Goal: Information Seeking & Learning: Check status

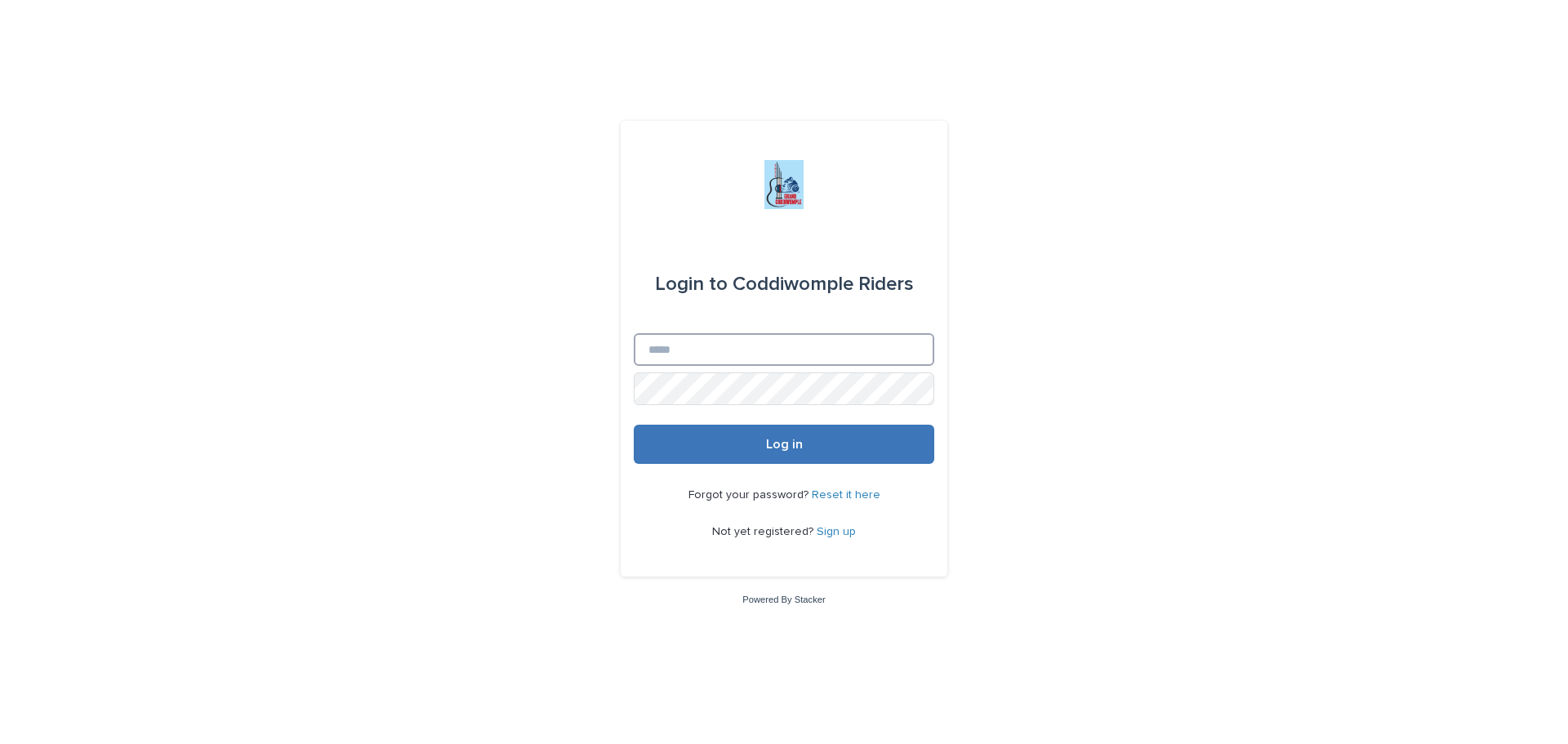
type input "**********"
drag, startPoint x: 788, startPoint y: 438, endPoint x: 799, endPoint y: 411, distance: 29.2
click at [786, 436] on button "Log in" at bounding box center [784, 444] width 301 height 39
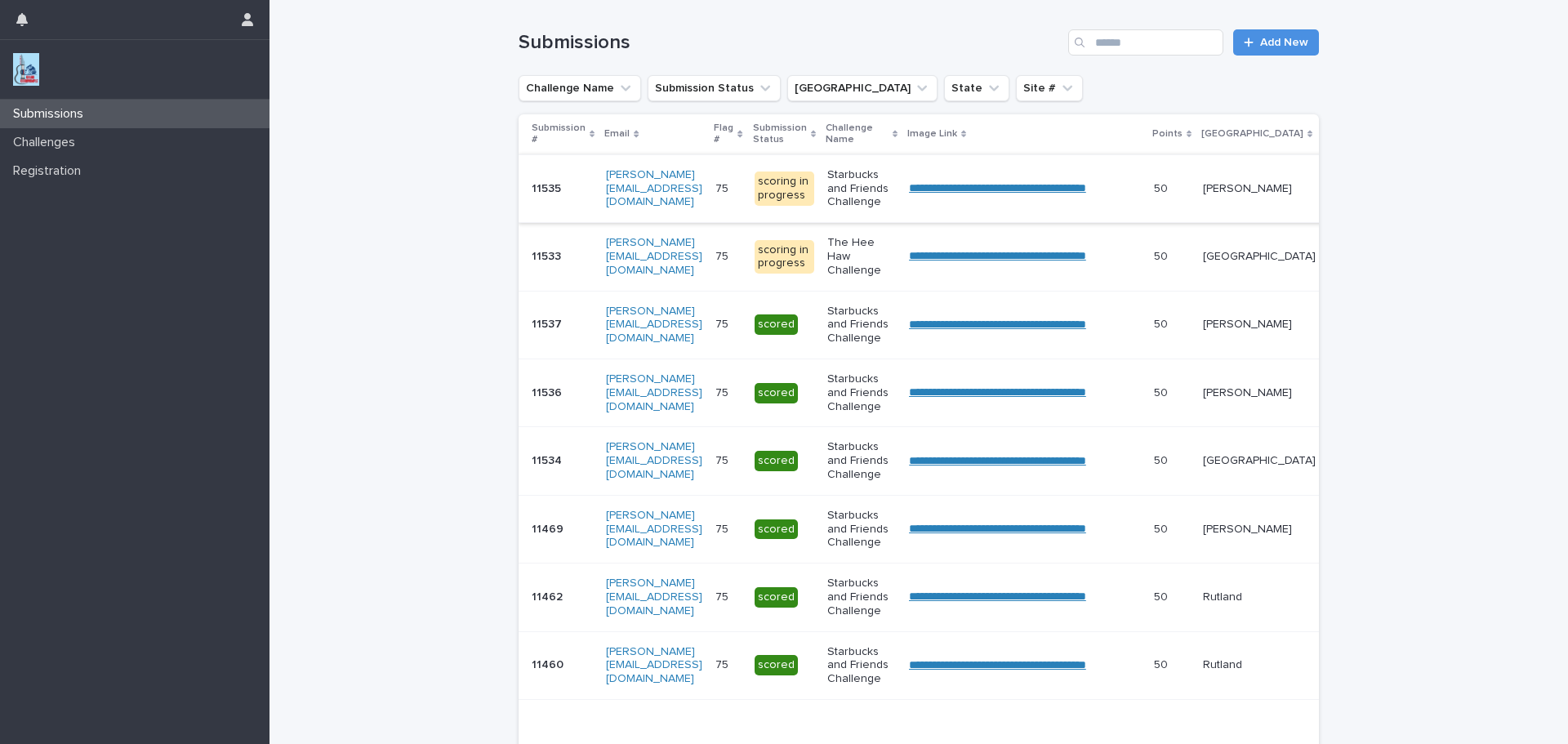
scroll to position [254, 0]
click at [1086, 186] on link "**********" at bounding box center [997, 186] width 177 height 11
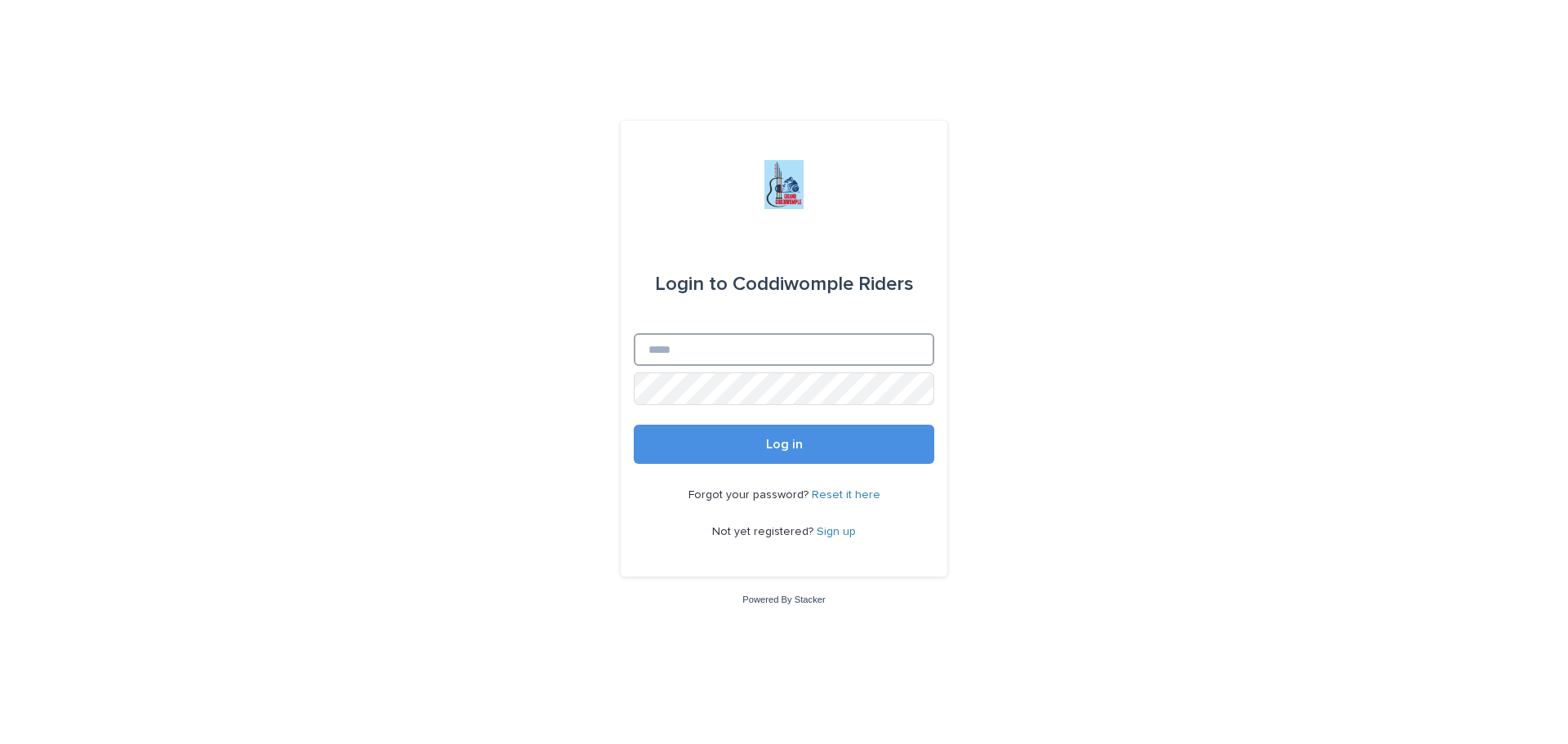
type input "**********"
click at [776, 467] on div "Forgot your password? Reset it here Not yet registered? Sign up" at bounding box center [784, 514] width 301 height 99
click at [796, 447] on span "Log in" at bounding box center [784, 444] width 37 height 13
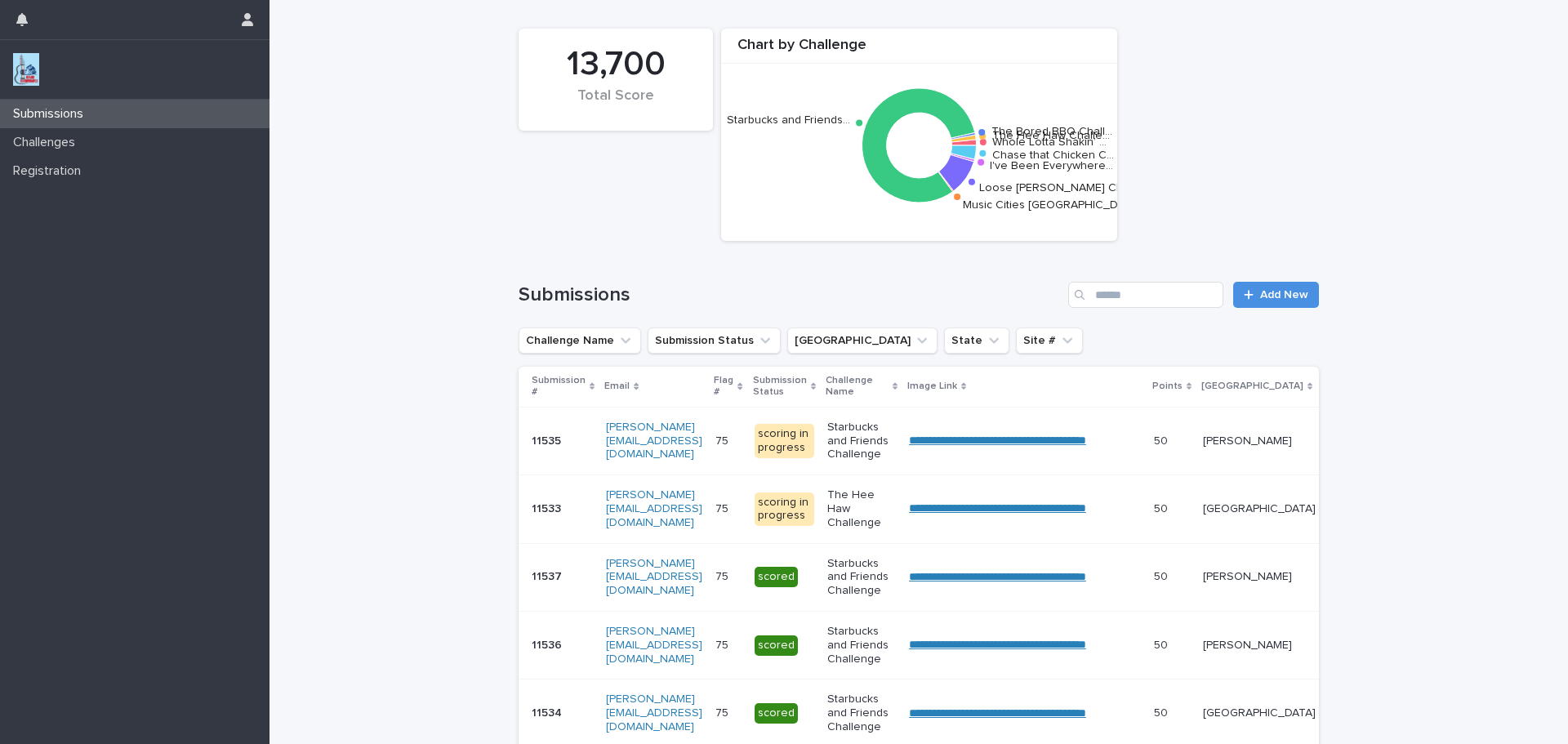
click at [1288, 441] on p "[PERSON_NAME]" at bounding box center [1259, 442] width 112 height 14
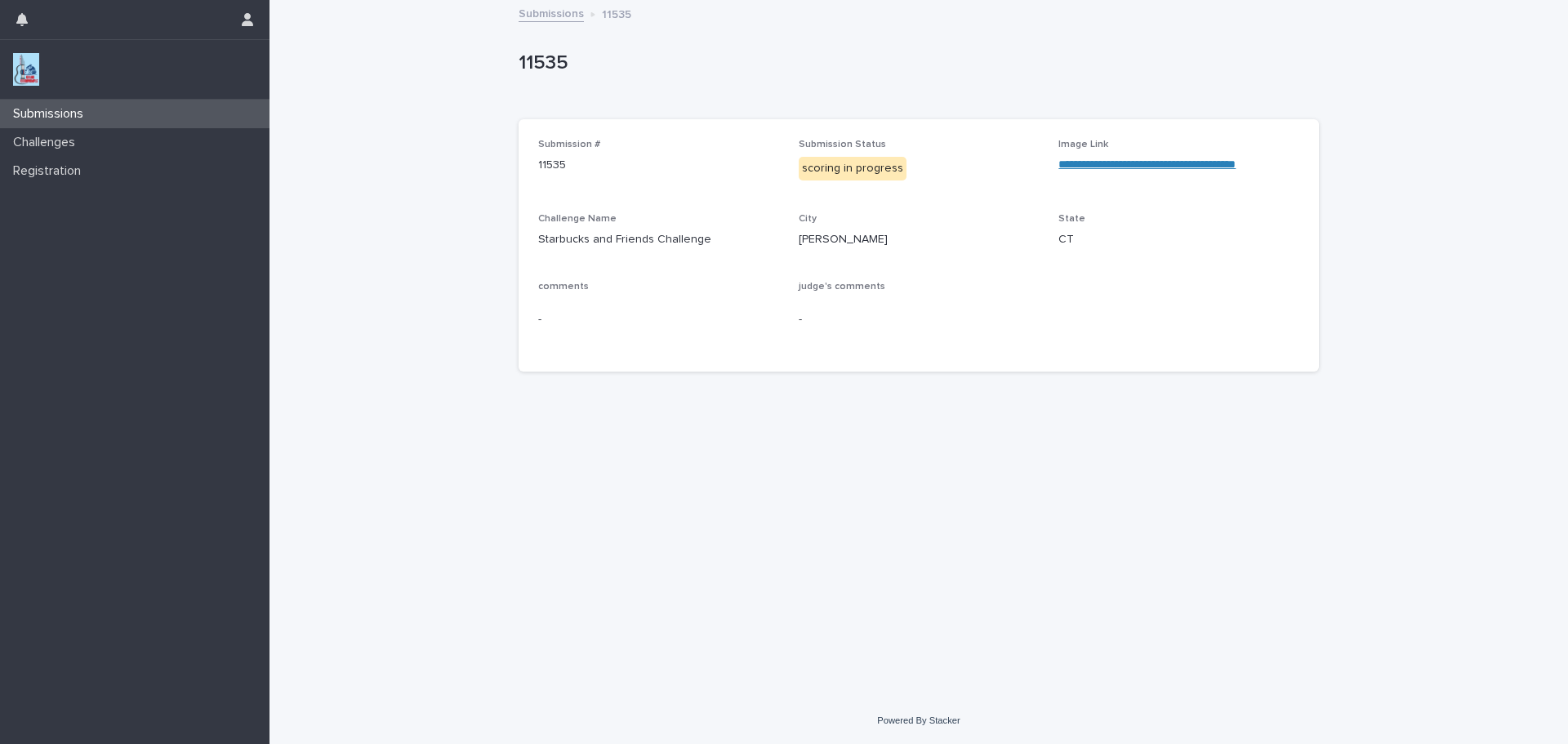
click at [1159, 161] on link "**********" at bounding box center [1146, 164] width 177 height 11
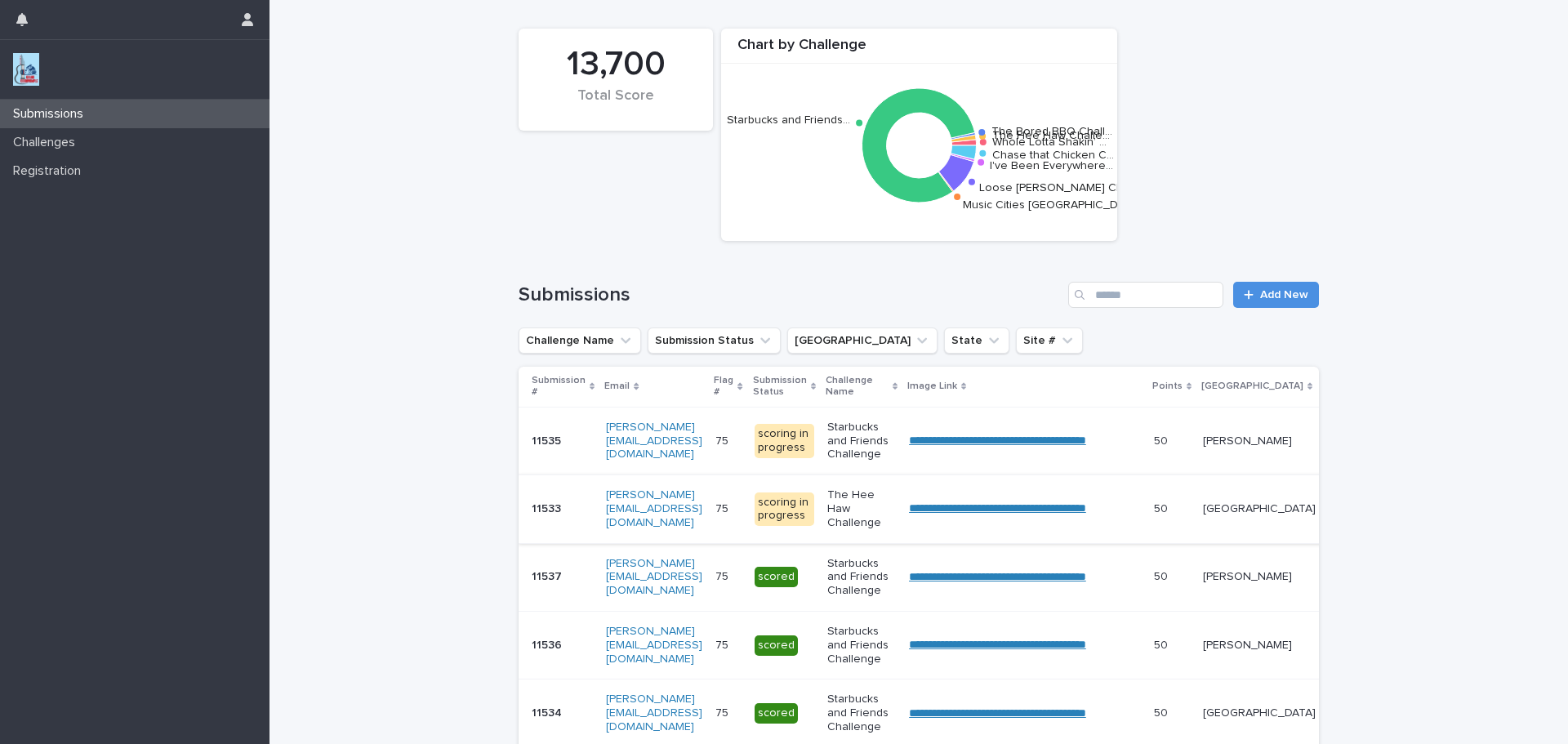
click at [1086, 510] on link "**********" at bounding box center [997, 508] width 177 height 11
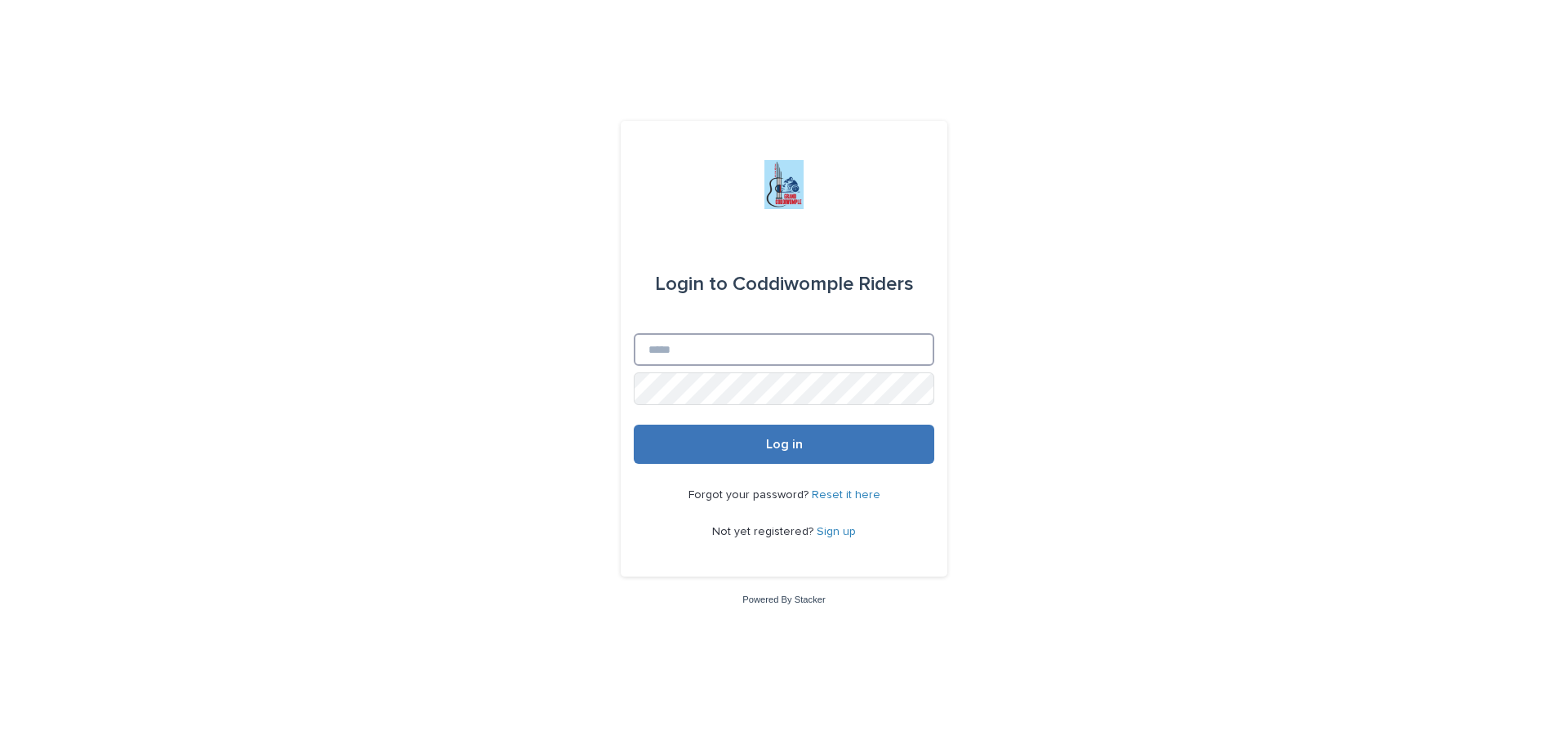
type input "**********"
click at [761, 451] on button "Log in" at bounding box center [784, 444] width 301 height 39
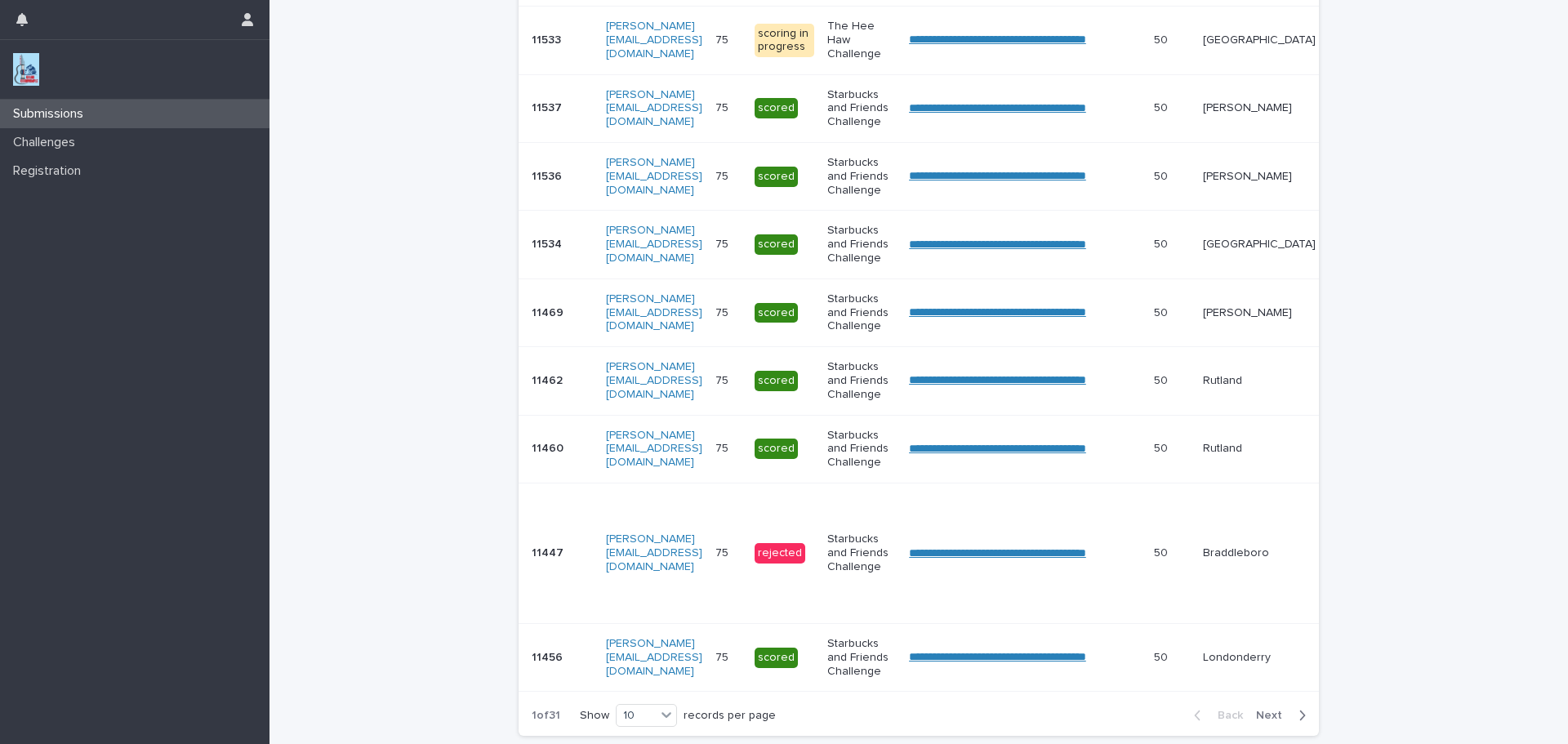
scroll to position [464, 0]
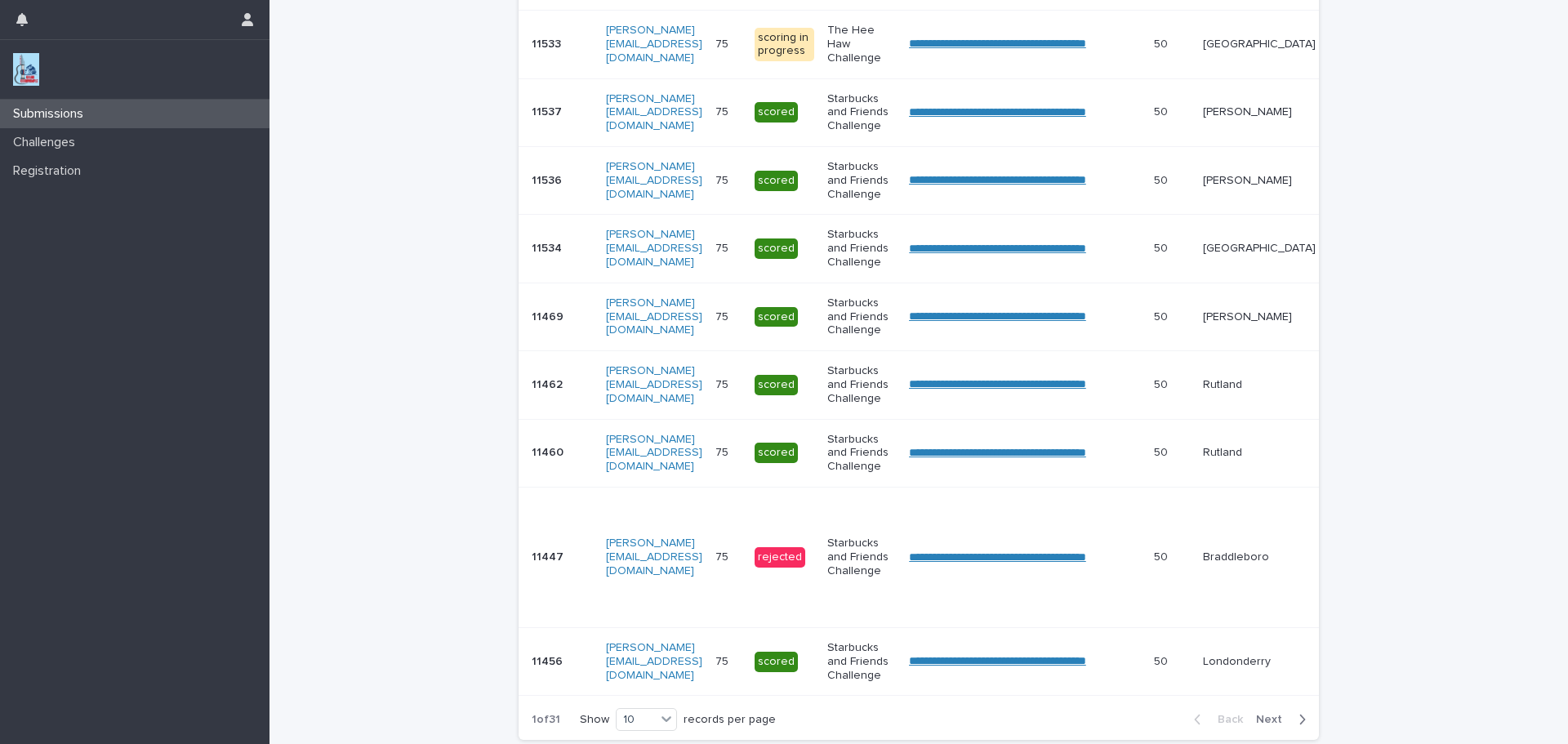
click at [1261, 726] on span "Next" at bounding box center [1274, 719] width 36 height 11
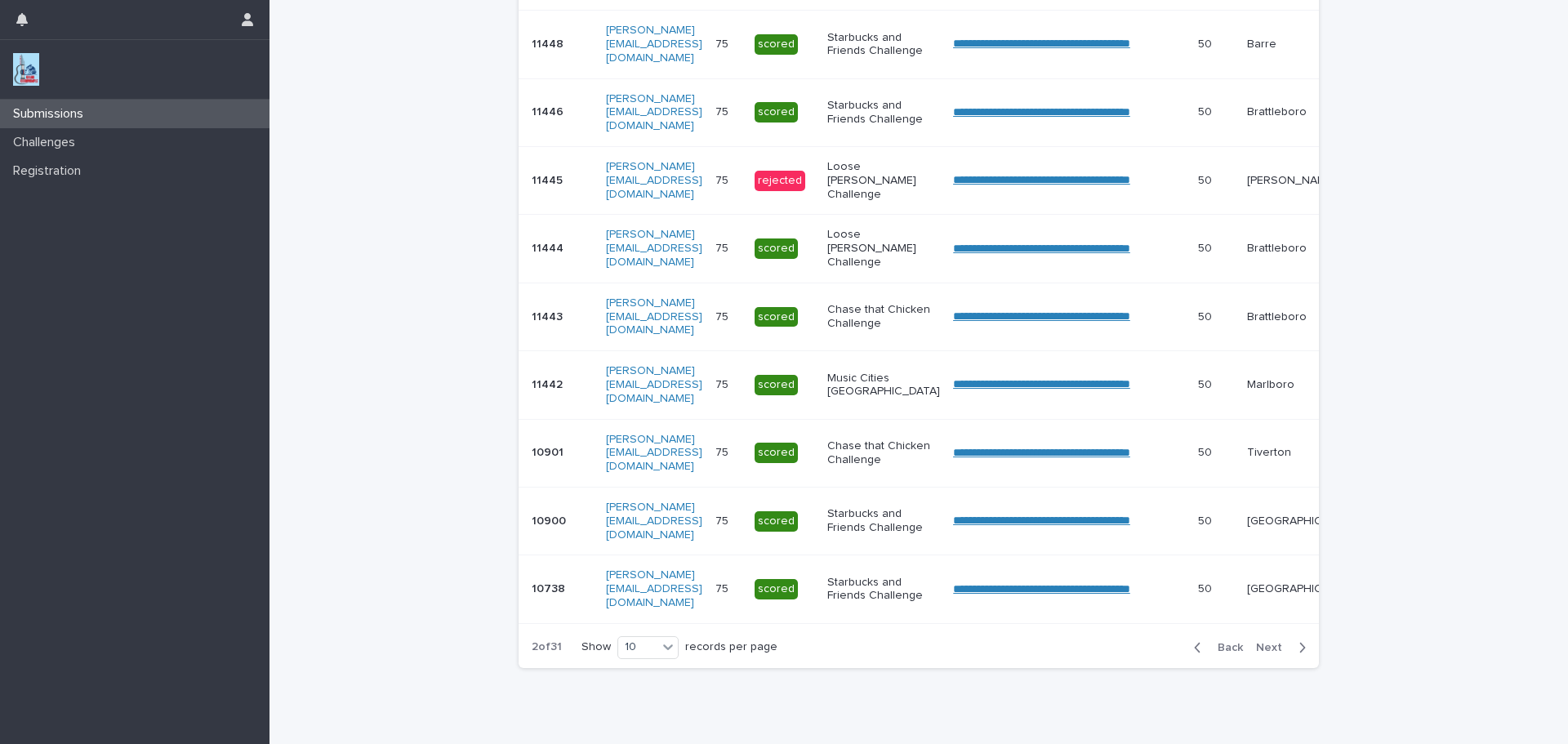
scroll to position [426, 0]
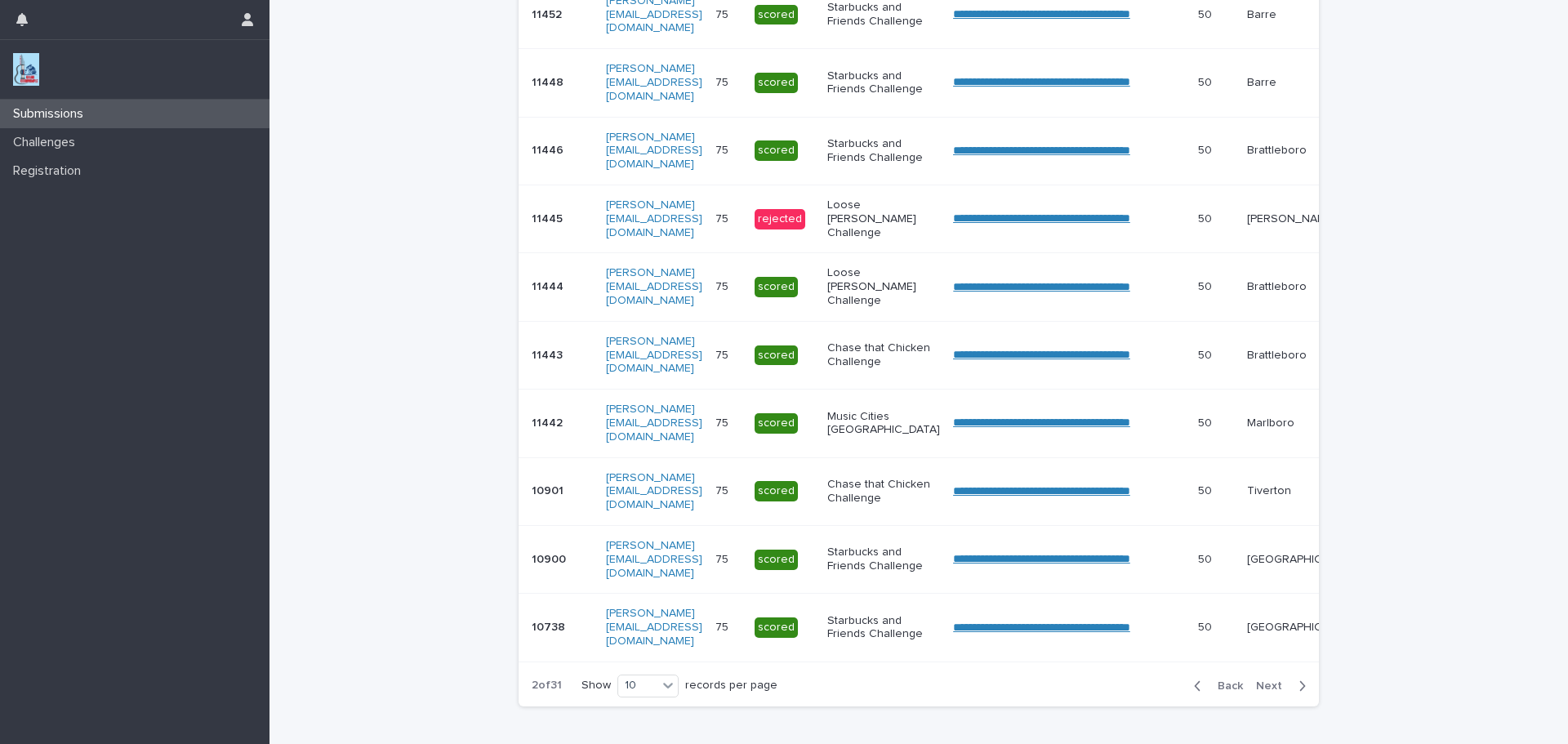
click at [1261, 728] on div "**********" at bounding box center [919, 167] width 817 height 1187
click at [1268, 692] on span "Next" at bounding box center [1274, 686] width 36 height 11
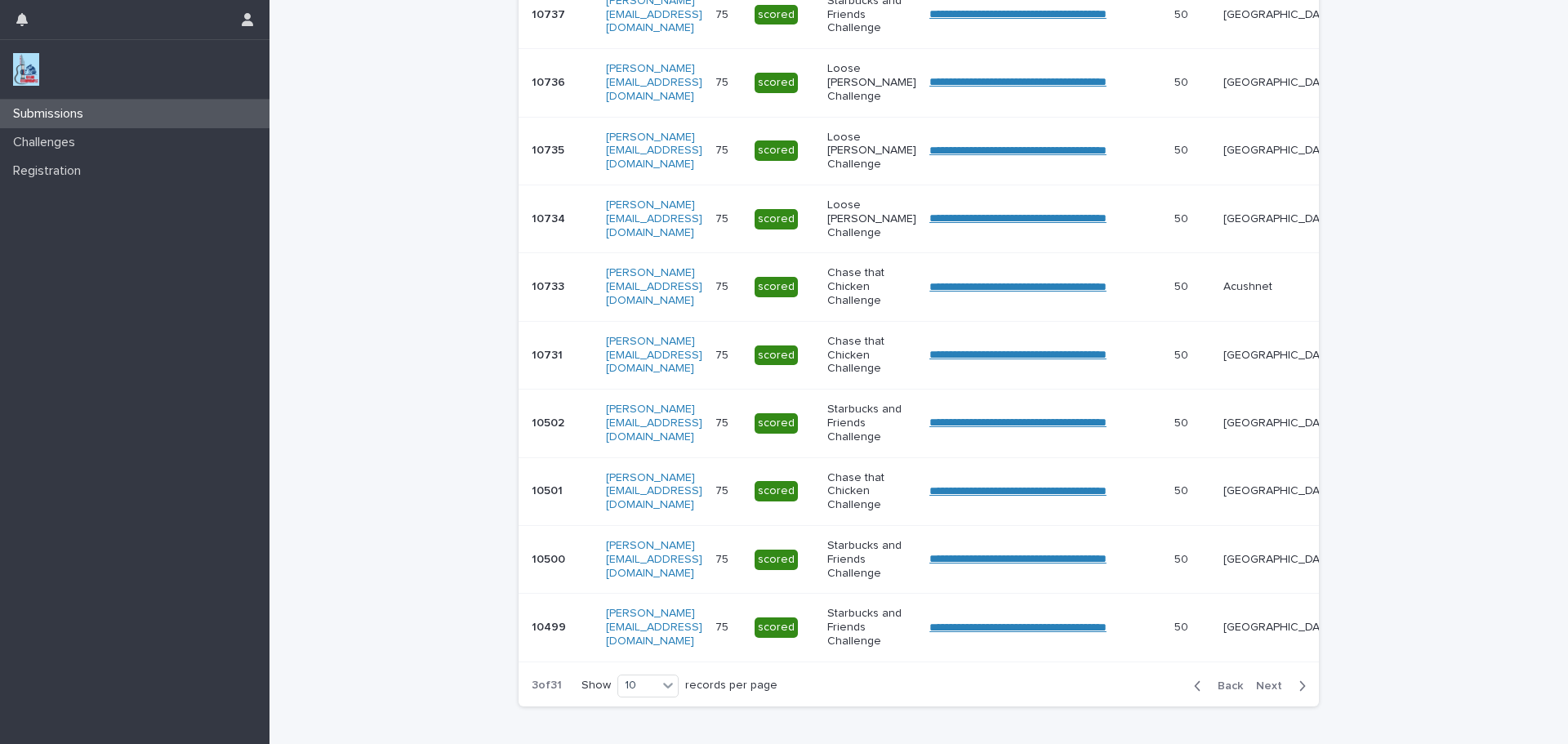
scroll to position [428, 0]
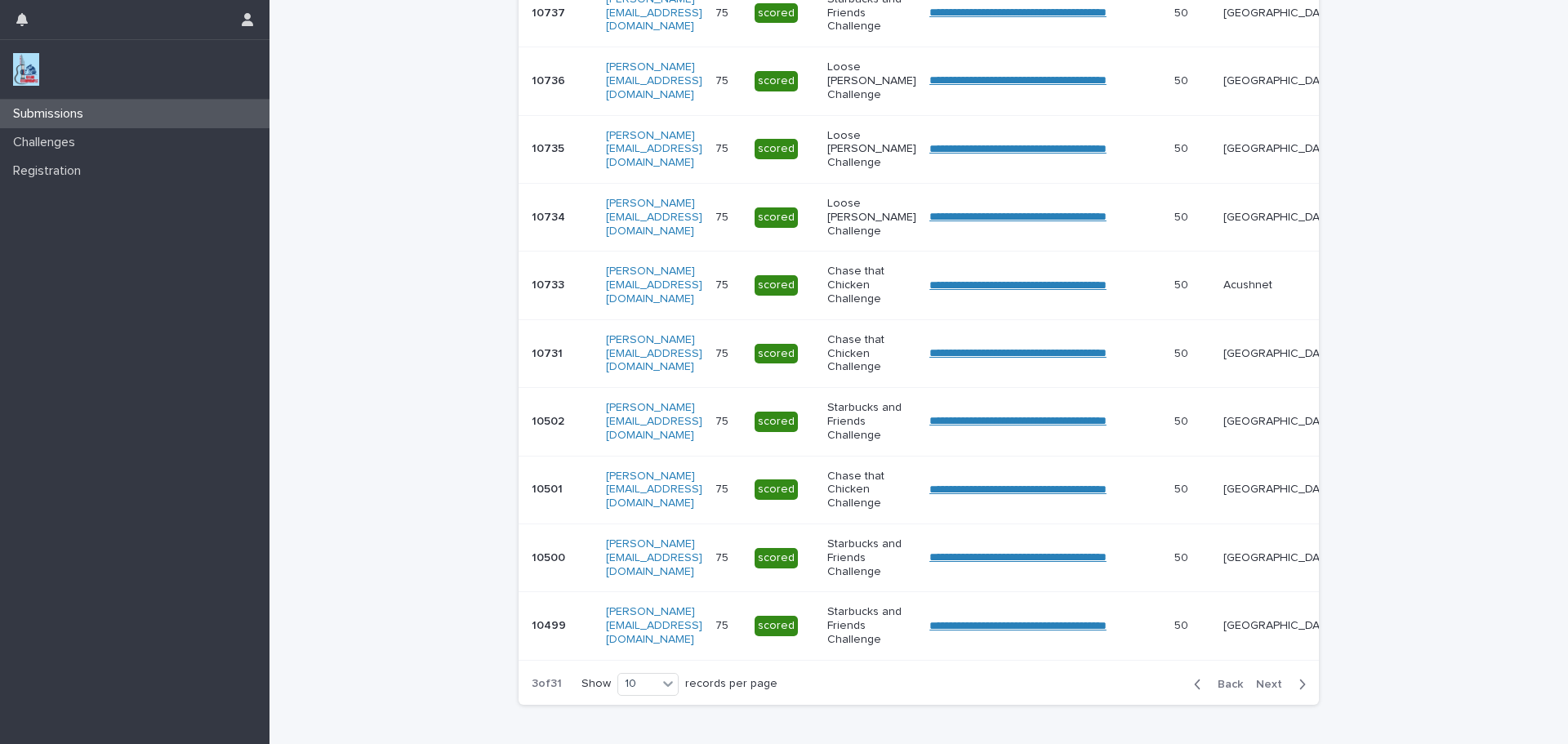
click at [1268, 690] on span "Next" at bounding box center [1274, 684] width 36 height 11
drag, startPoint x: 1222, startPoint y: 694, endPoint x: 1206, endPoint y: 672, distance: 27.2
click at [1222, 690] on span "Back" at bounding box center [1226, 684] width 35 height 11
click at [1255, 8] on p "East Providence" at bounding box center [1279, 14] width 112 height 14
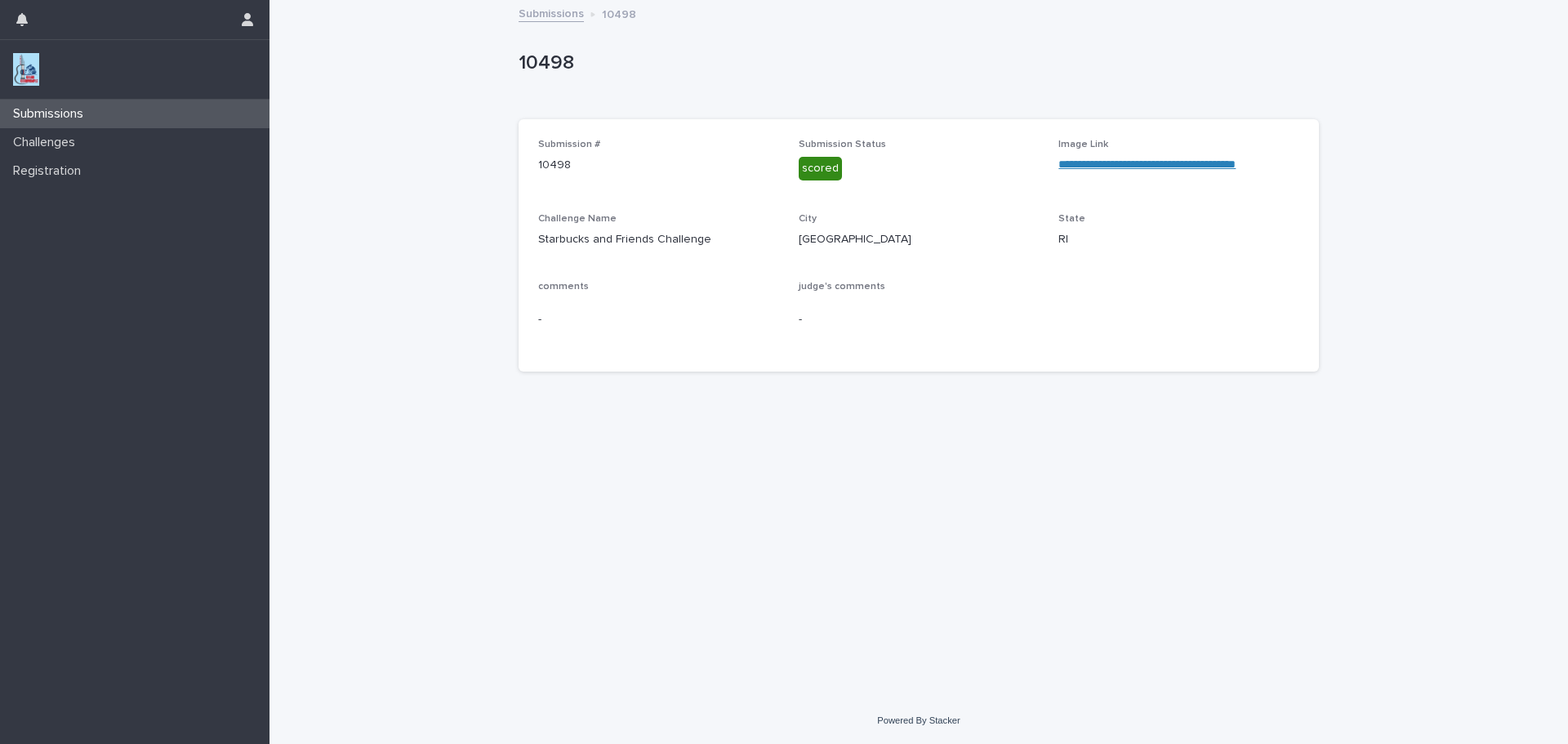
click at [1127, 166] on link "**********" at bounding box center [1146, 164] width 177 height 11
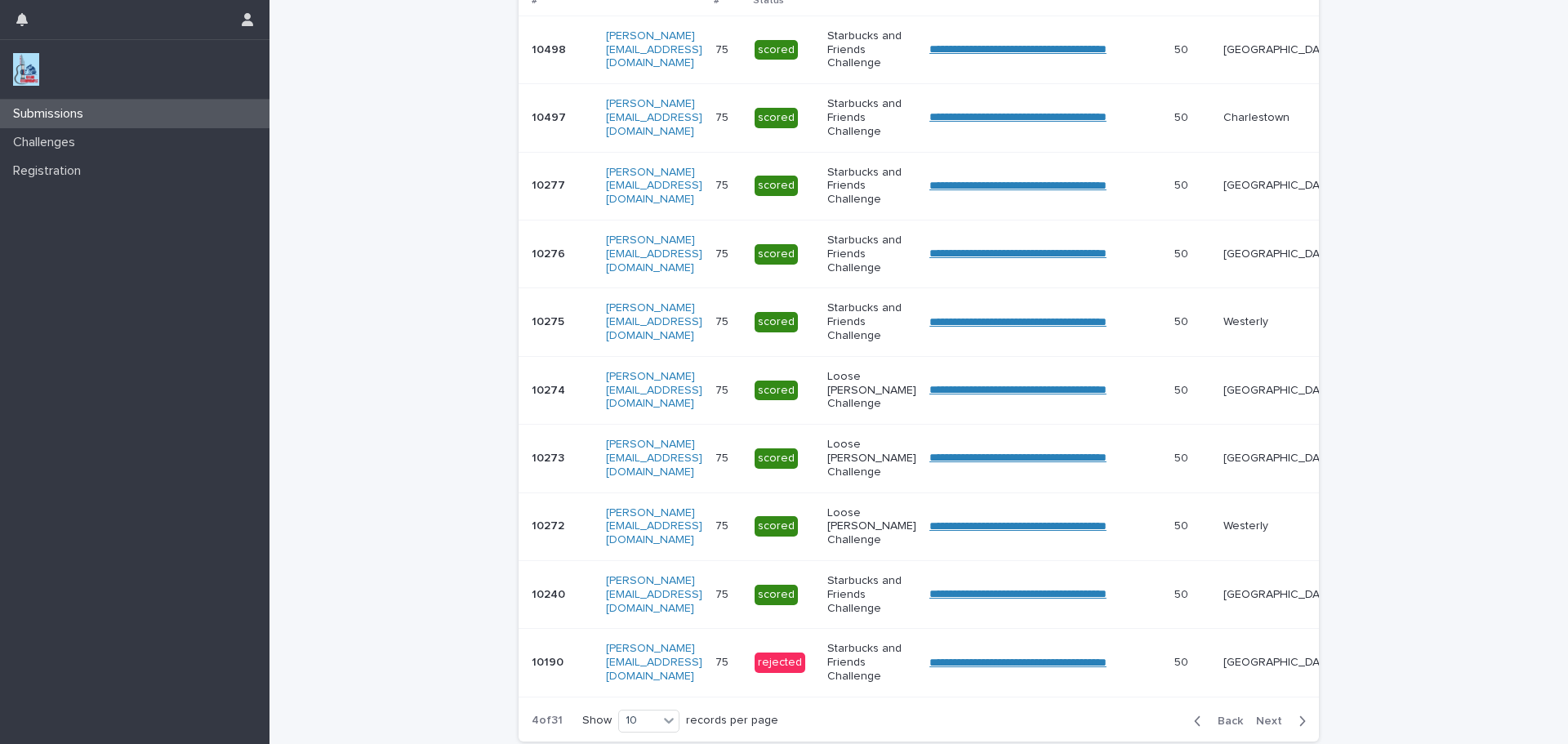
scroll to position [389, 0]
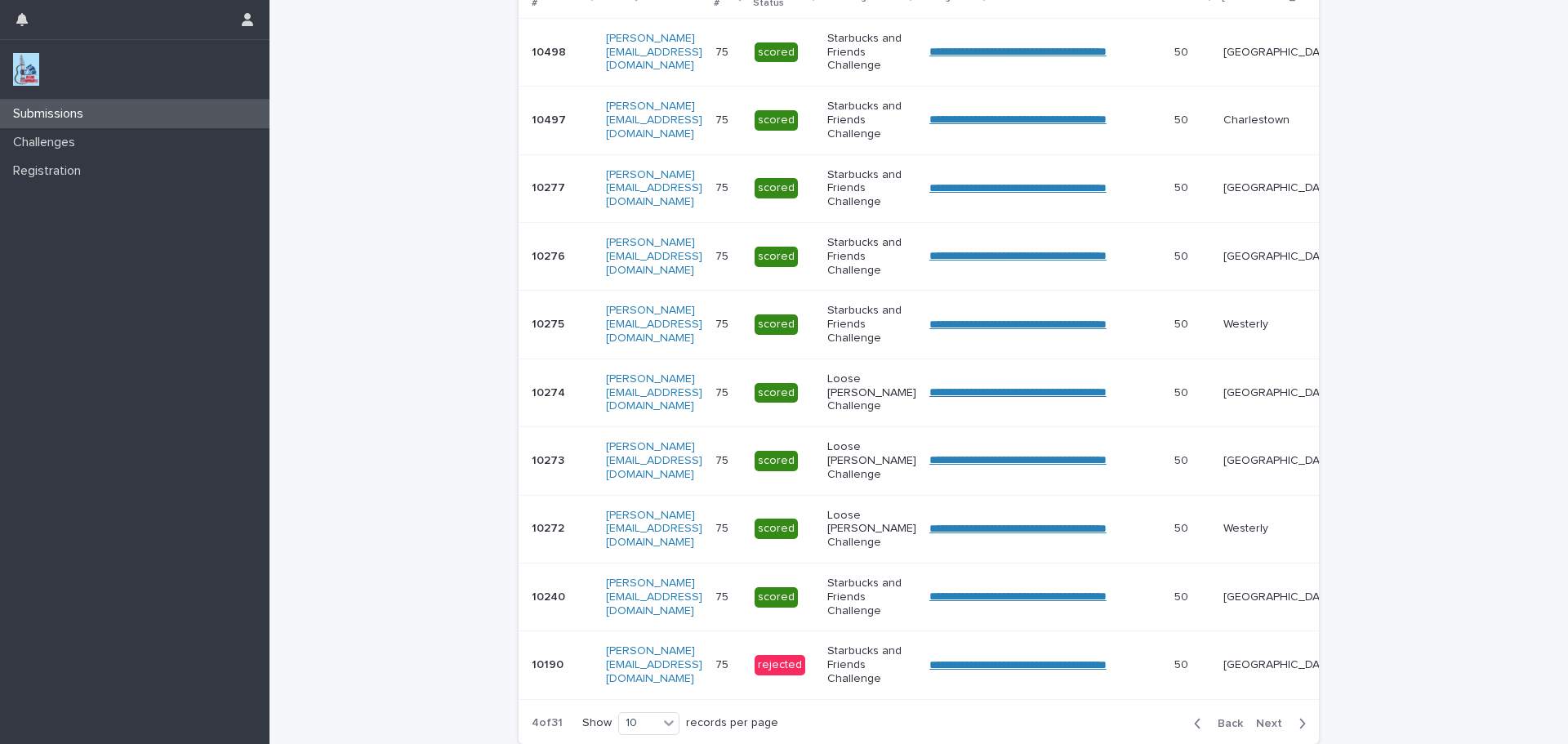
click at [1261, 729] on span "Next" at bounding box center [1274, 723] width 36 height 11
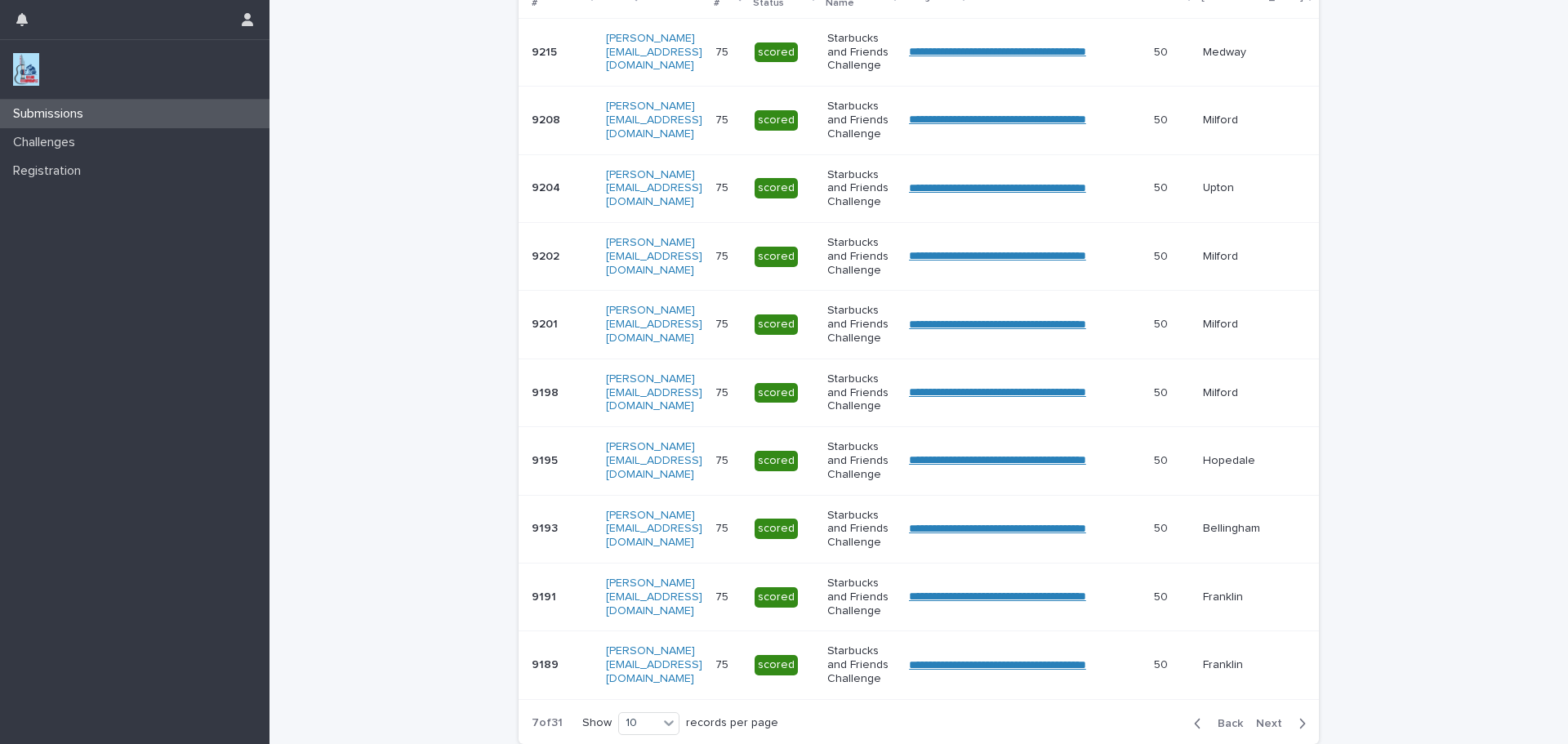
click at [1261, 729] on span "Next" at bounding box center [1274, 723] width 36 height 11
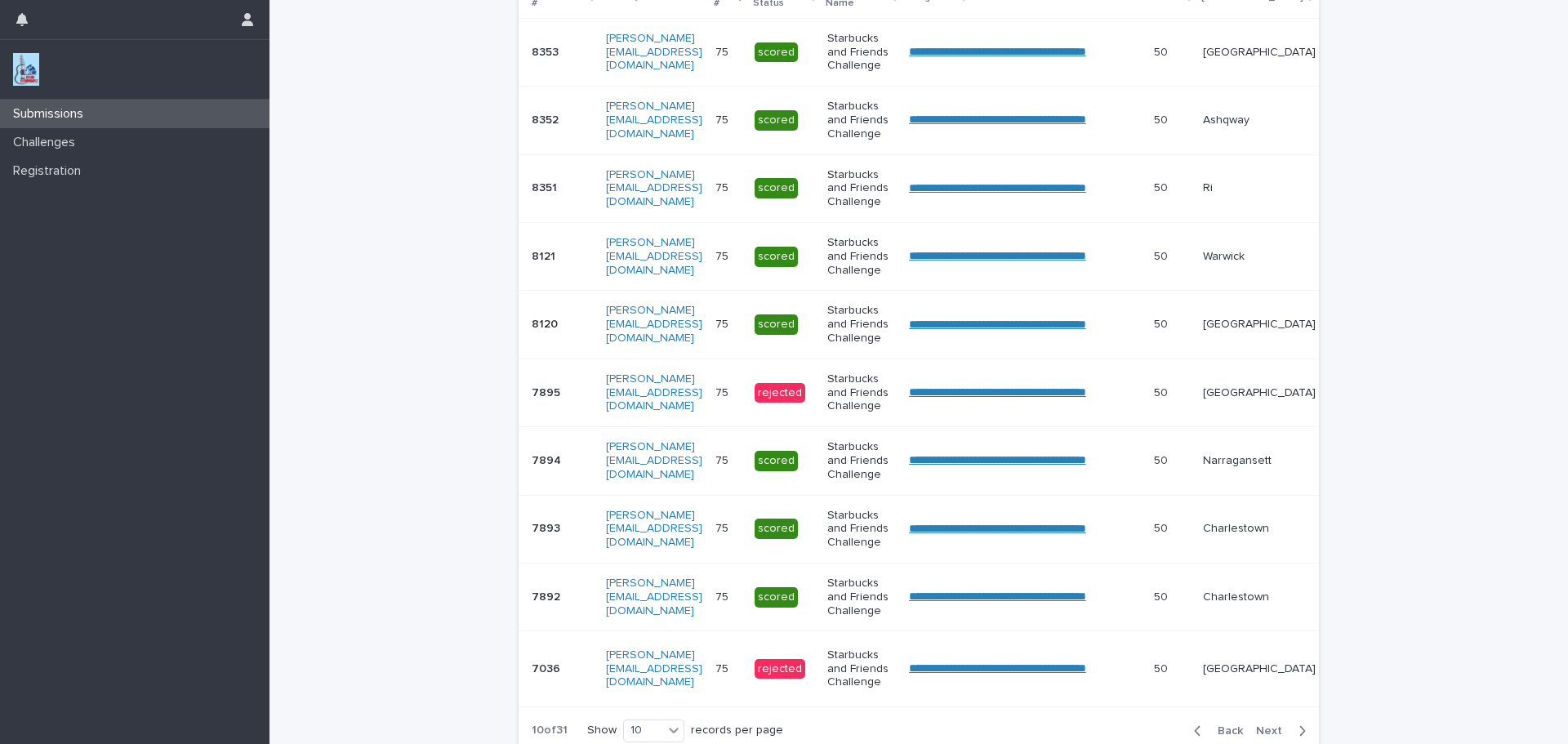
scroll to position [393, 0]
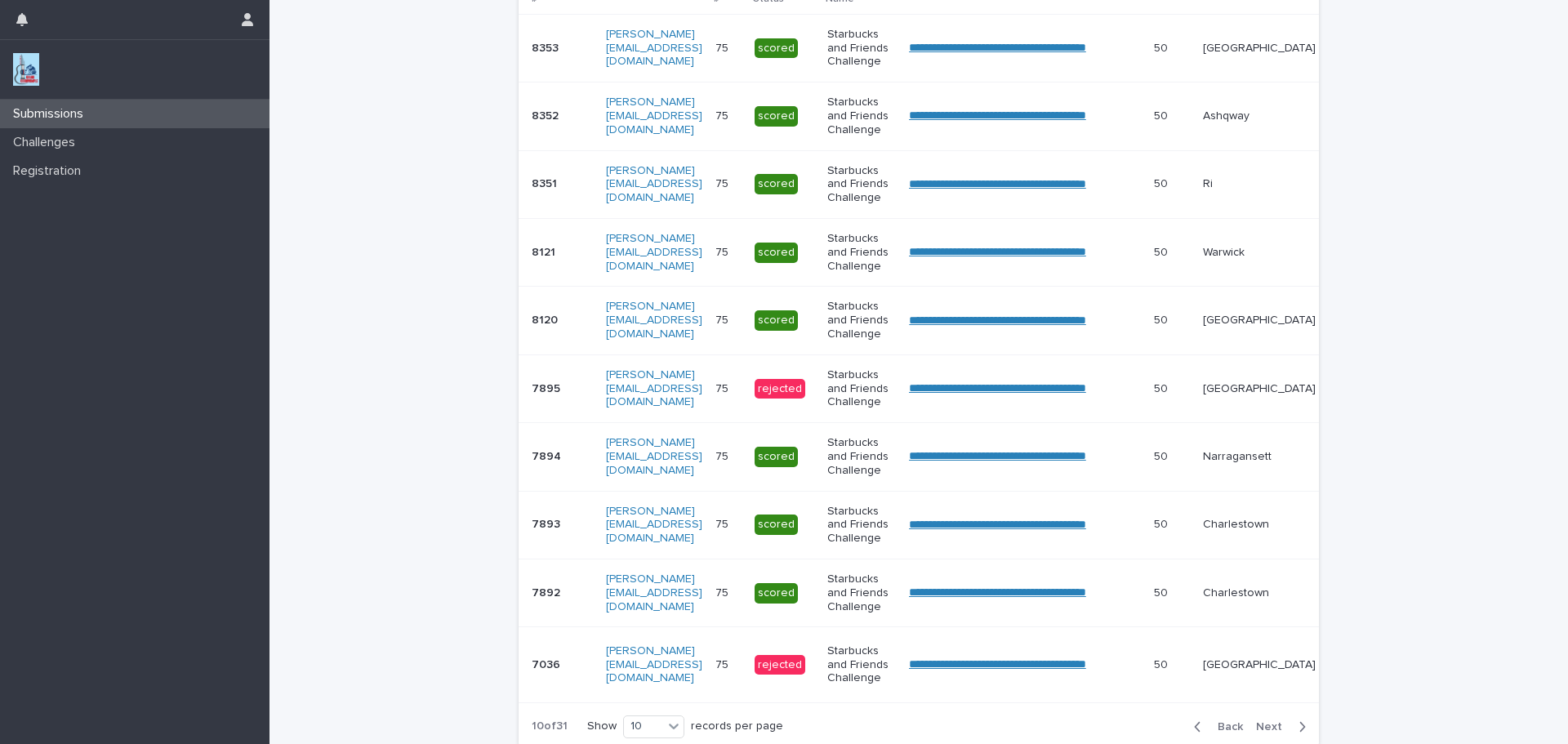
click at [1261, 733] on span "Next" at bounding box center [1274, 727] width 36 height 11
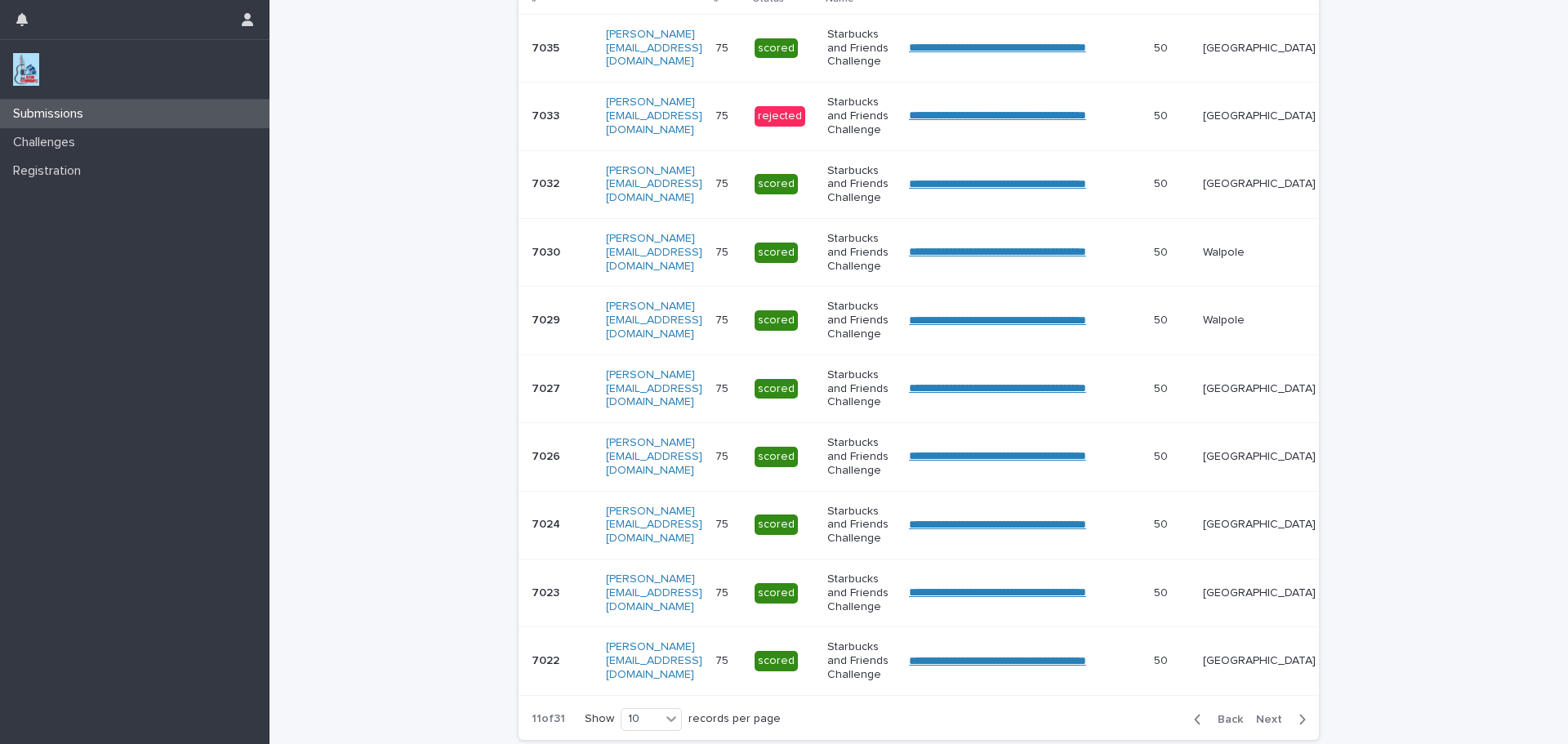
scroll to position [389, 0]
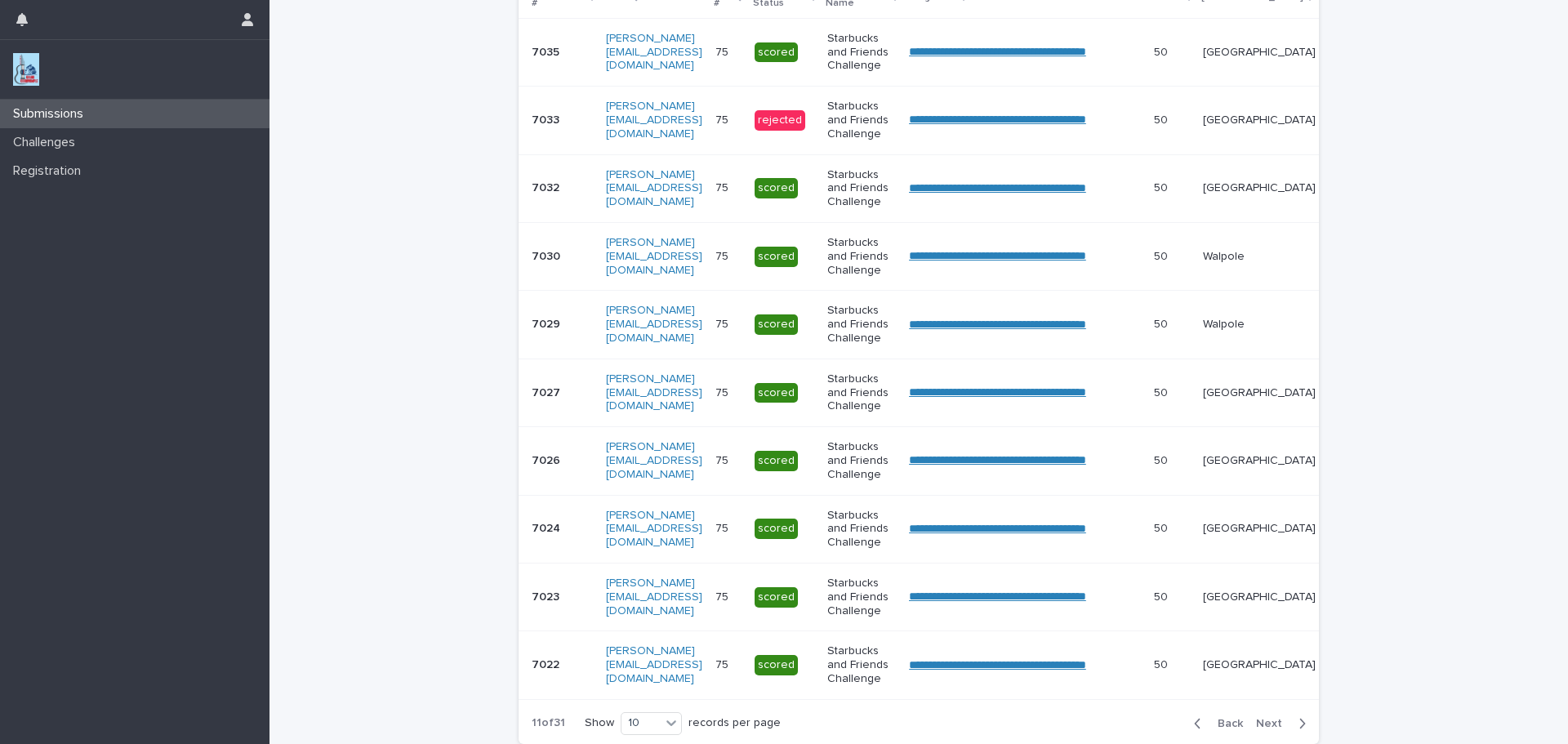
click at [1261, 729] on span "Next" at bounding box center [1274, 723] width 36 height 11
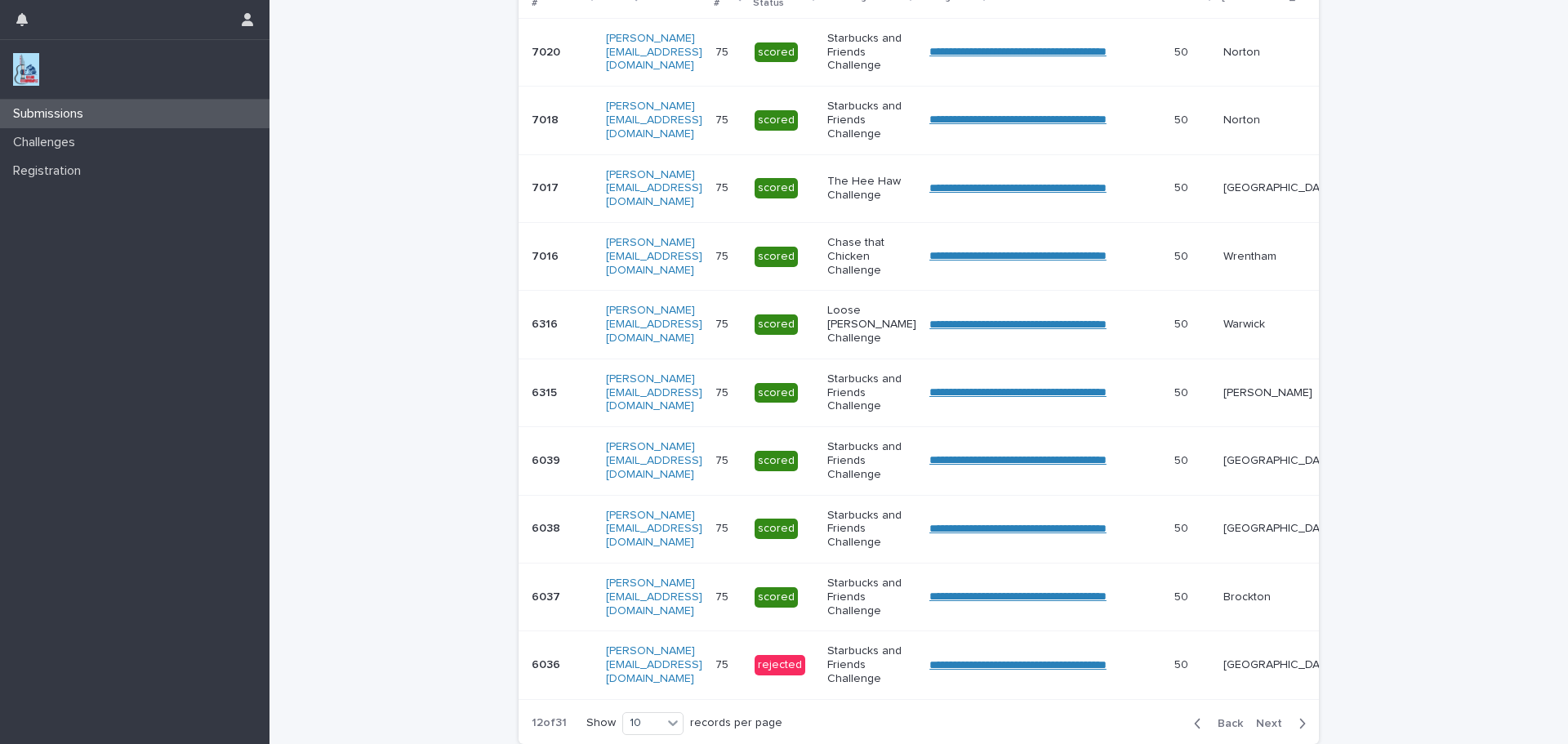
click at [1261, 729] on span "Next" at bounding box center [1274, 723] width 36 height 11
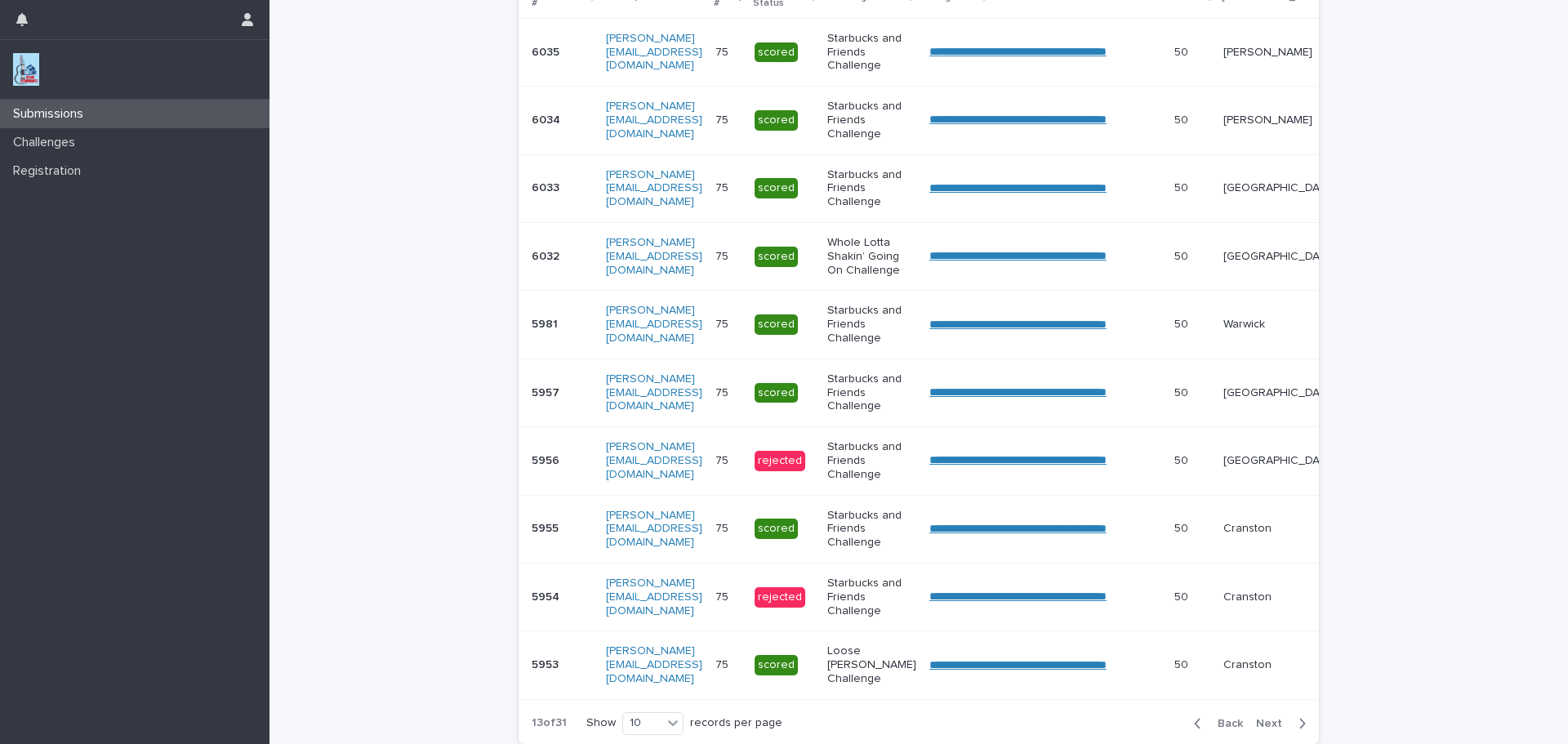
scroll to position [396, 0]
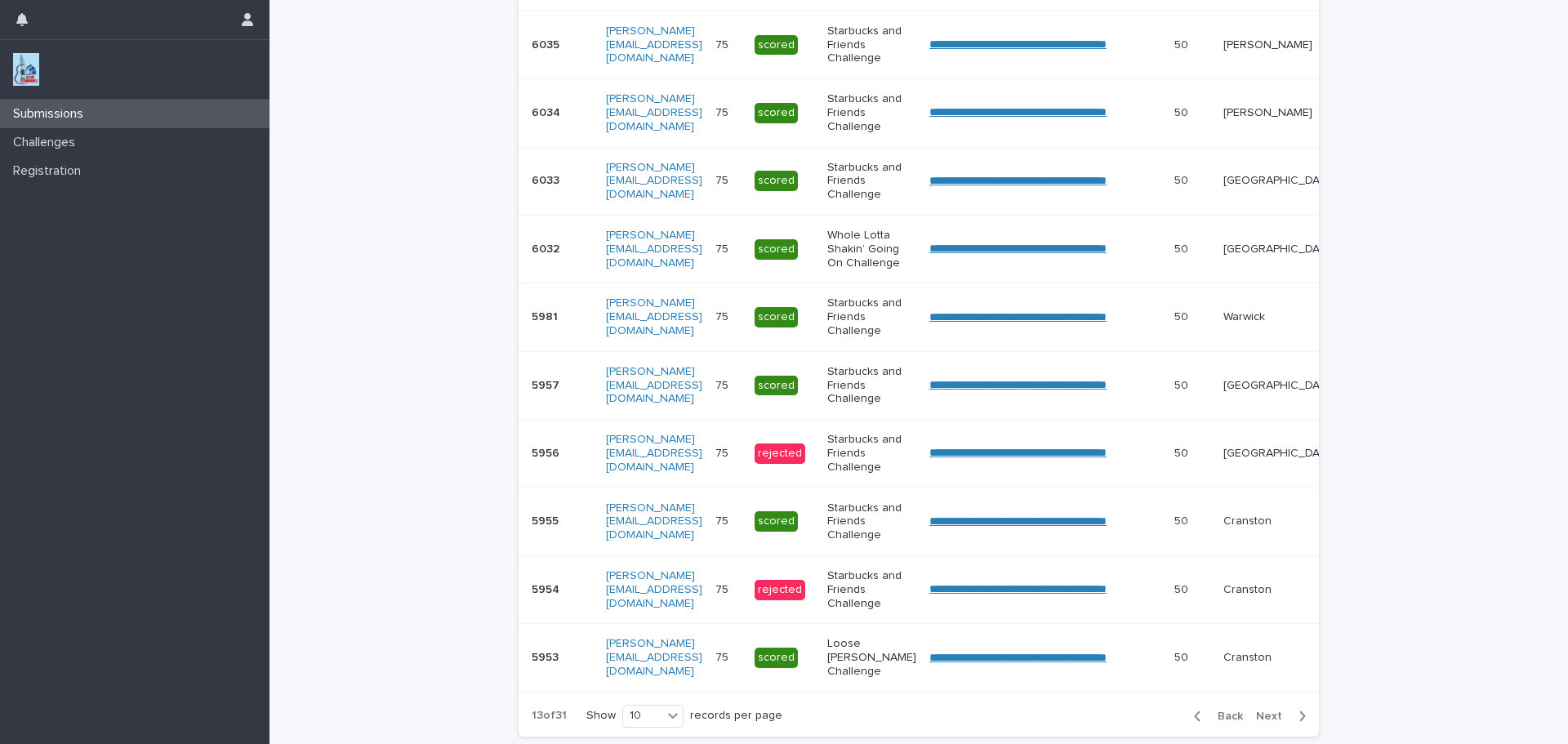
click at [1261, 722] on span "Next" at bounding box center [1274, 716] width 36 height 11
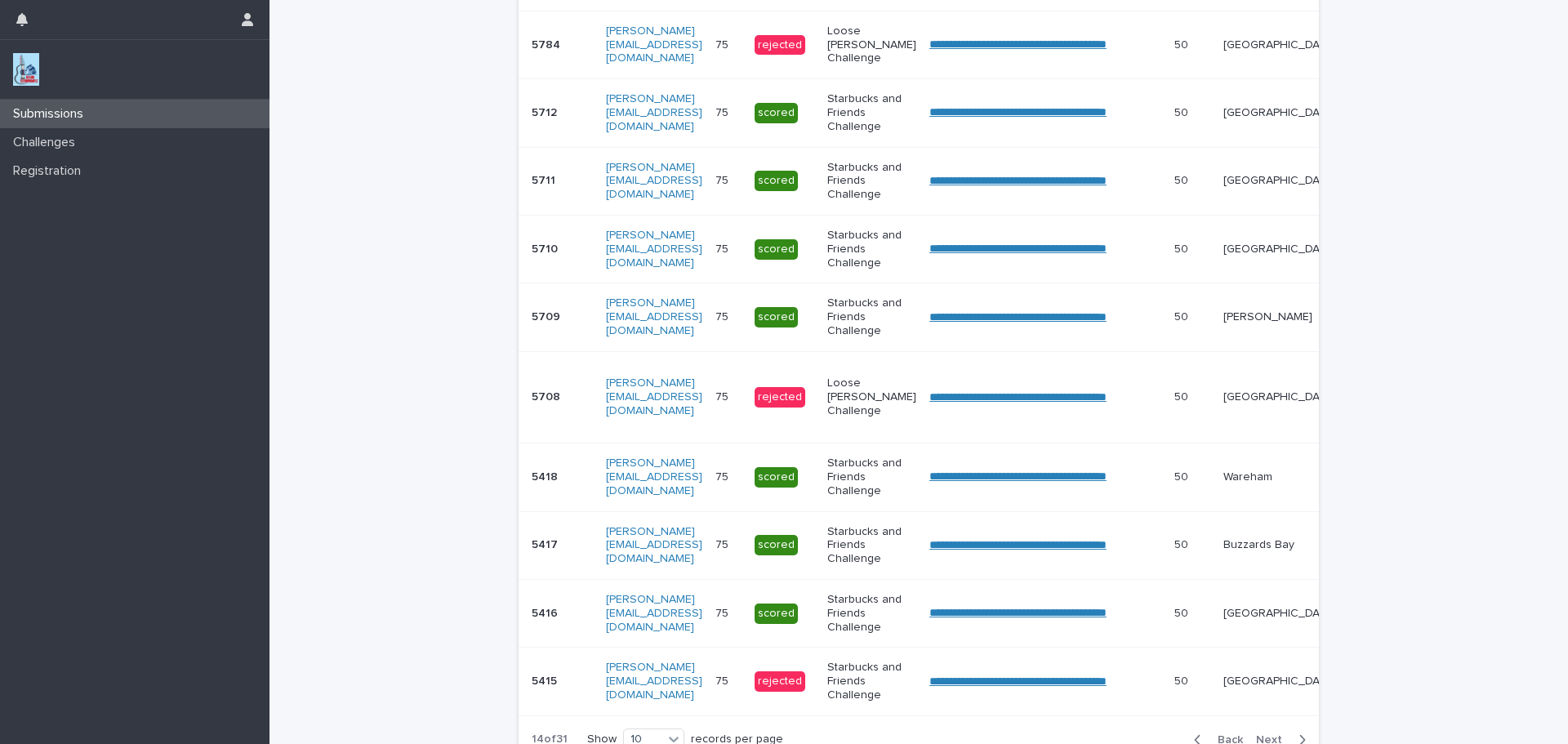
scroll to position [401, 0]
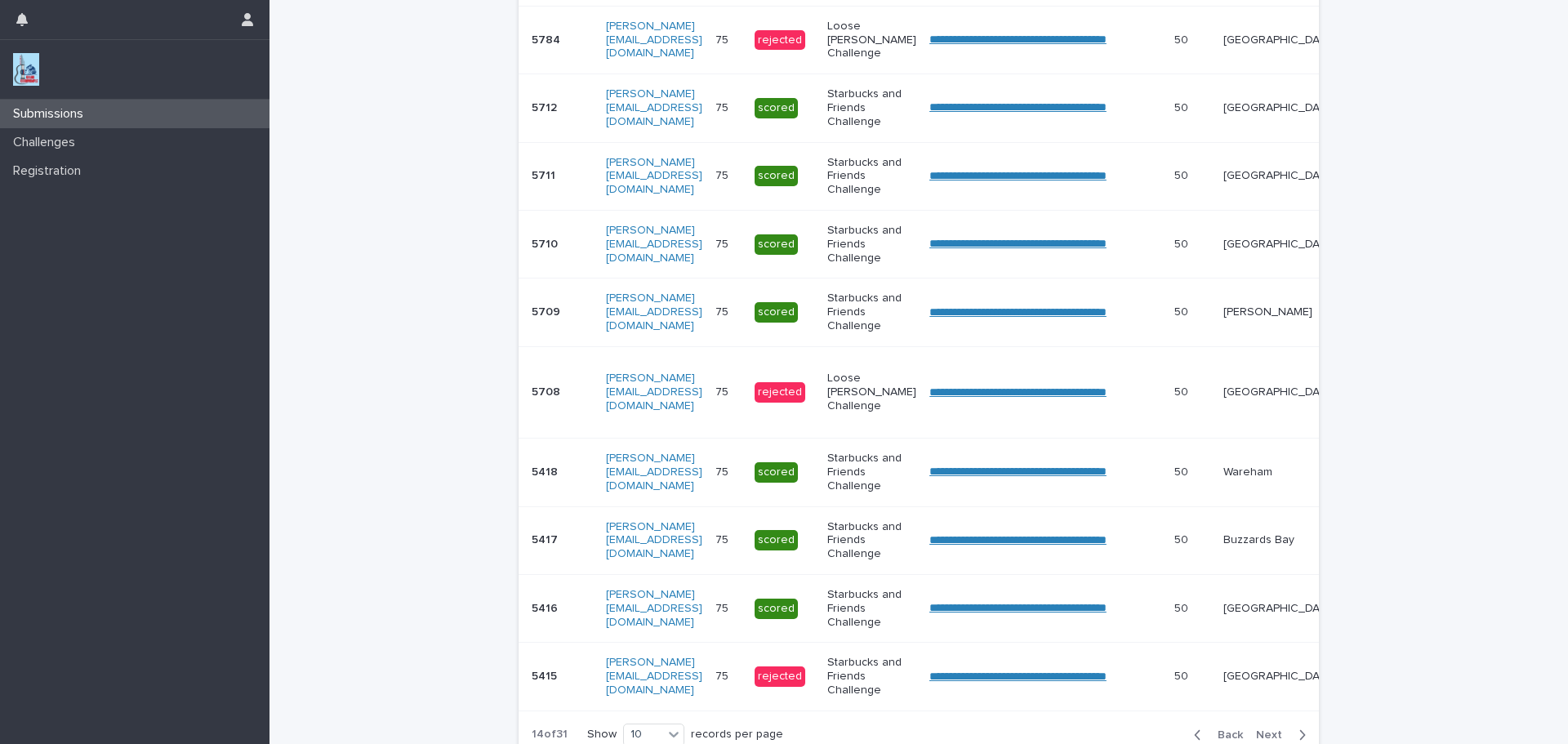
click at [1261, 739] on div "Back Next" at bounding box center [1250, 734] width 138 height 41
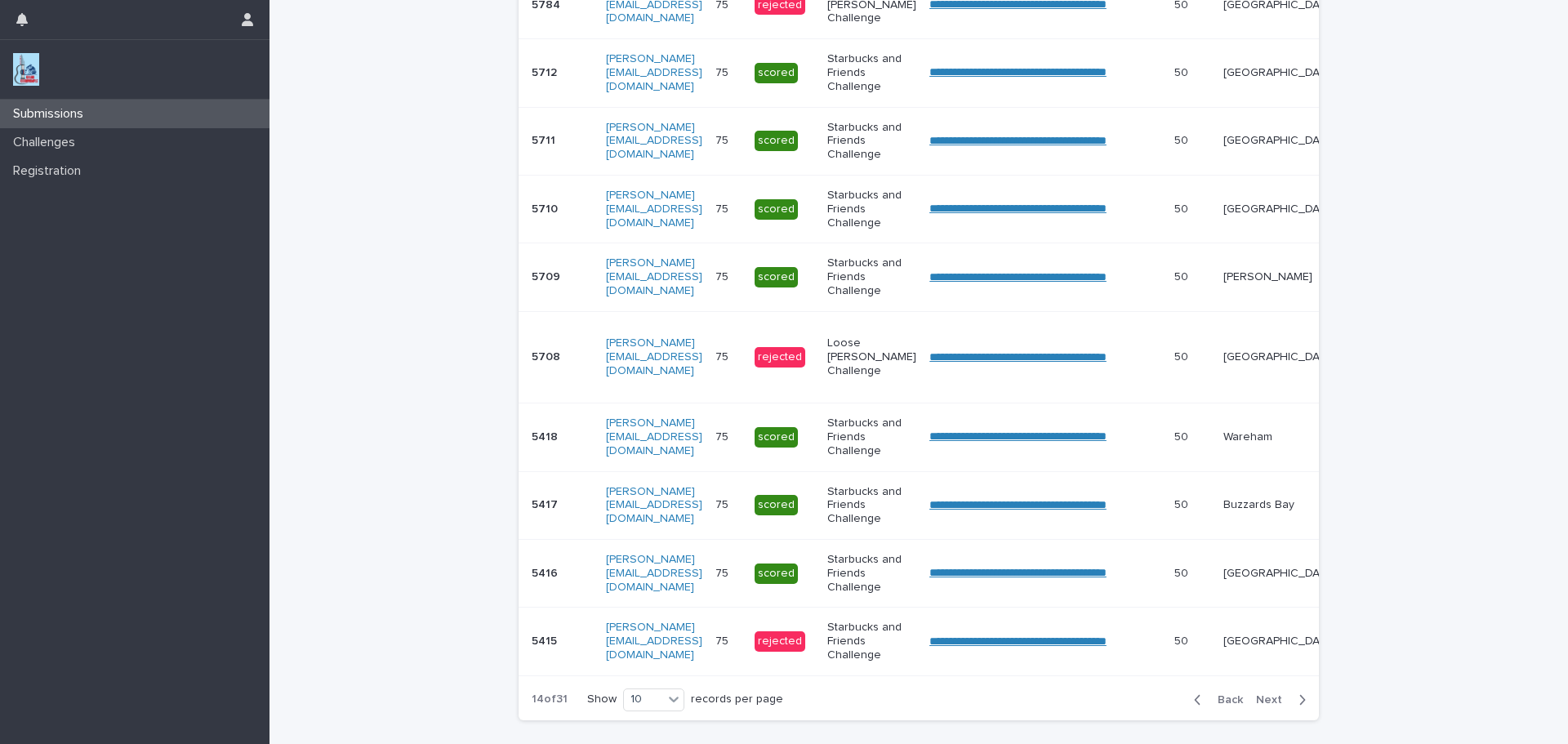
scroll to position [435, 0]
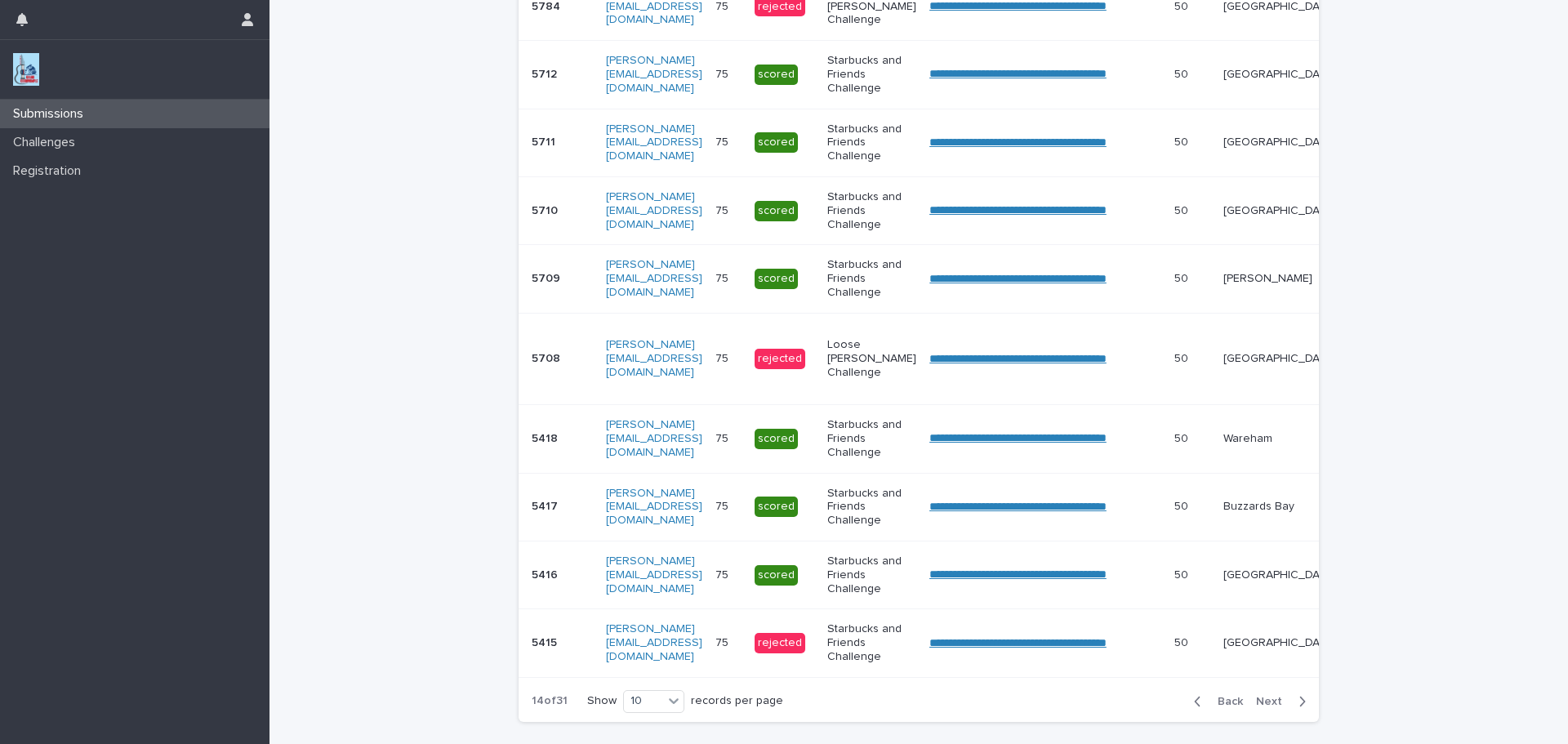
click at [1265, 707] on span "Next" at bounding box center [1274, 701] width 36 height 11
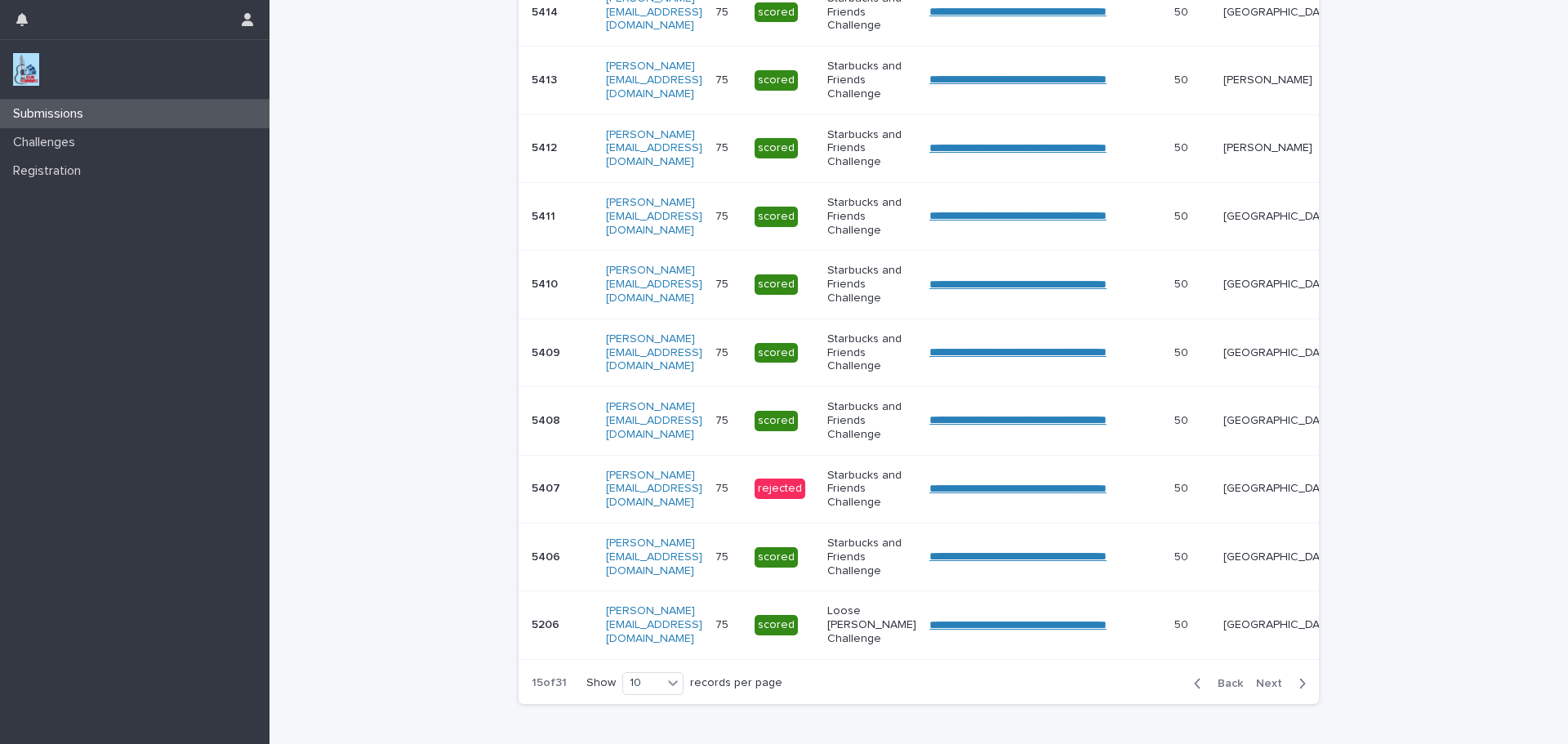
scroll to position [426, 0]
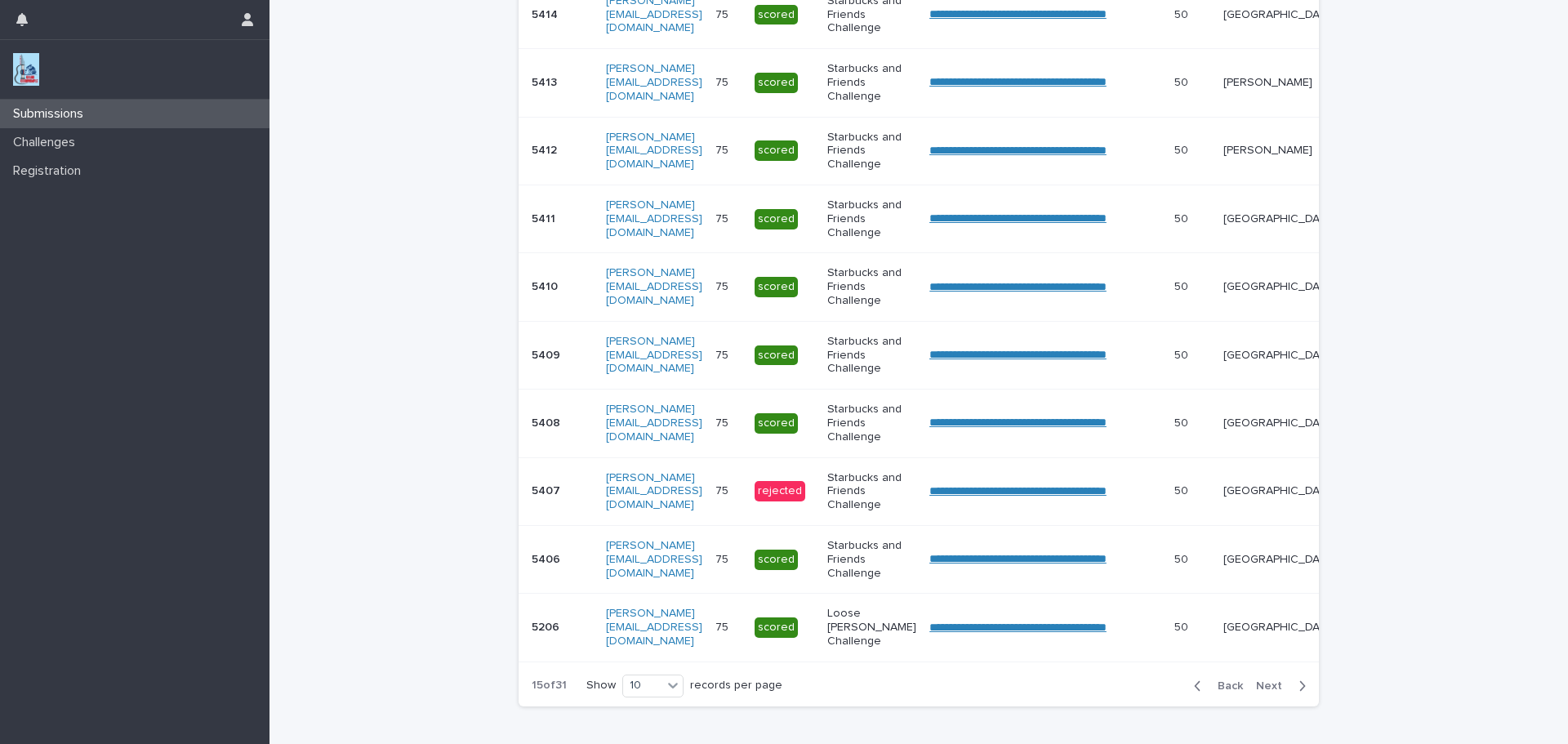
click at [1268, 692] on span "Next" at bounding box center [1274, 686] width 36 height 11
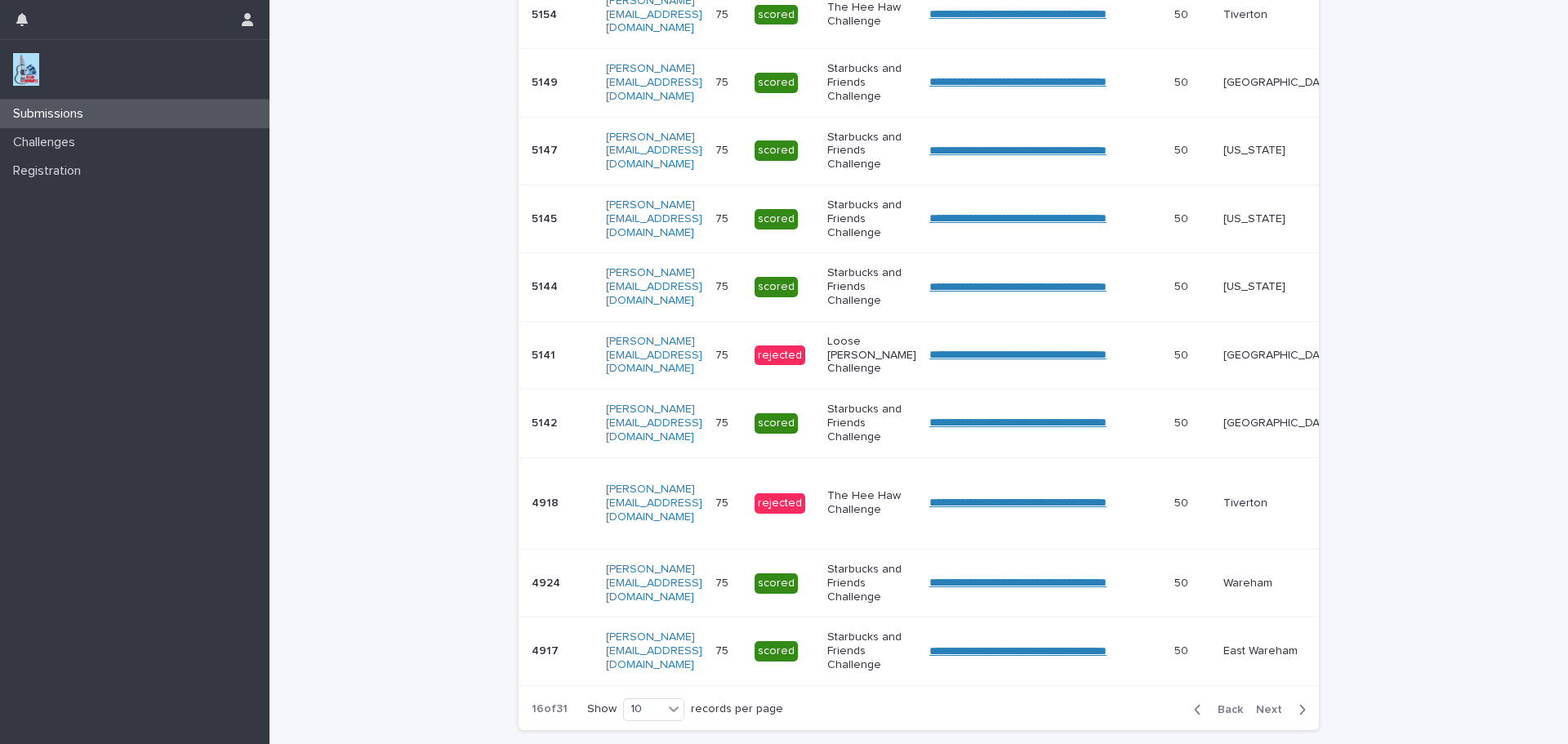
scroll to position [438, 0]
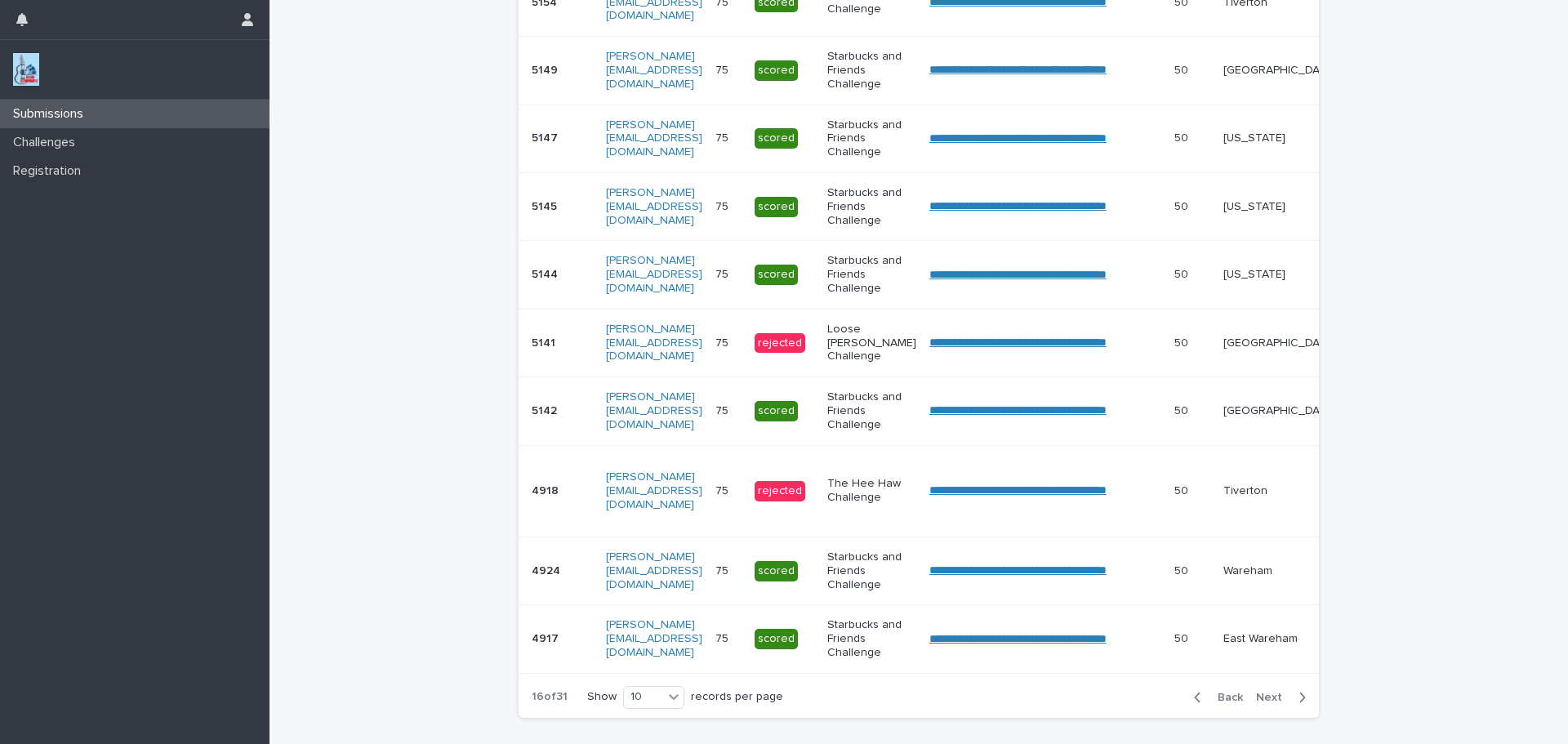
click at [1268, 697] on div "Back Next" at bounding box center [1250, 697] width 138 height 41
click at [1265, 703] on span "Next" at bounding box center [1274, 697] width 36 height 11
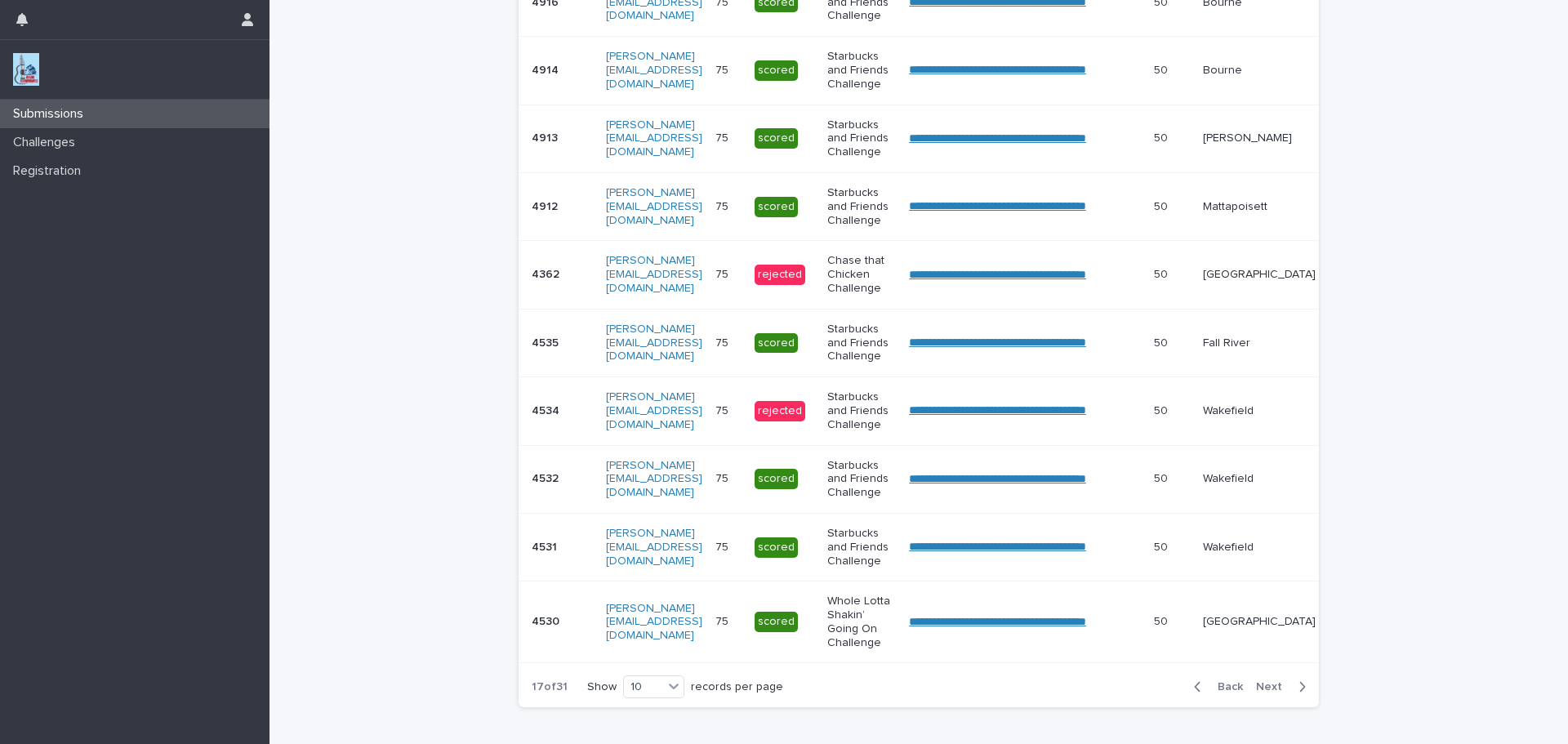
scroll to position [434, 0]
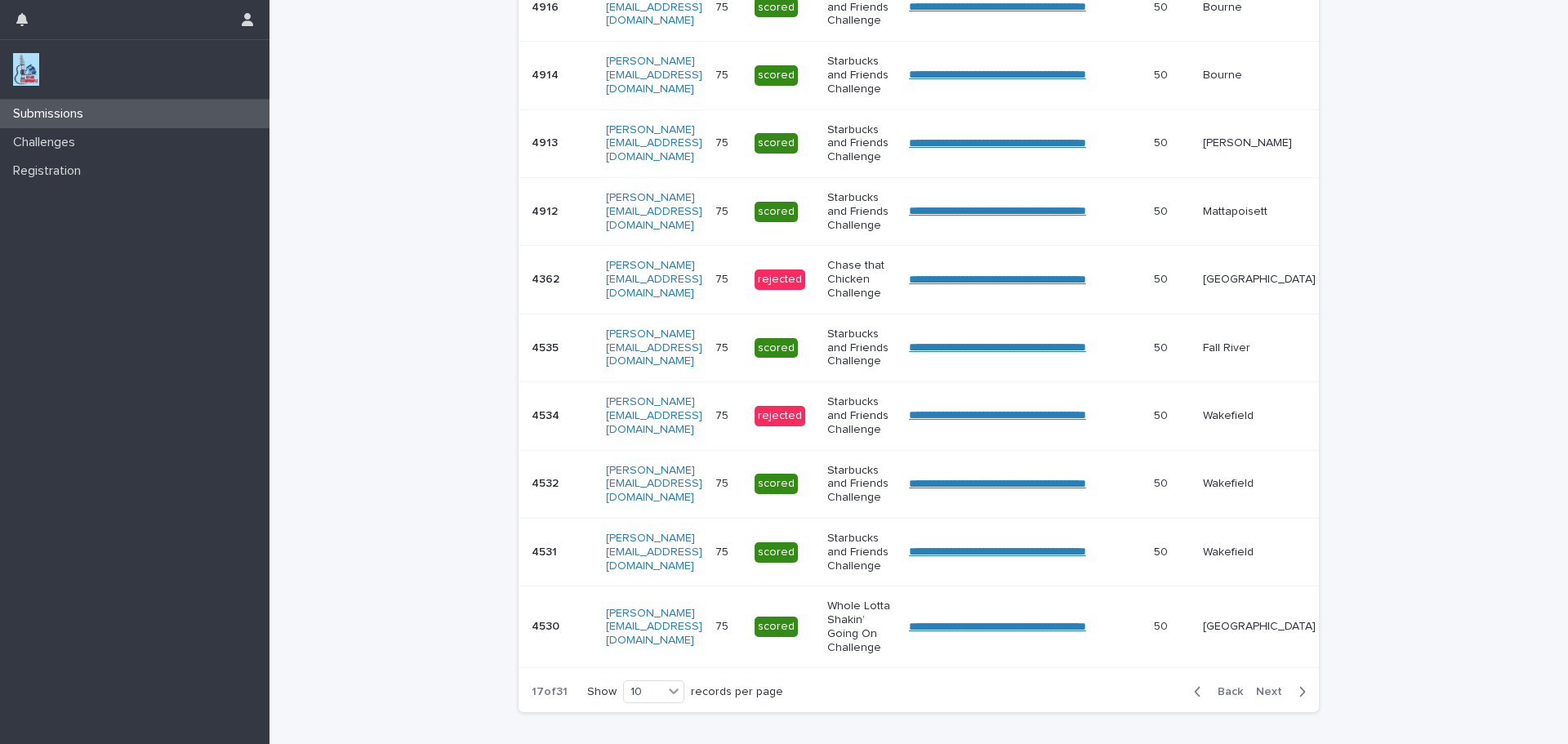
click at [1265, 713] on div "Back Next" at bounding box center [1250, 692] width 138 height 41
click at [1267, 698] on span "Next" at bounding box center [1274, 692] width 36 height 11
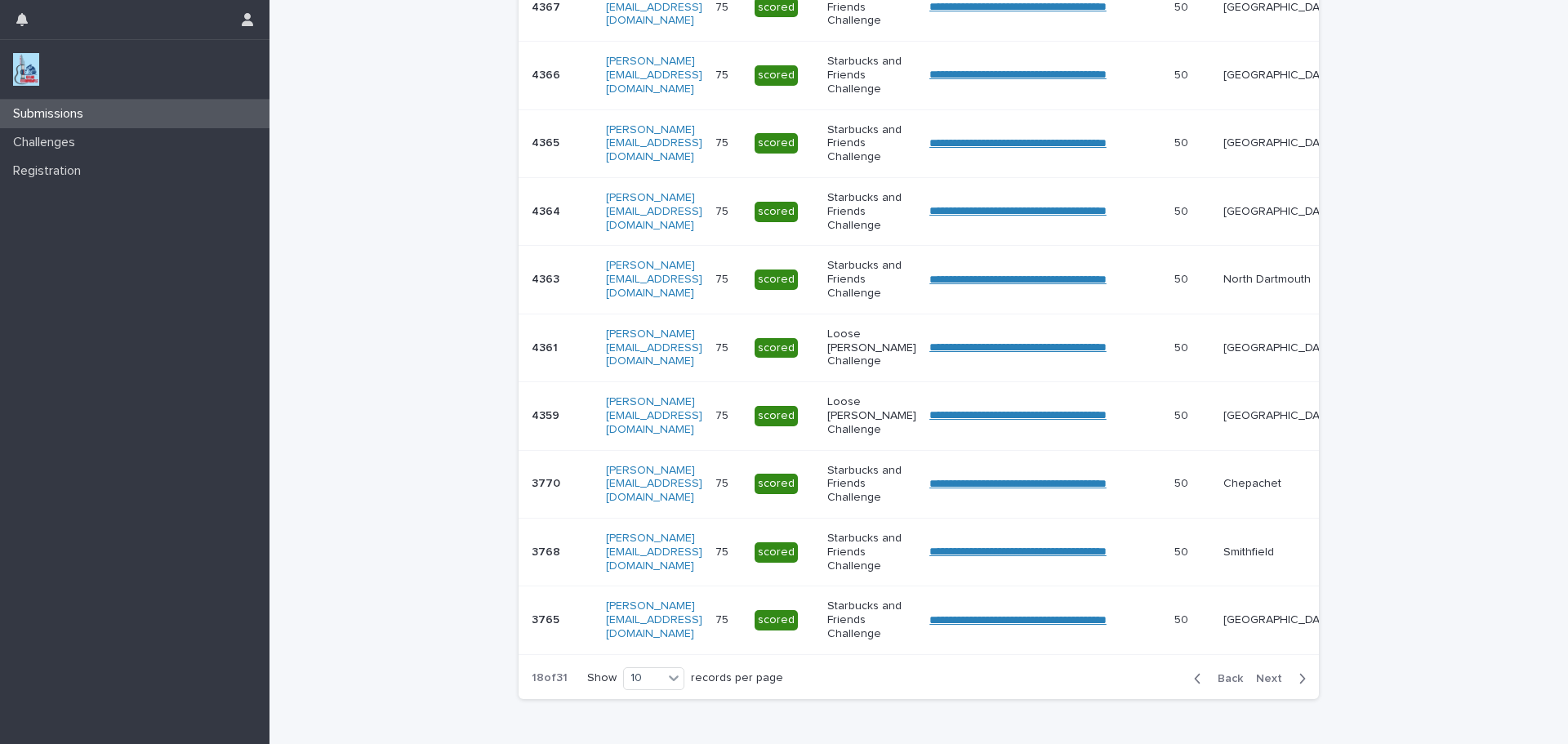
scroll to position [426, 0]
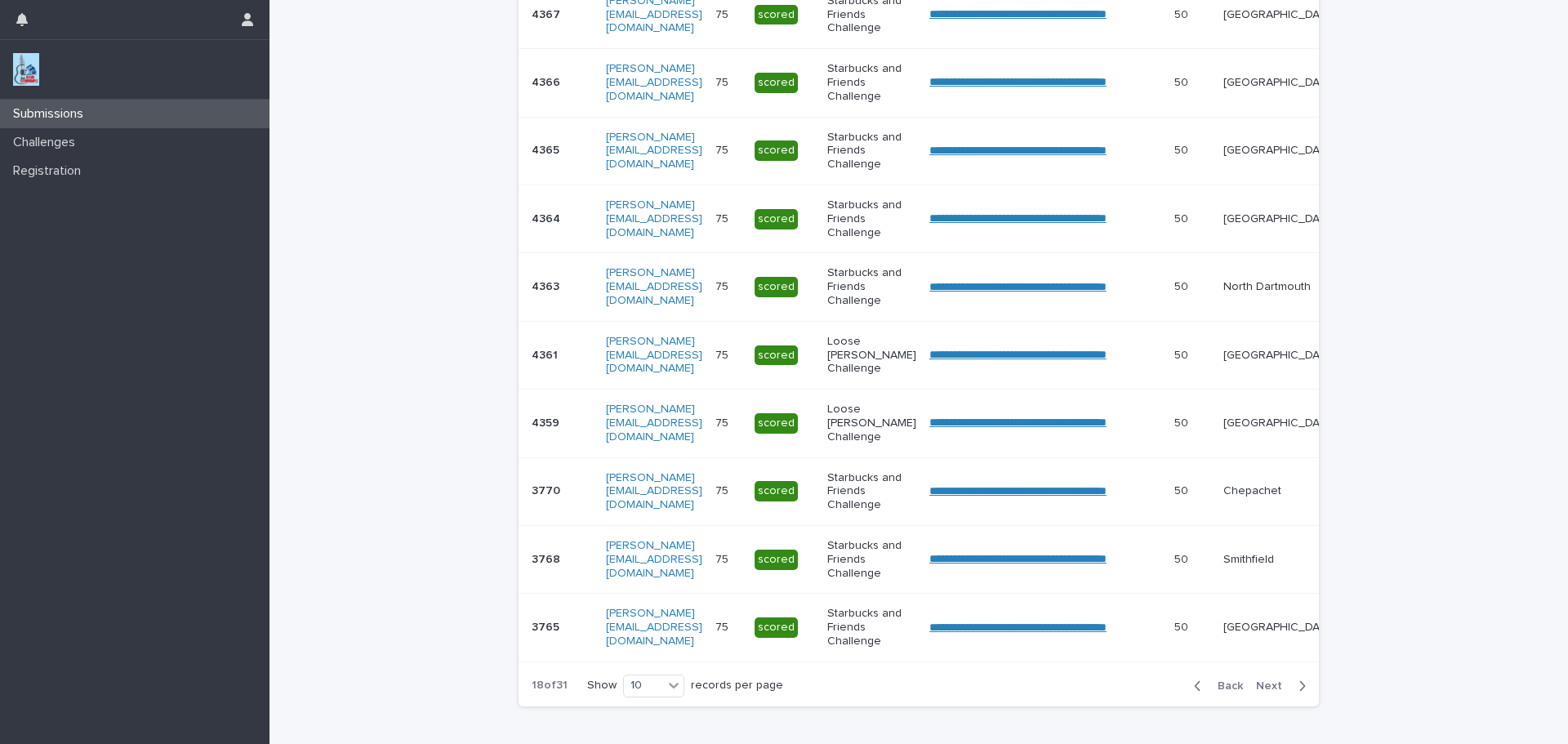
click at [1267, 692] on span "Next" at bounding box center [1274, 686] width 36 height 11
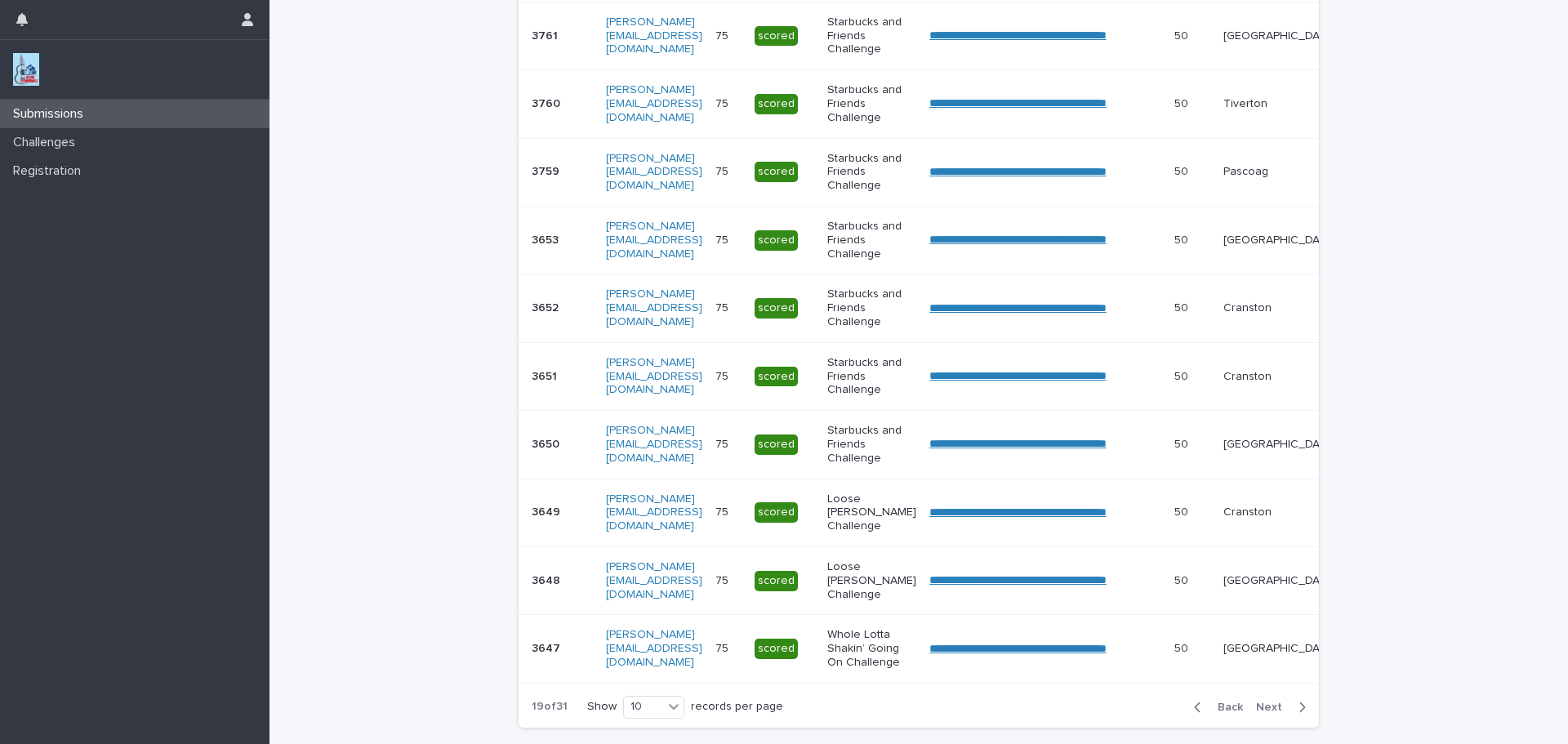
scroll to position [422, 0]
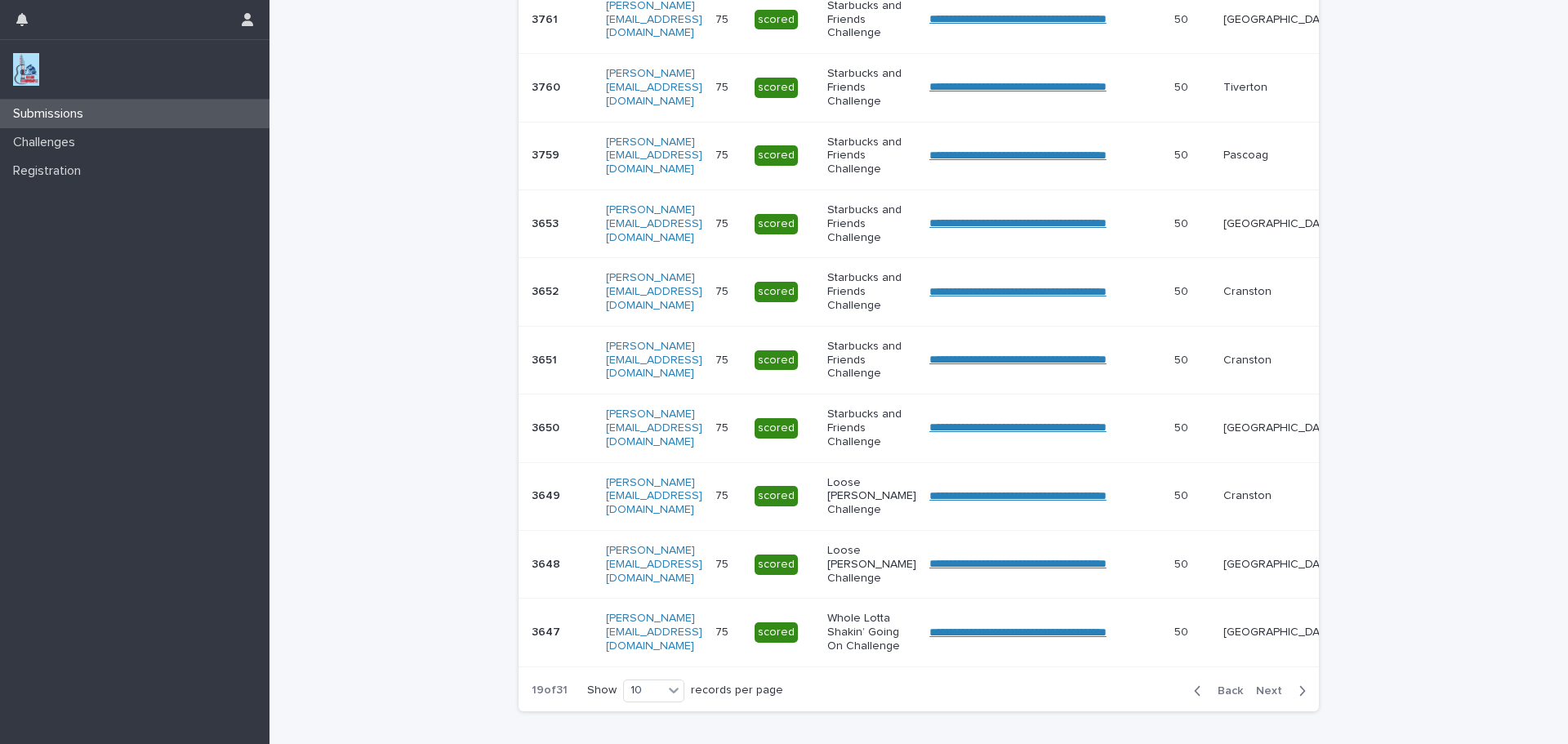
click at [1261, 697] on span "Next" at bounding box center [1274, 691] width 36 height 11
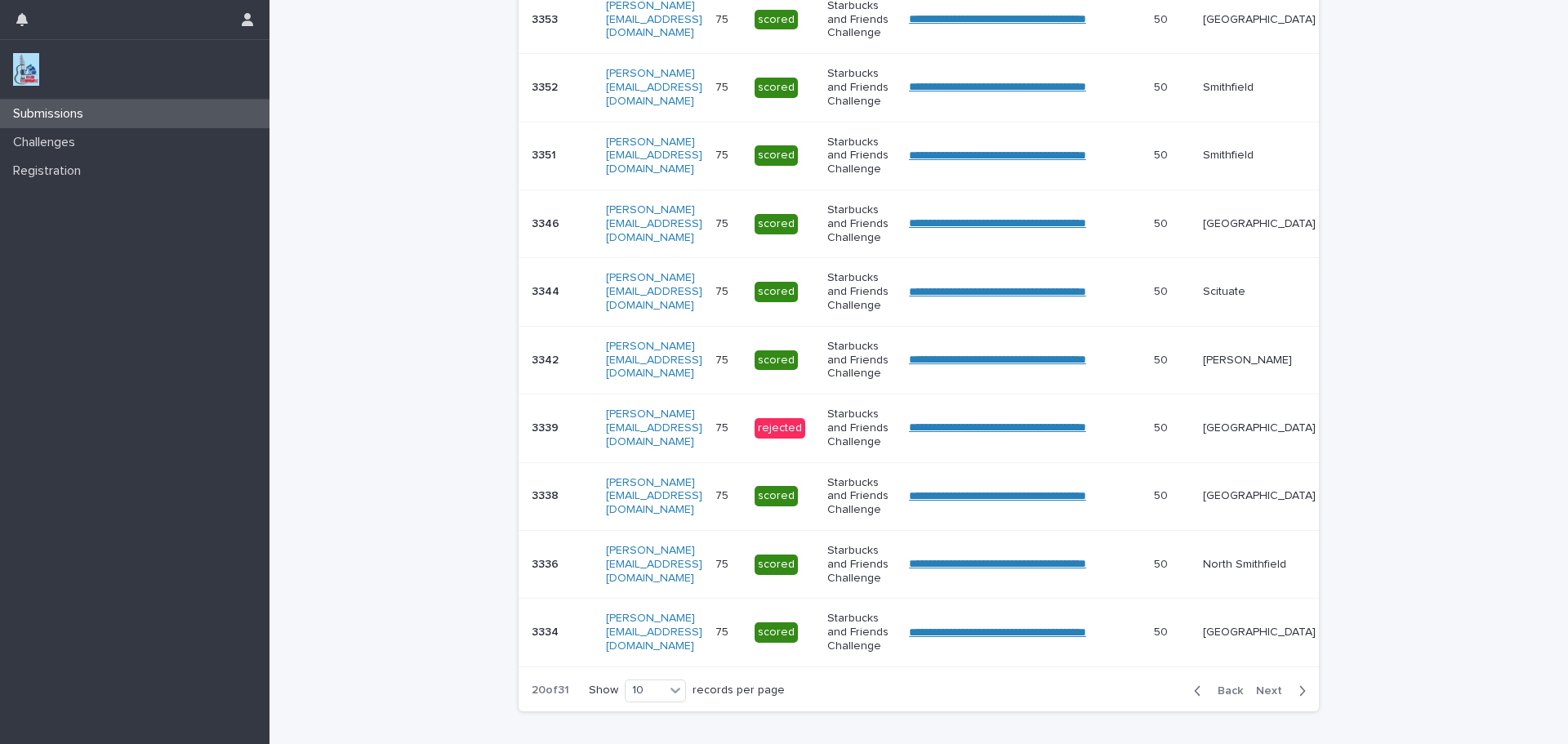
scroll to position [414, 0]
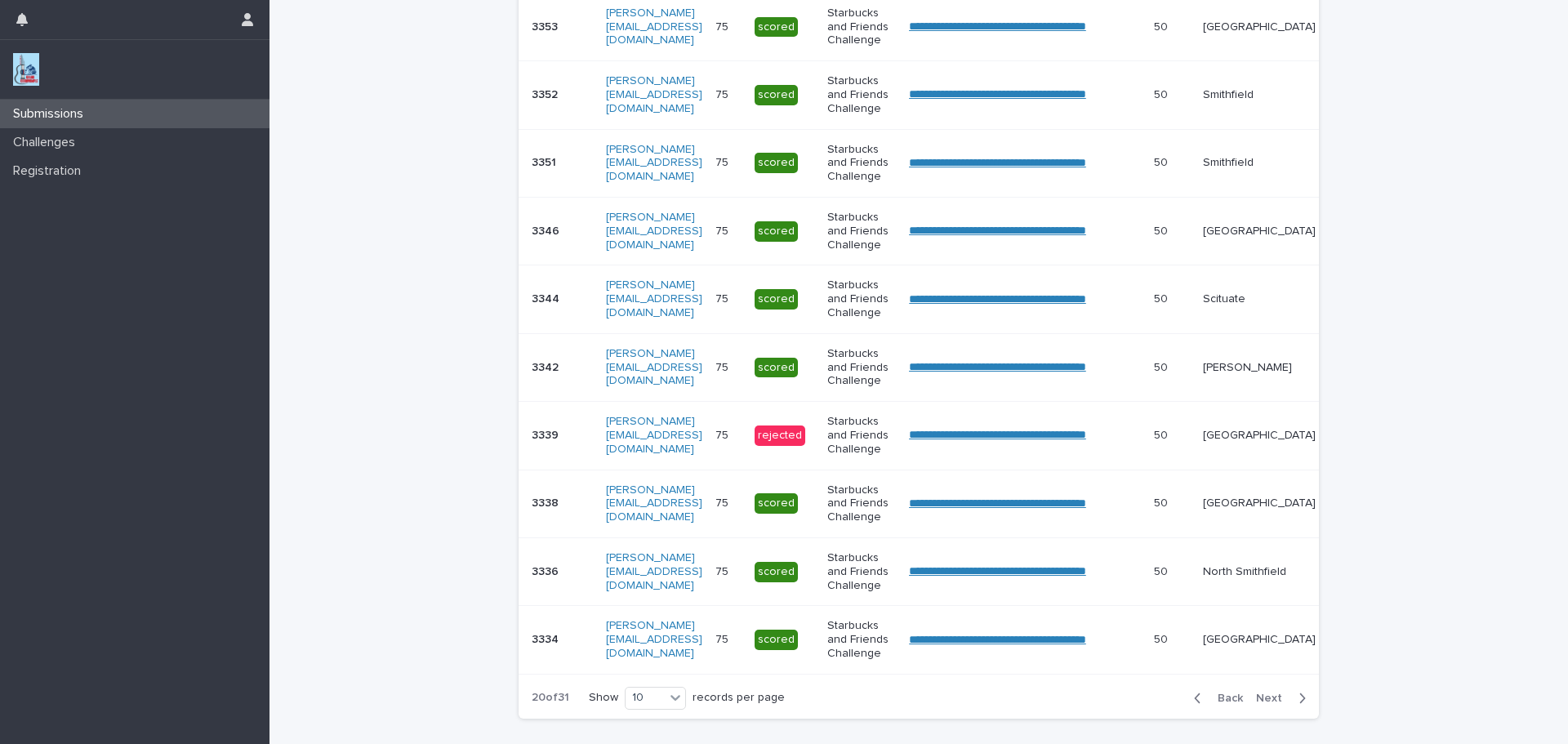
click at [1262, 704] on span "Next" at bounding box center [1274, 698] width 36 height 11
click at [1213, 704] on span "Back" at bounding box center [1226, 698] width 35 height 11
click at [1260, 704] on span "Next" at bounding box center [1274, 698] width 36 height 11
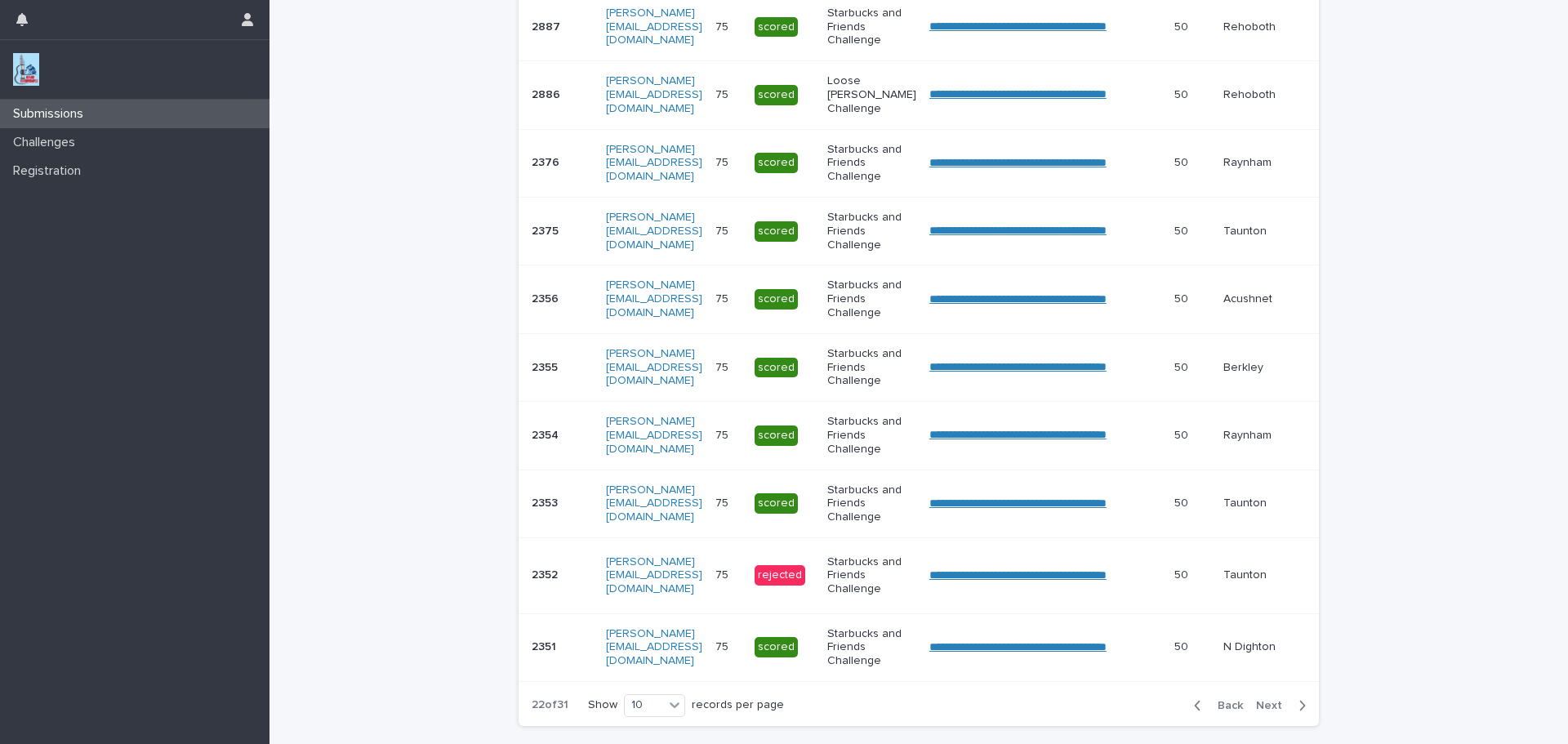
scroll to position [418, 0]
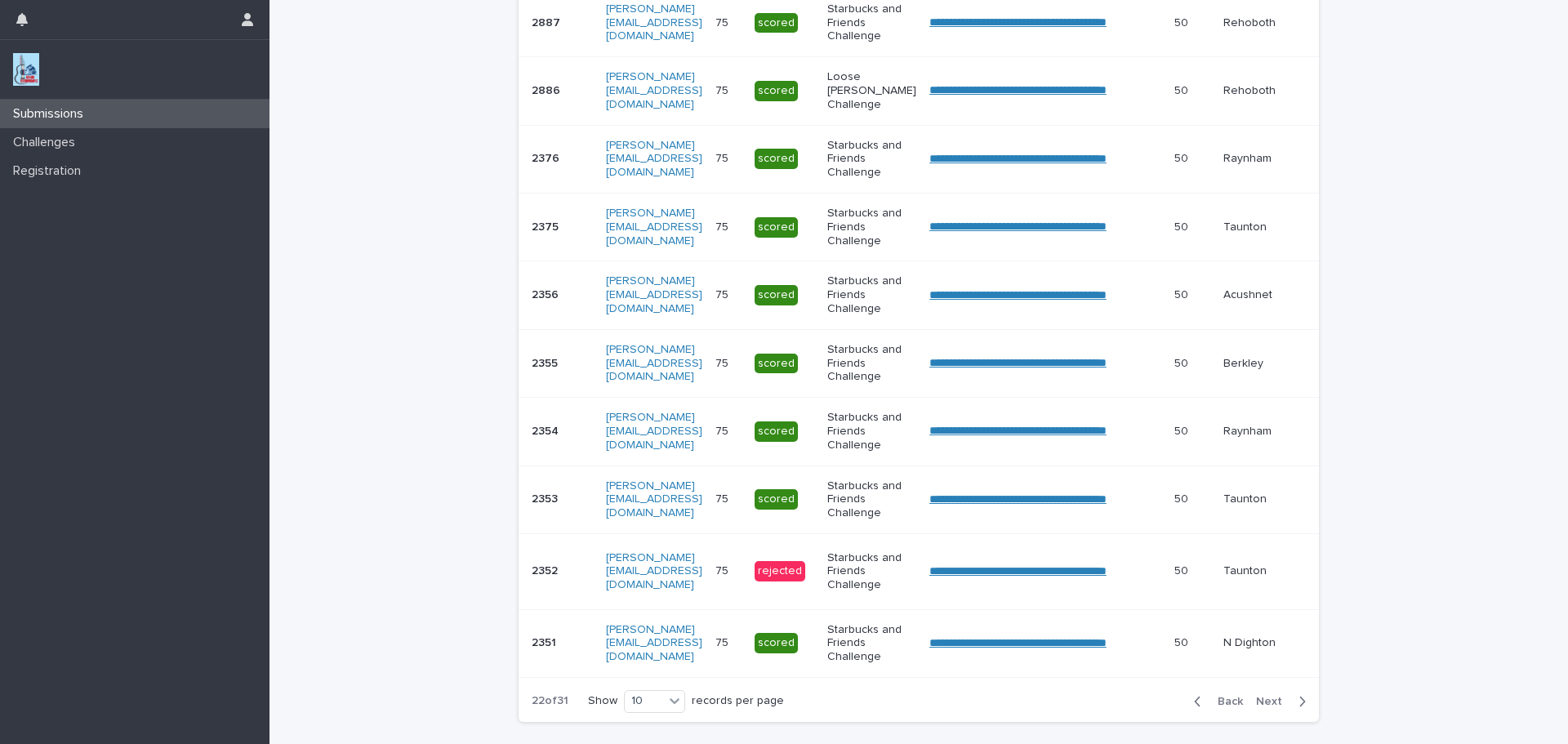
click at [1259, 707] on span "Next" at bounding box center [1274, 701] width 36 height 11
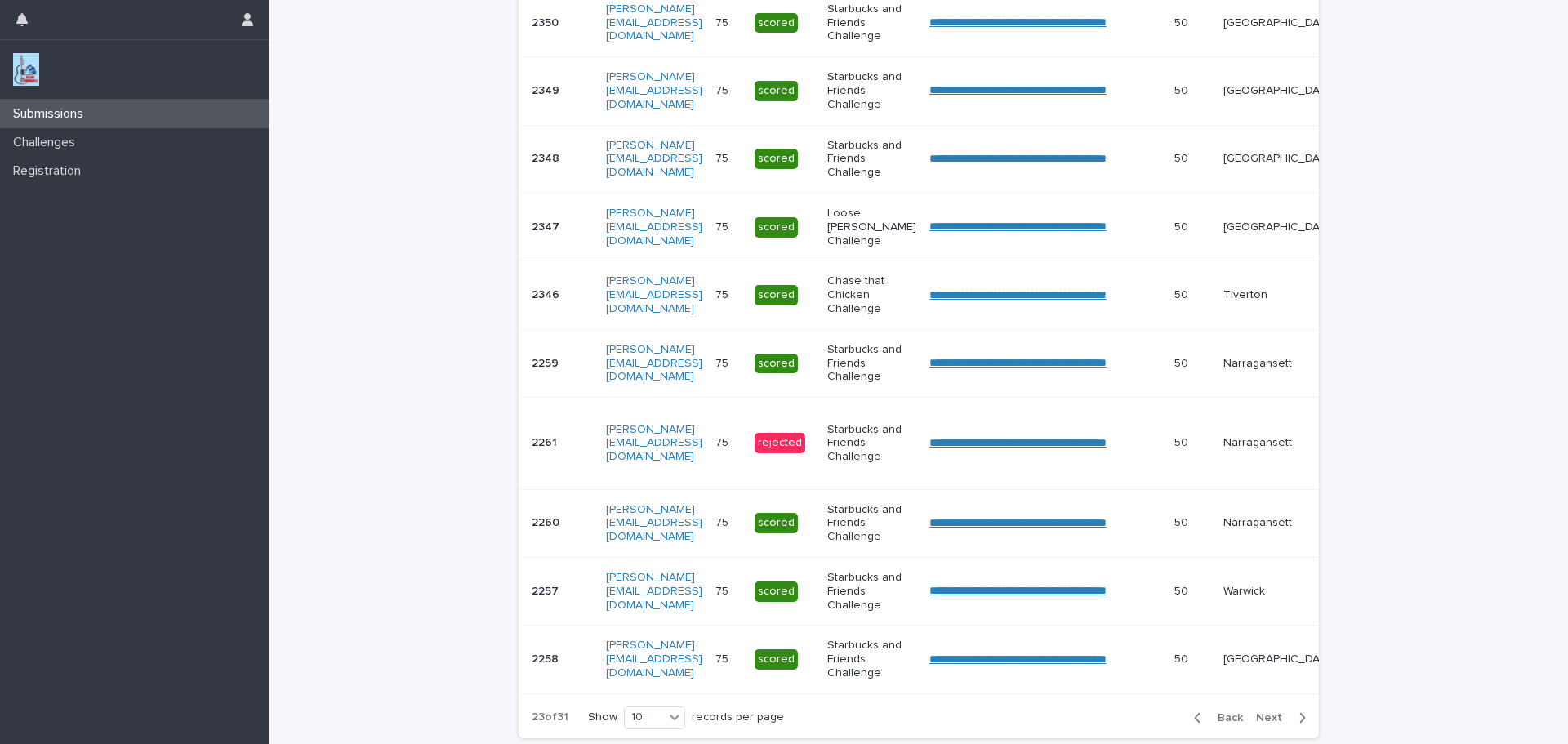
scroll to position [426, 0]
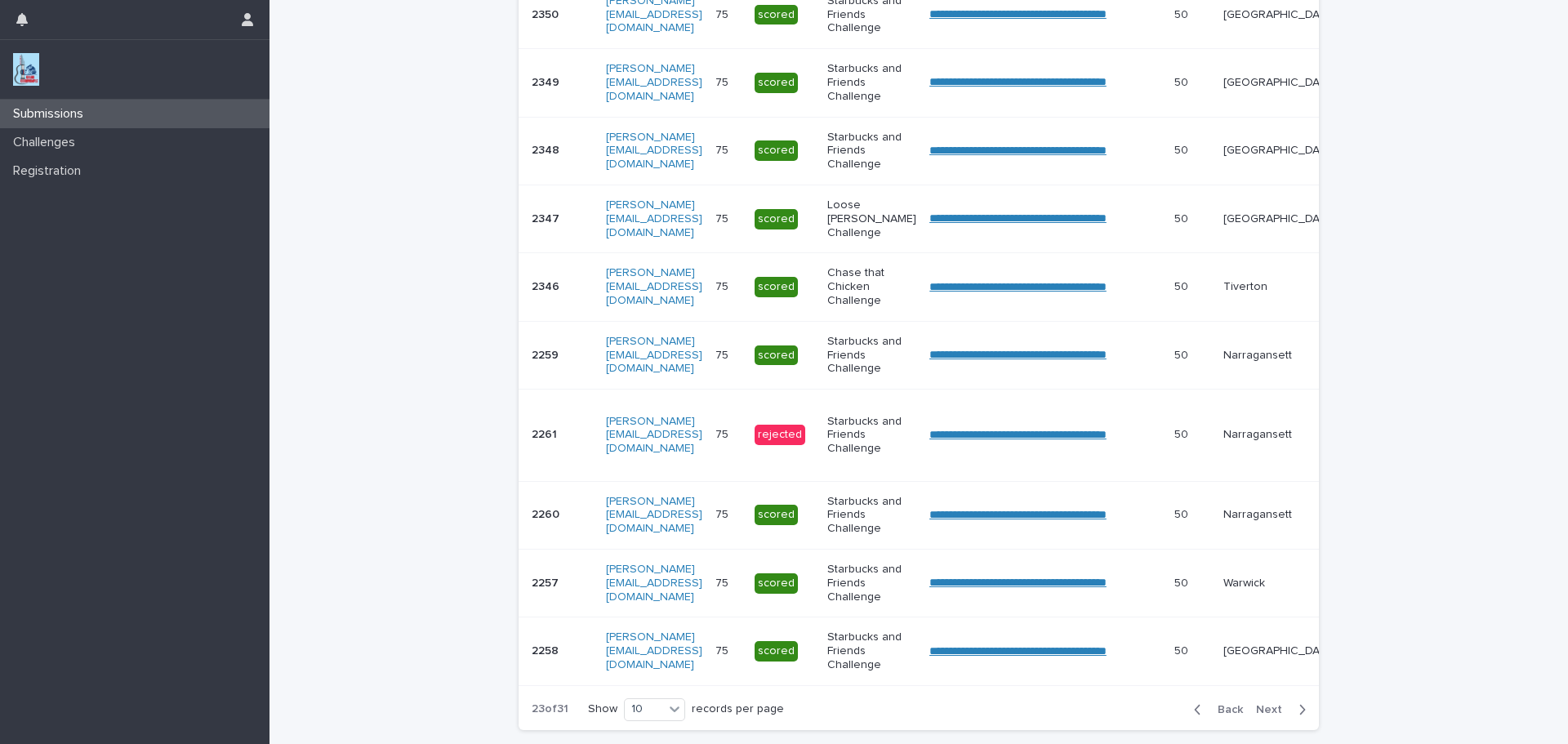
click at [1257, 714] on button "Next" at bounding box center [1284, 709] width 70 height 15
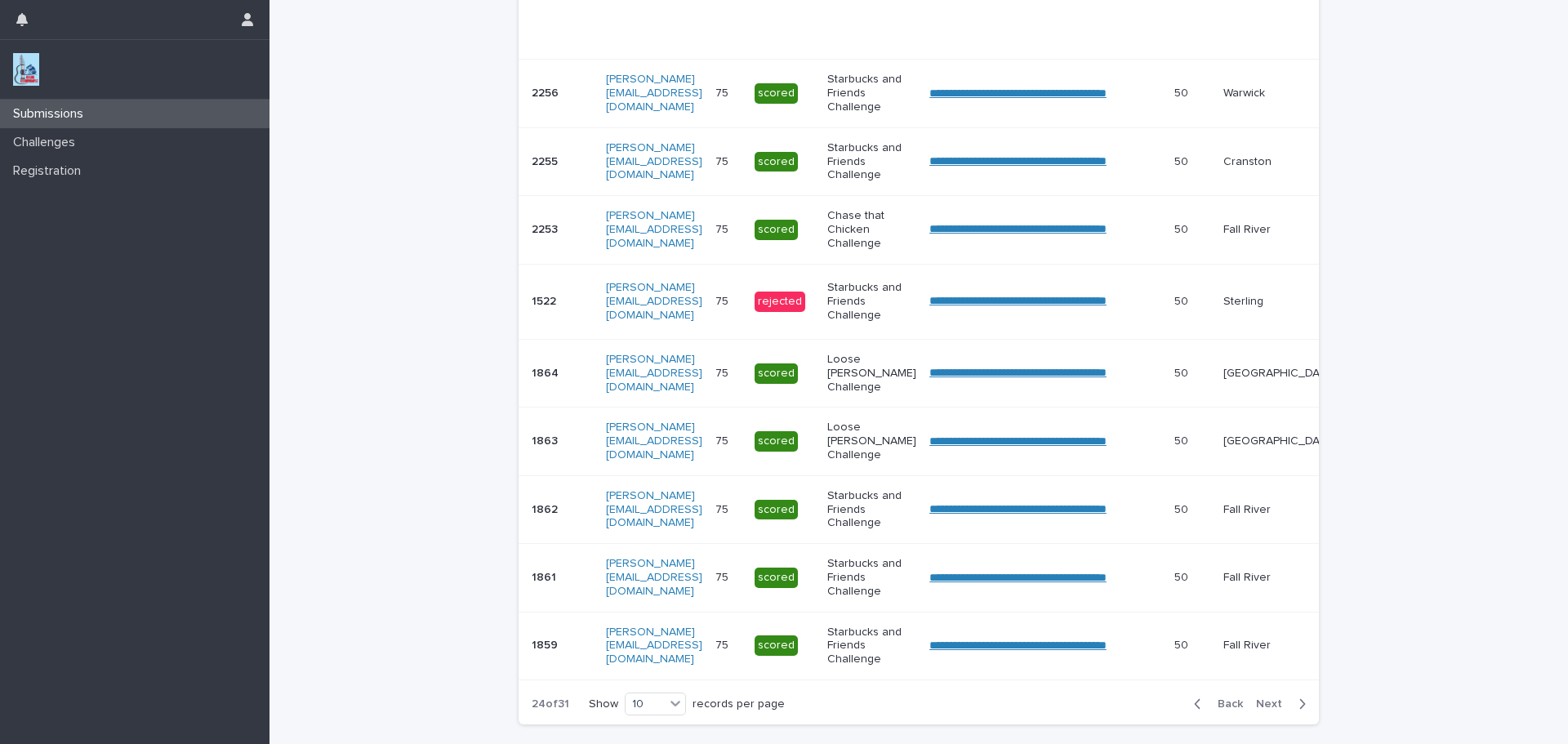
scroll to position [551, 0]
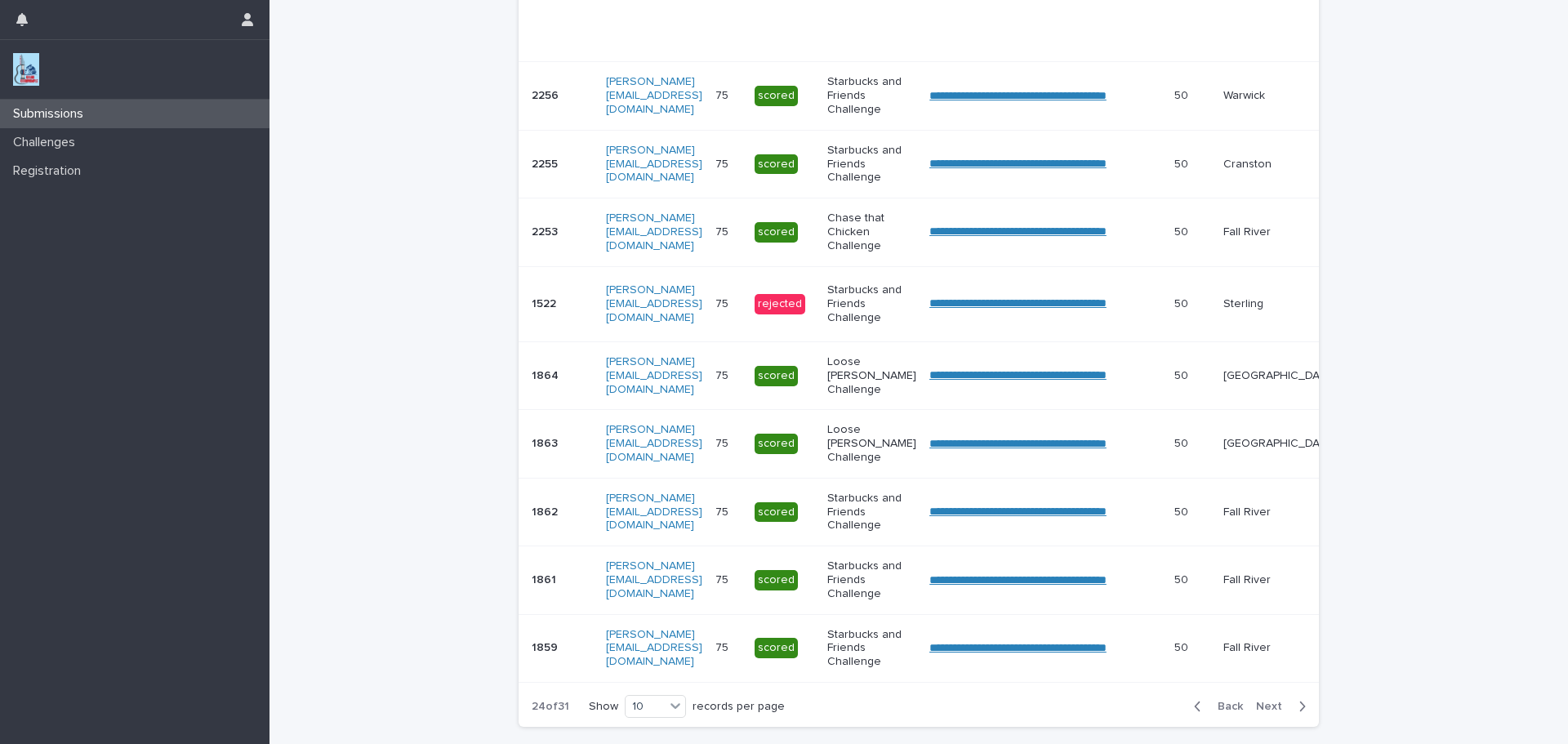
click at [1272, 713] on span "Next" at bounding box center [1274, 706] width 36 height 11
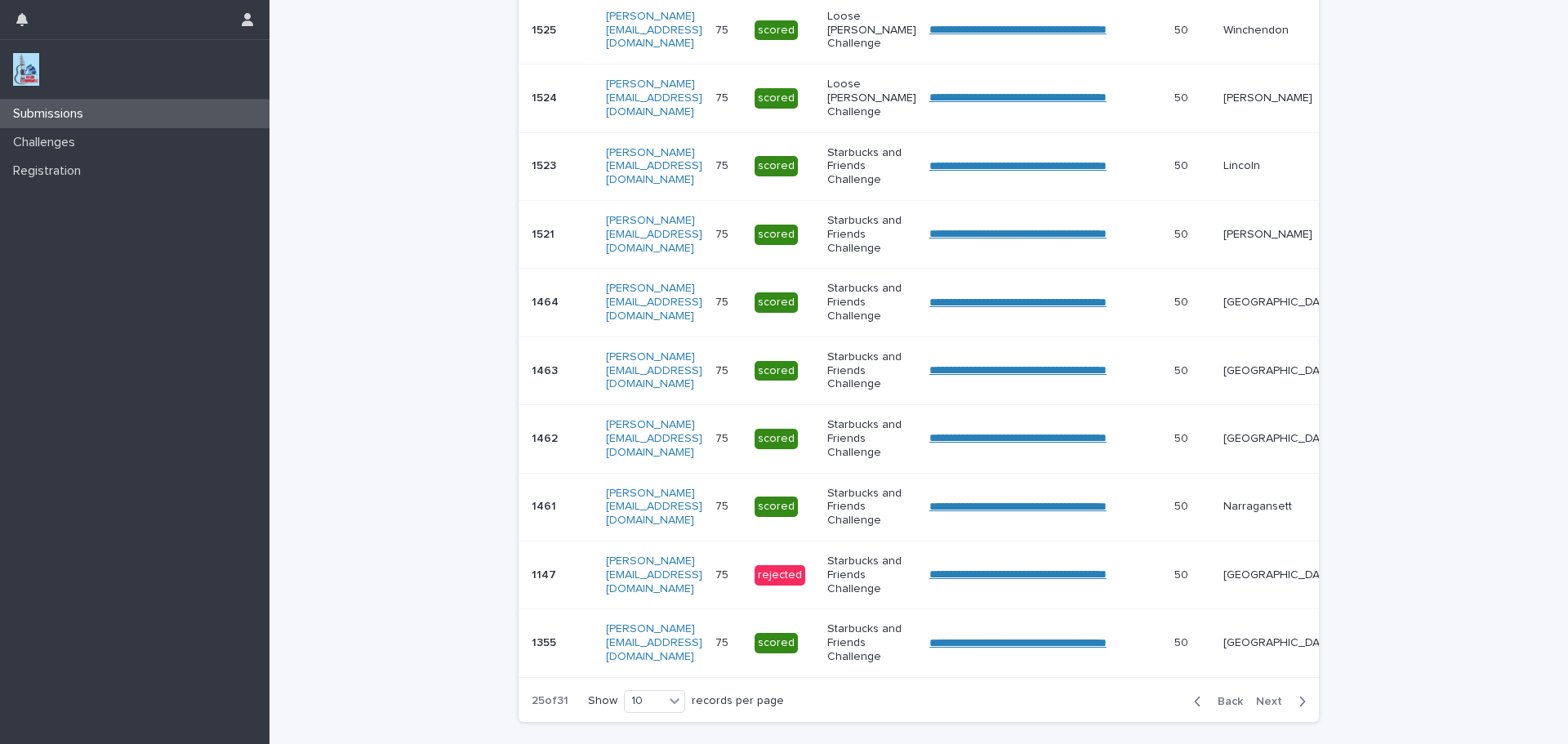
scroll to position [403, 0]
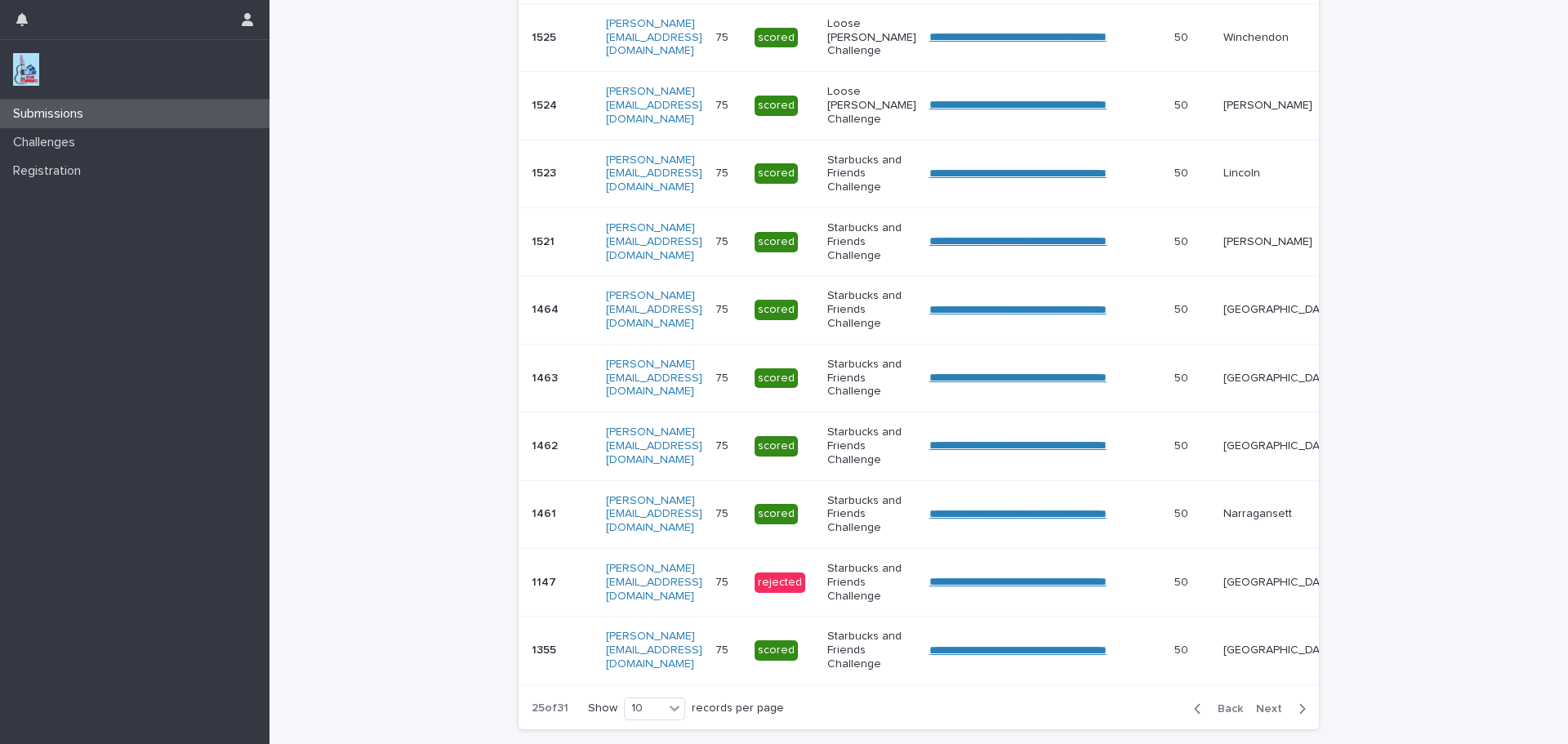
click at [1274, 714] on span "Next" at bounding box center [1274, 708] width 36 height 11
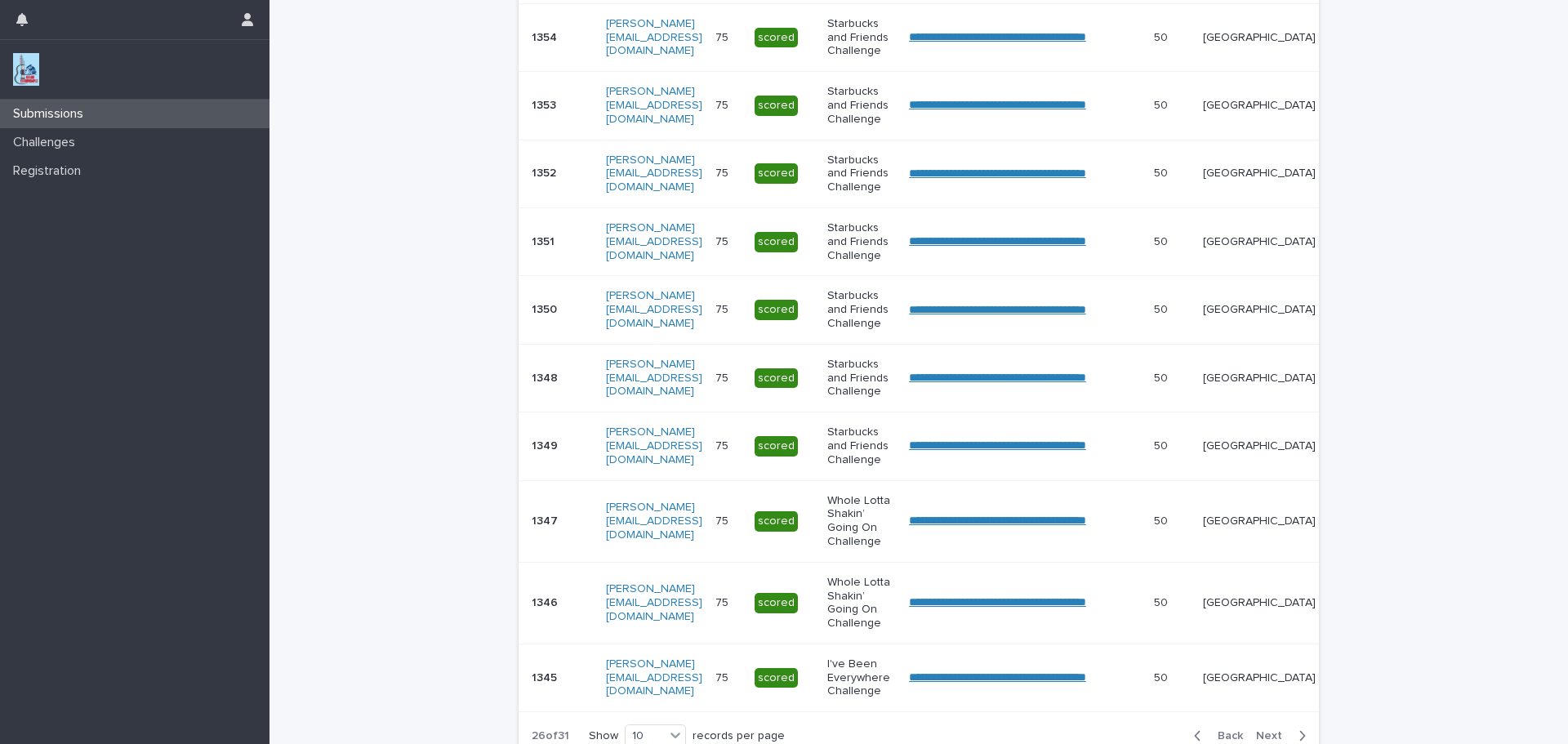
scroll to position [417, 0]
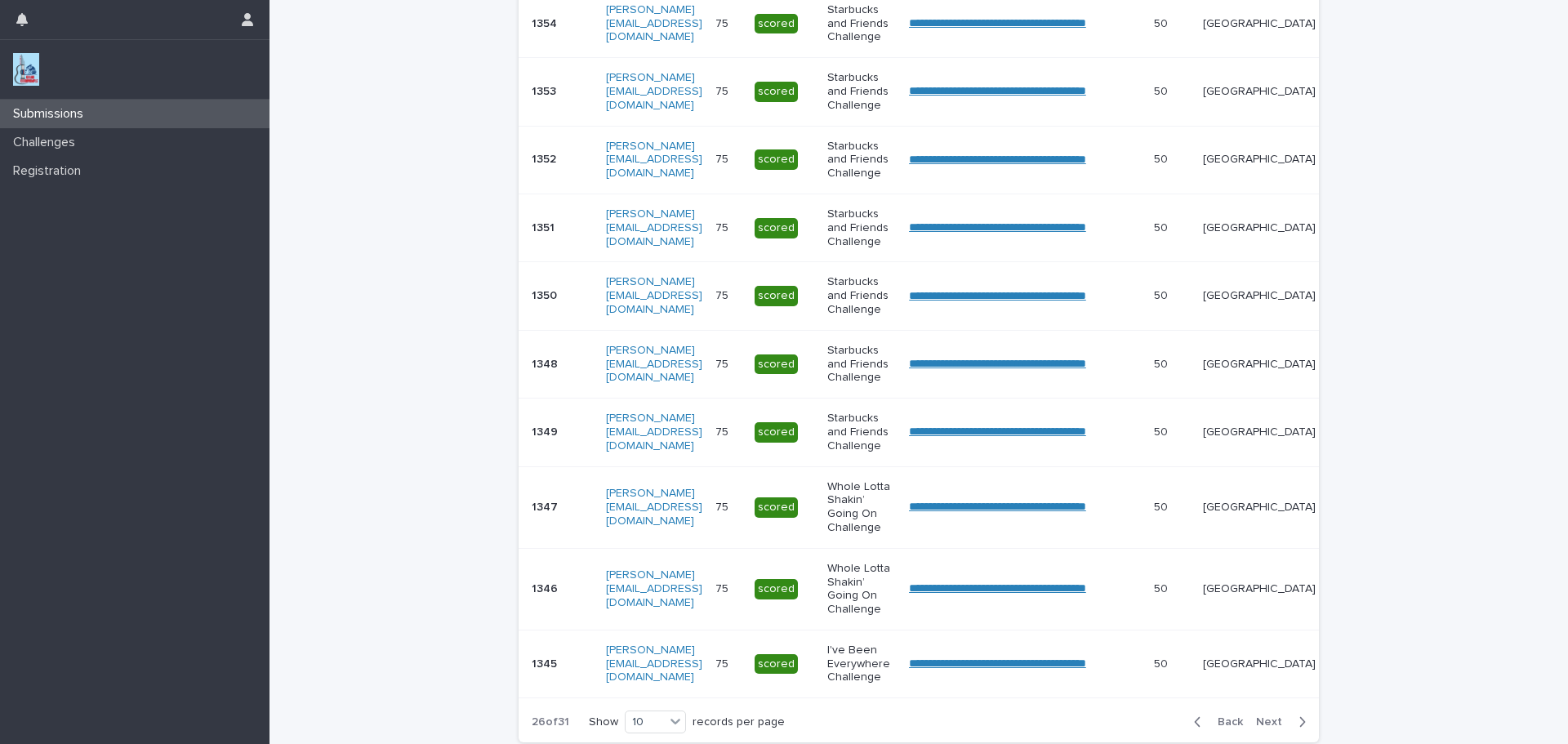
click at [1274, 718] on div "Back Next" at bounding box center [1250, 721] width 138 height 41
click at [1264, 727] on span "Next" at bounding box center [1274, 721] width 36 height 11
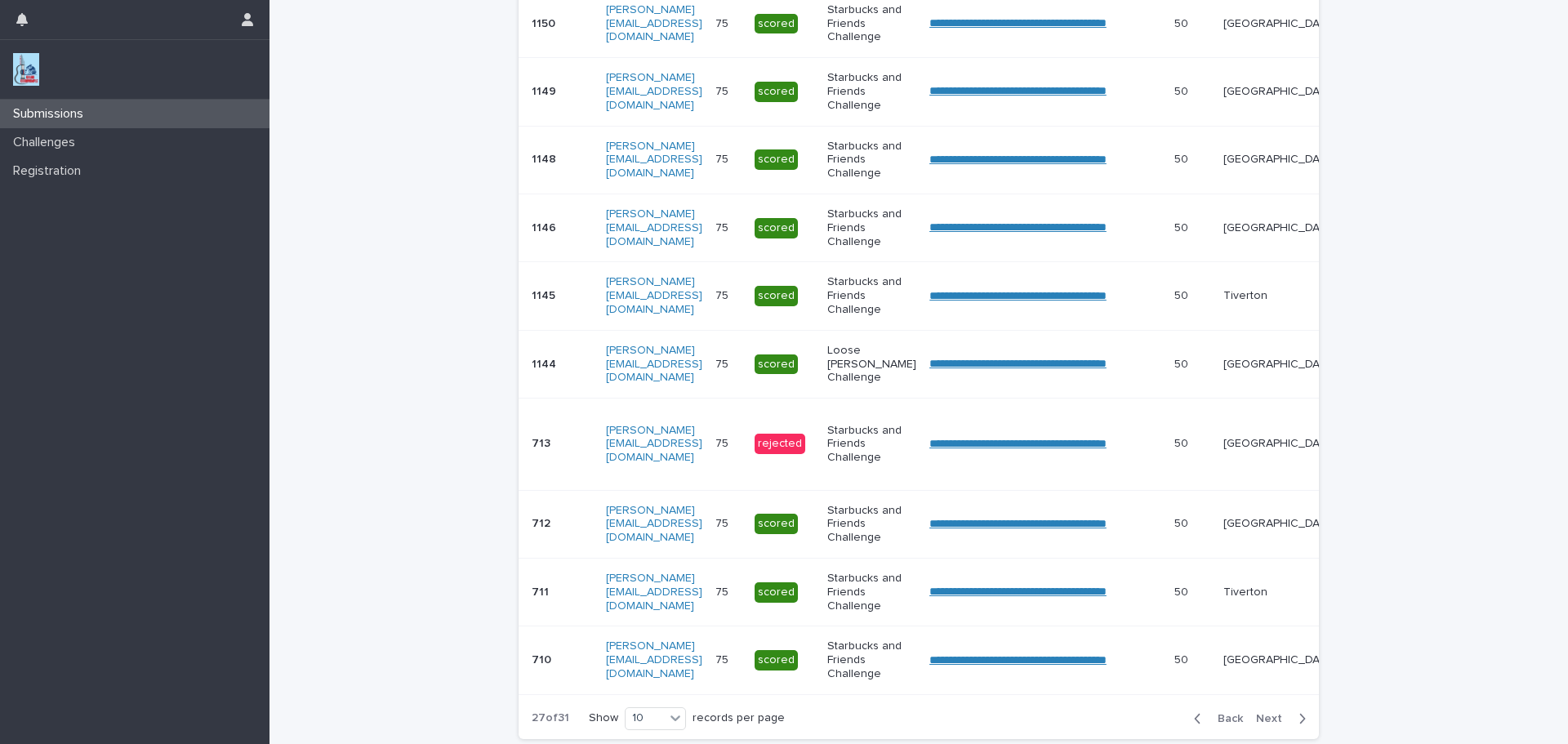
scroll to position [416, 0]
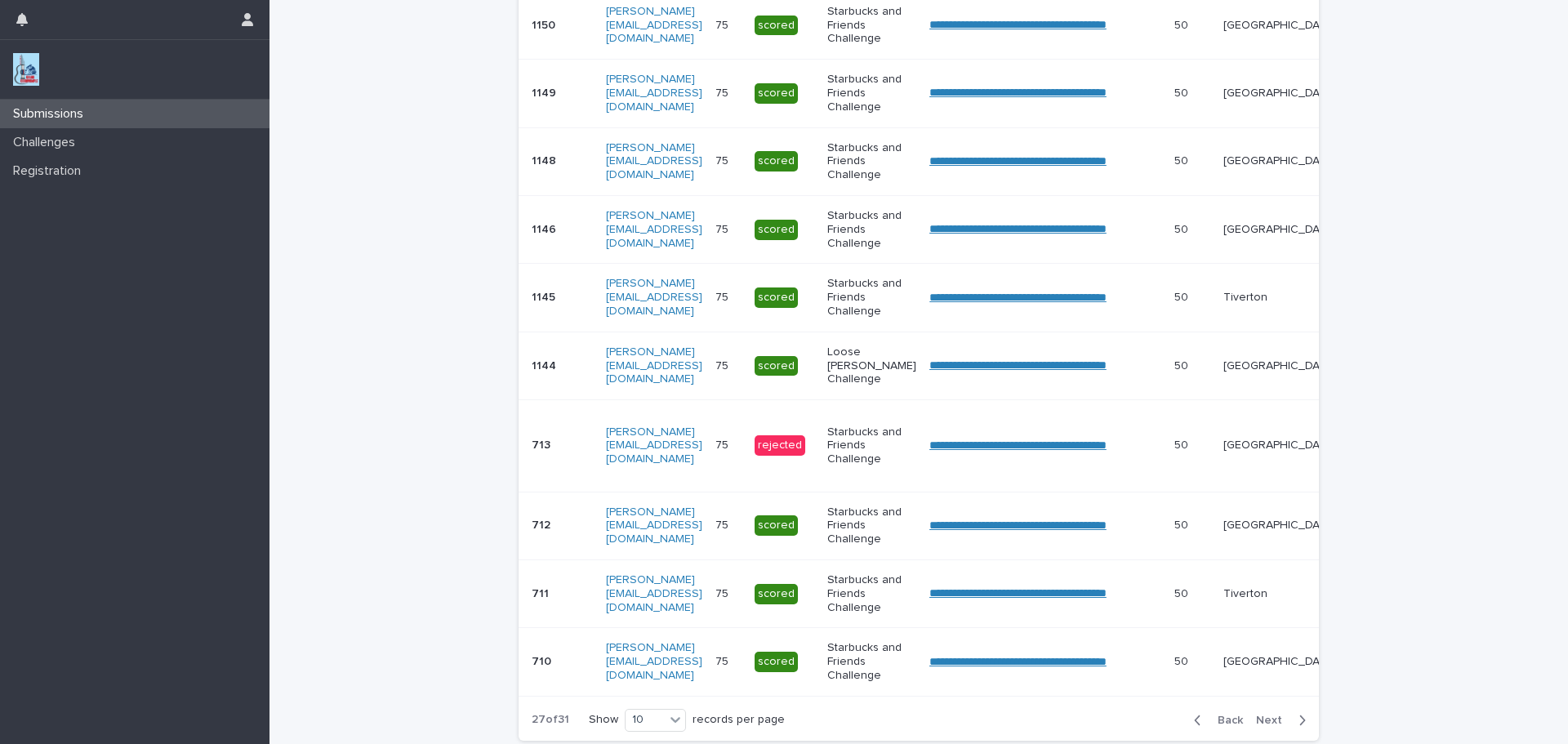
click at [1264, 726] on span "Next" at bounding box center [1274, 720] width 36 height 11
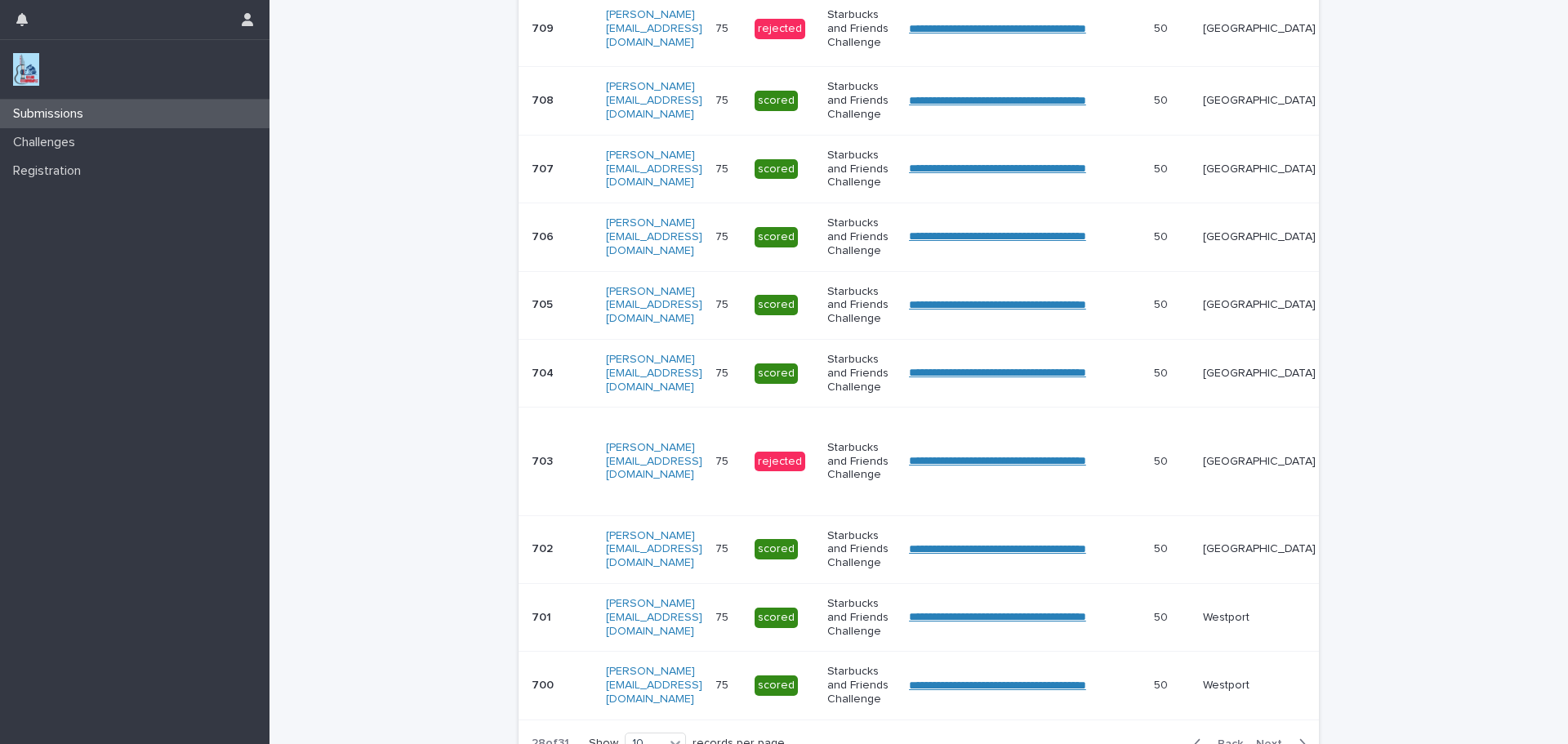
scroll to position [428, 0]
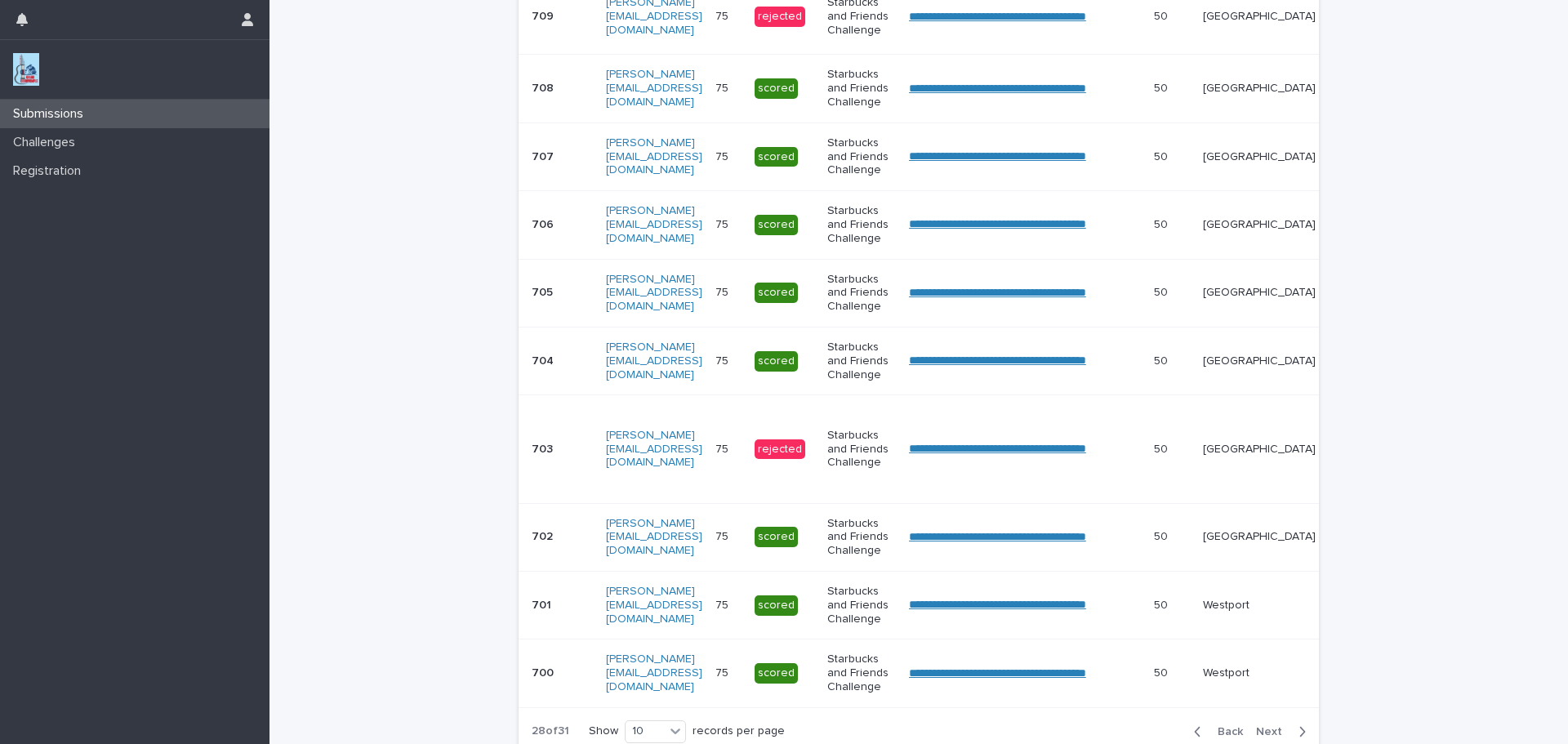
click at [1265, 738] on span "Next" at bounding box center [1274, 731] width 36 height 11
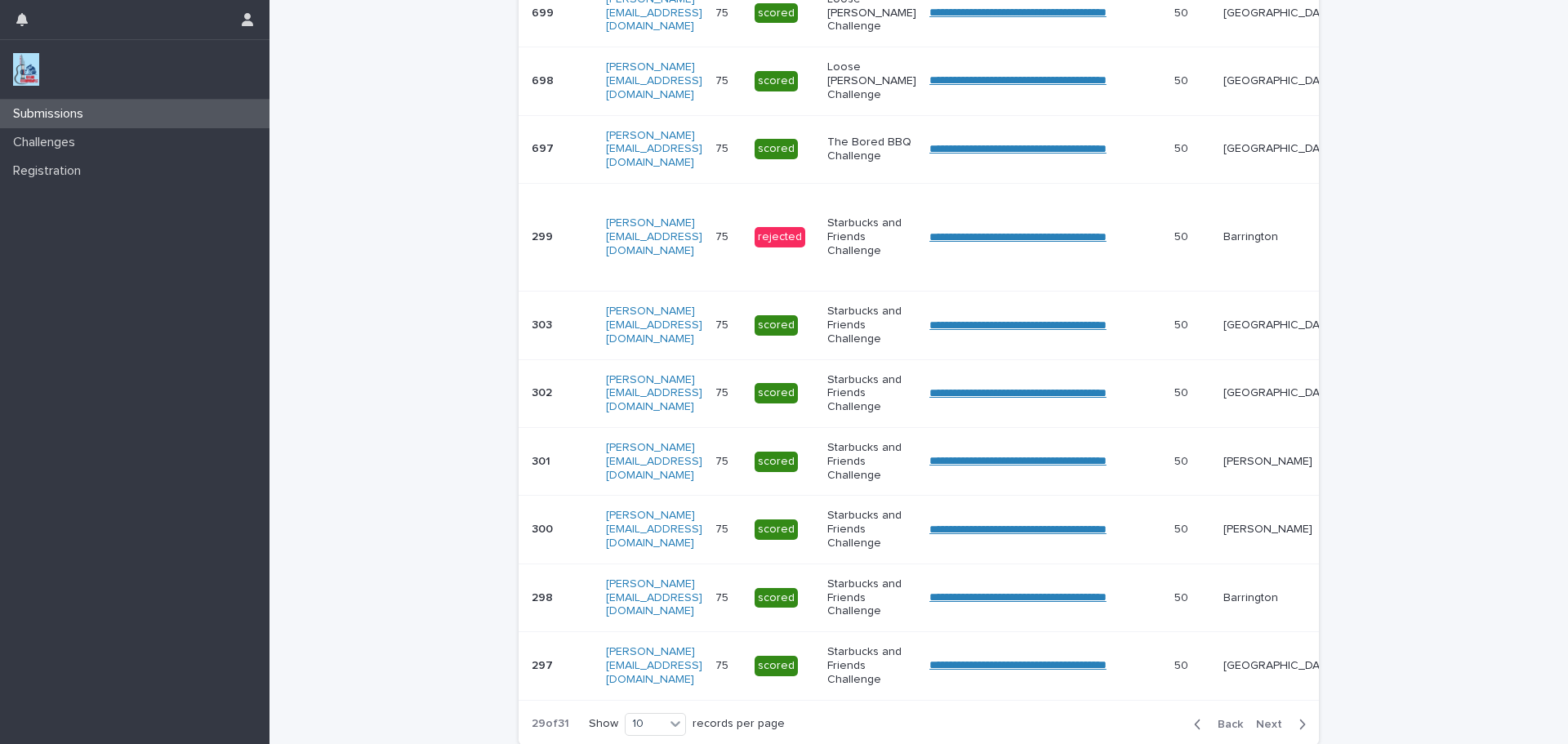
scroll to position [424, 0]
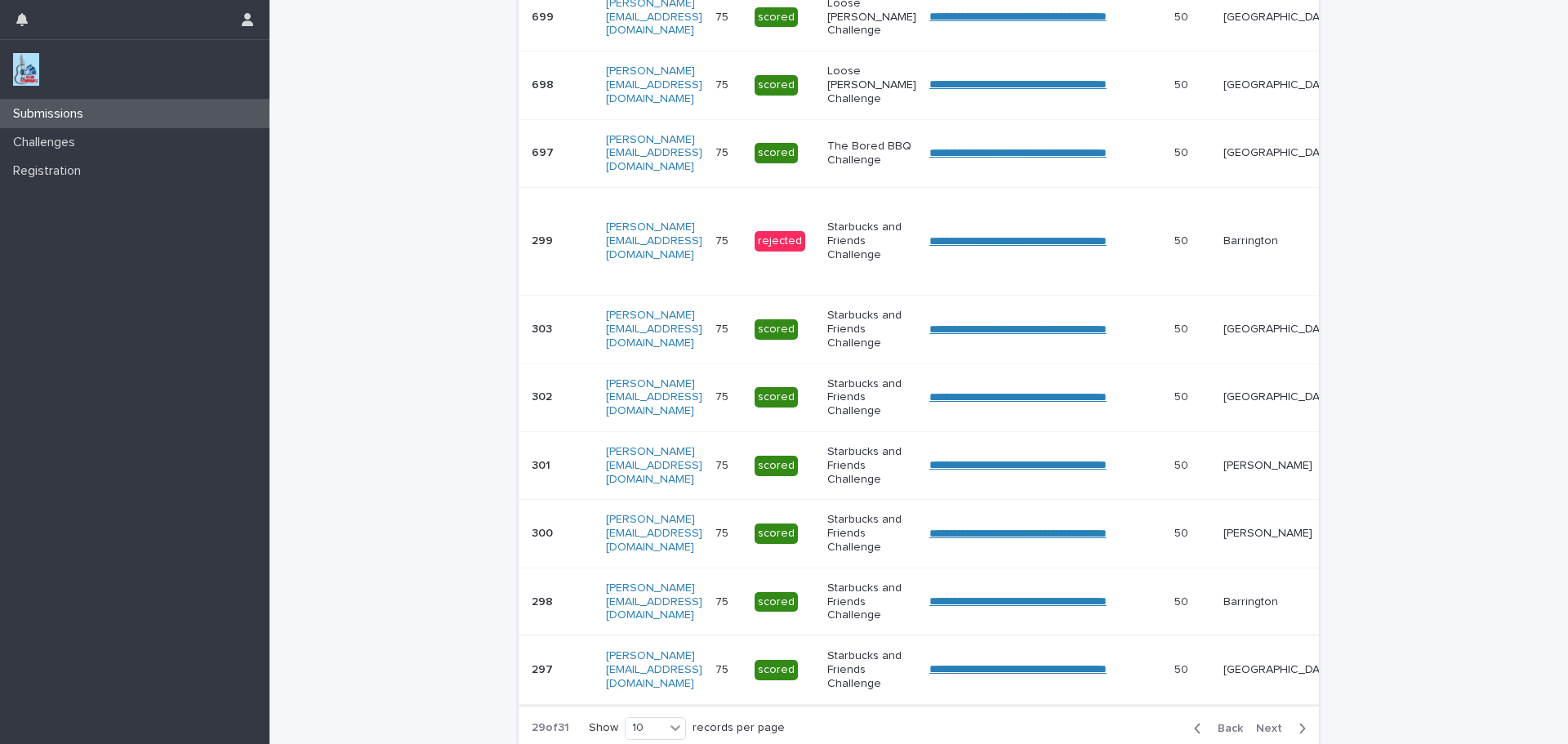
click at [1106, 668] on link "**********" at bounding box center [1017, 668] width 177 height 11
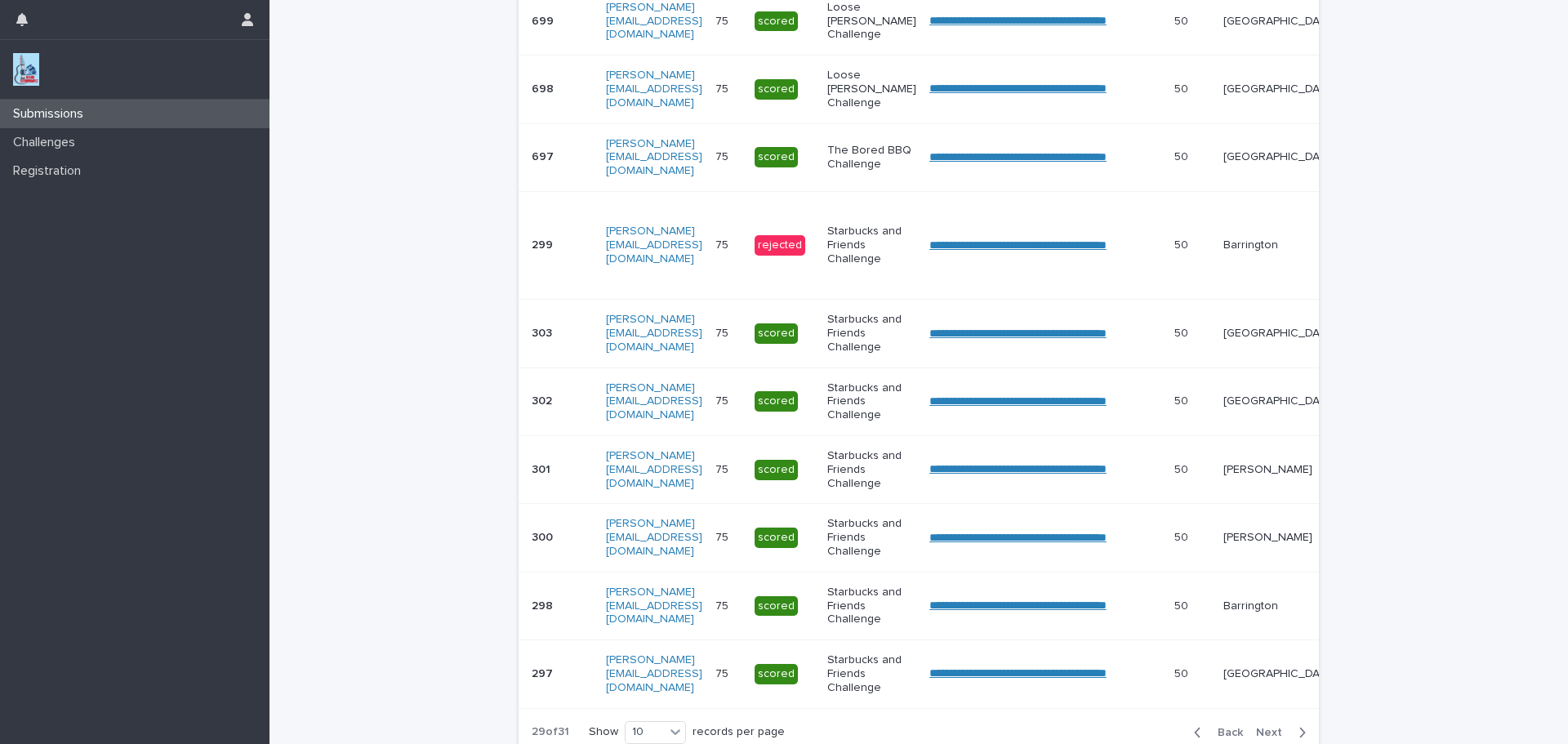
scroll to position [432, 0]
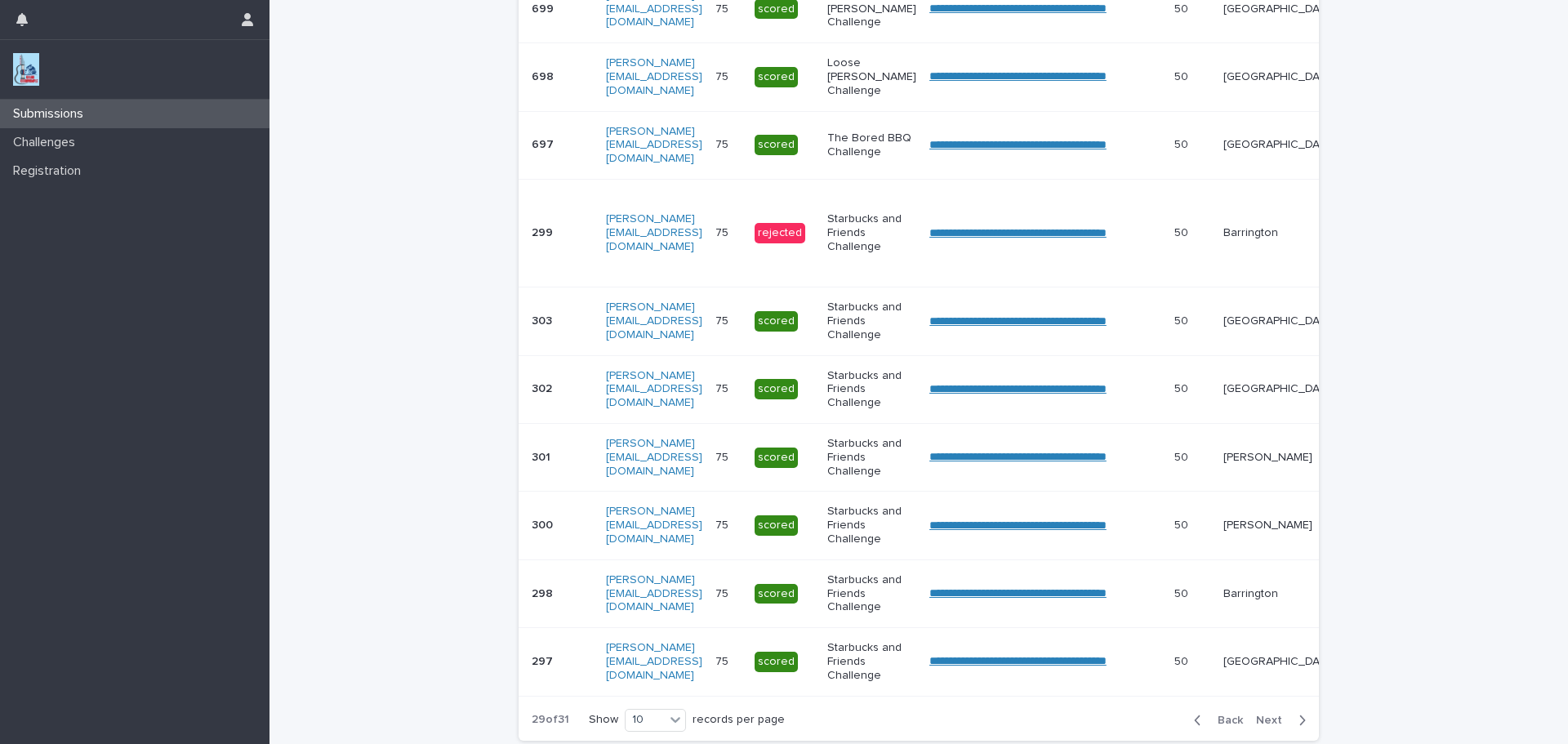
click at [1265, 726] on span "Next" at bounding box center [1274, 720] width 36 height 11
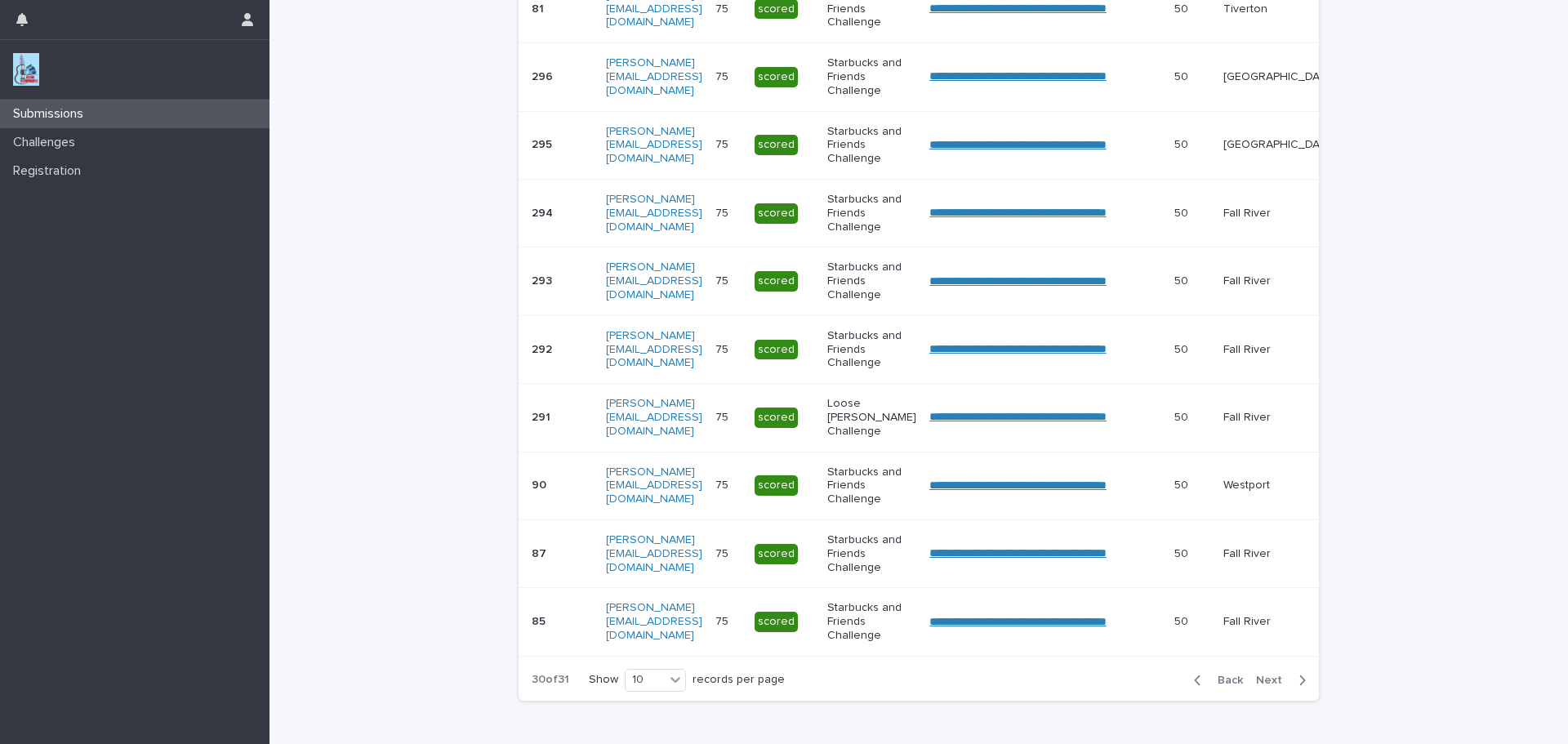
scroll to position [412, 0]
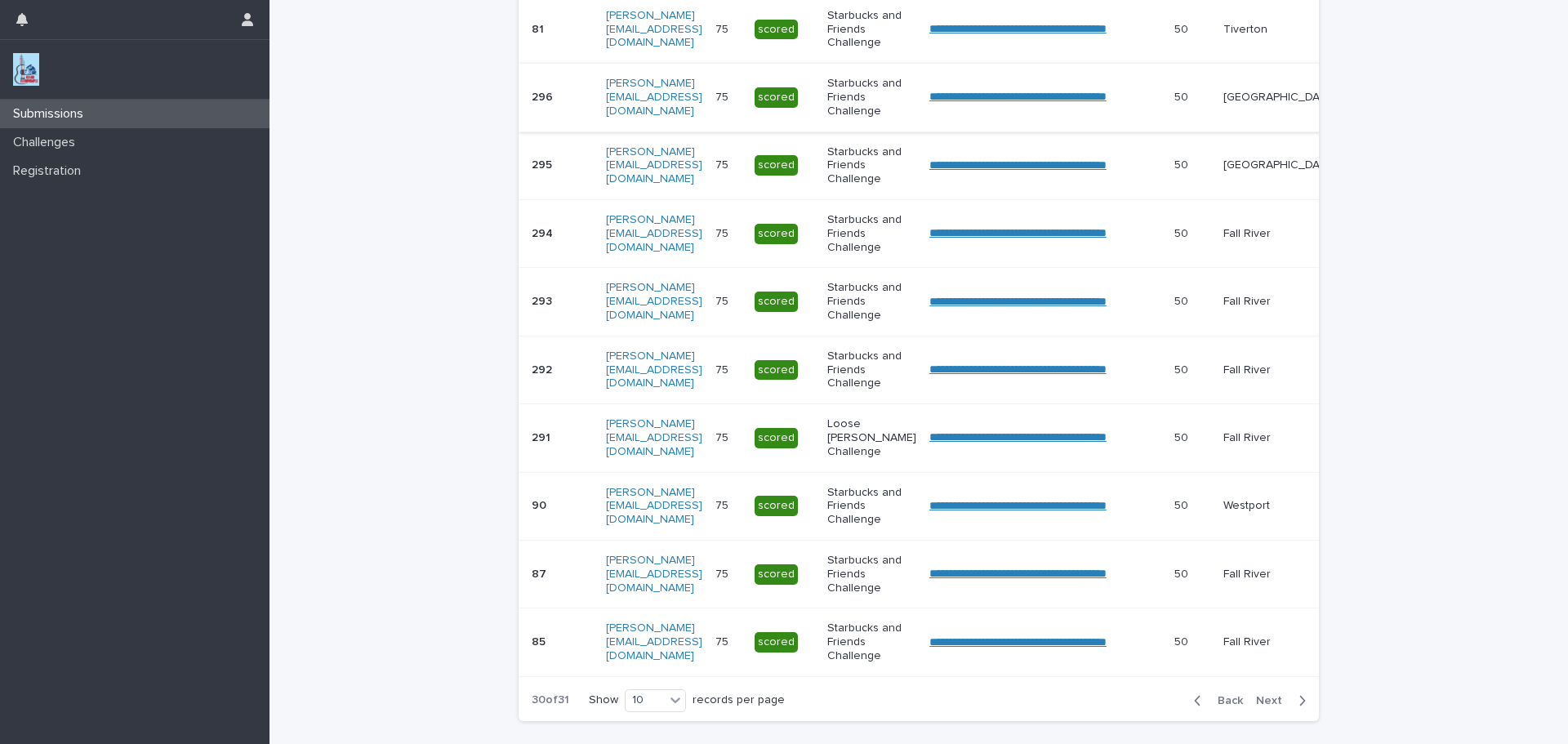
click at [1106, 96] on link "**********" at bounding box center [1017, 96] width 177 height 11
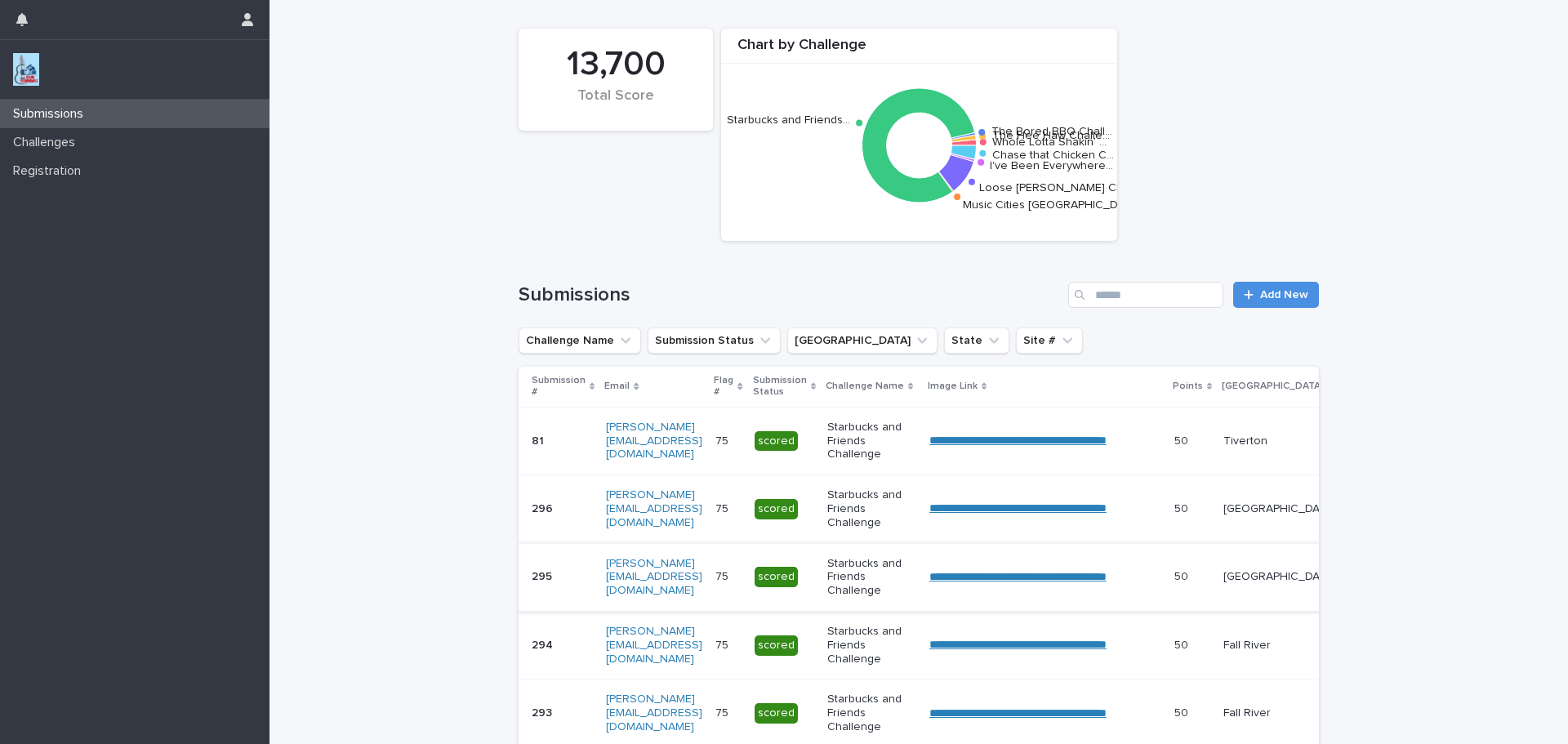
click at [1065, 579] on link "**********" at bounding box center [1017, 576] width 177 height 11
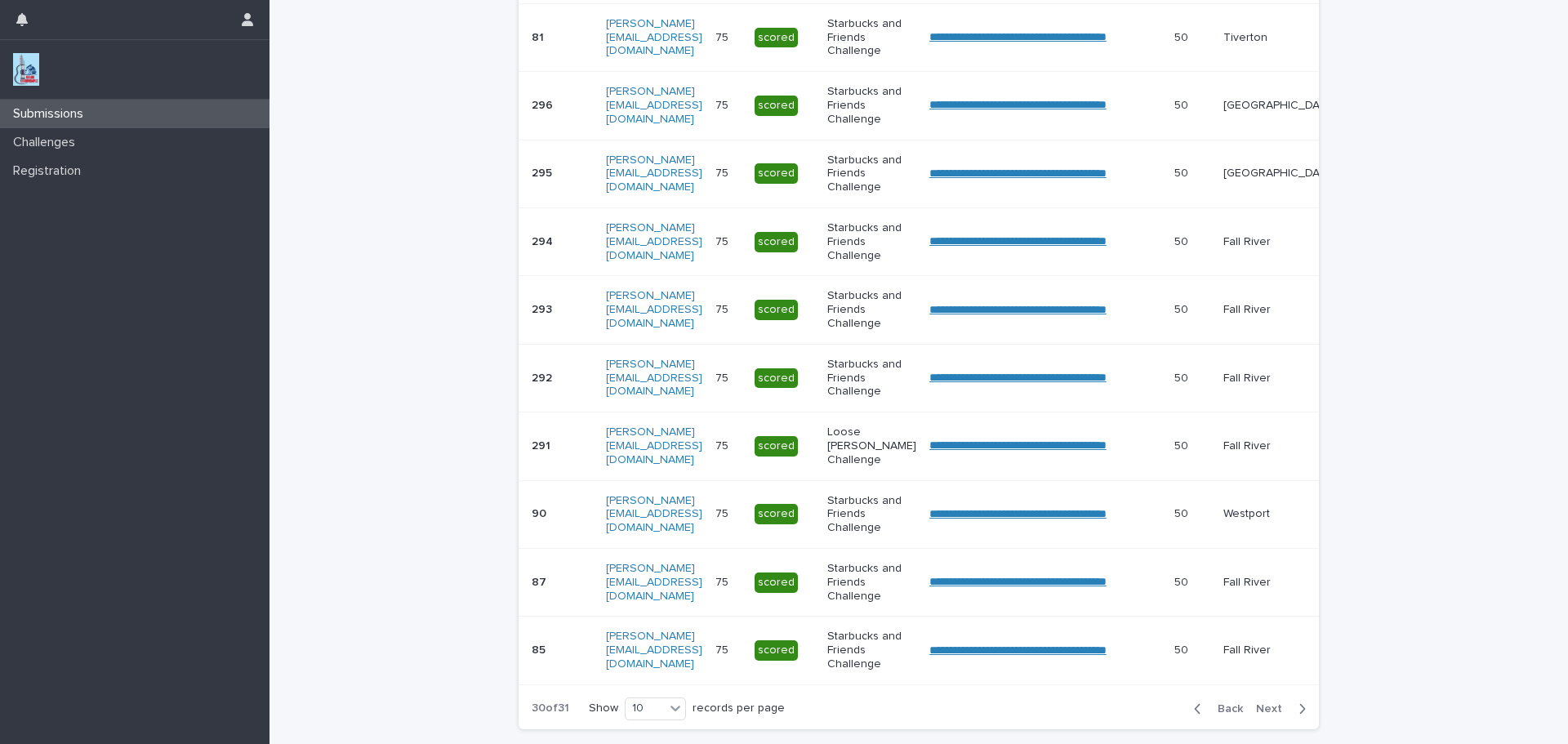
scroll to position [412, 0]
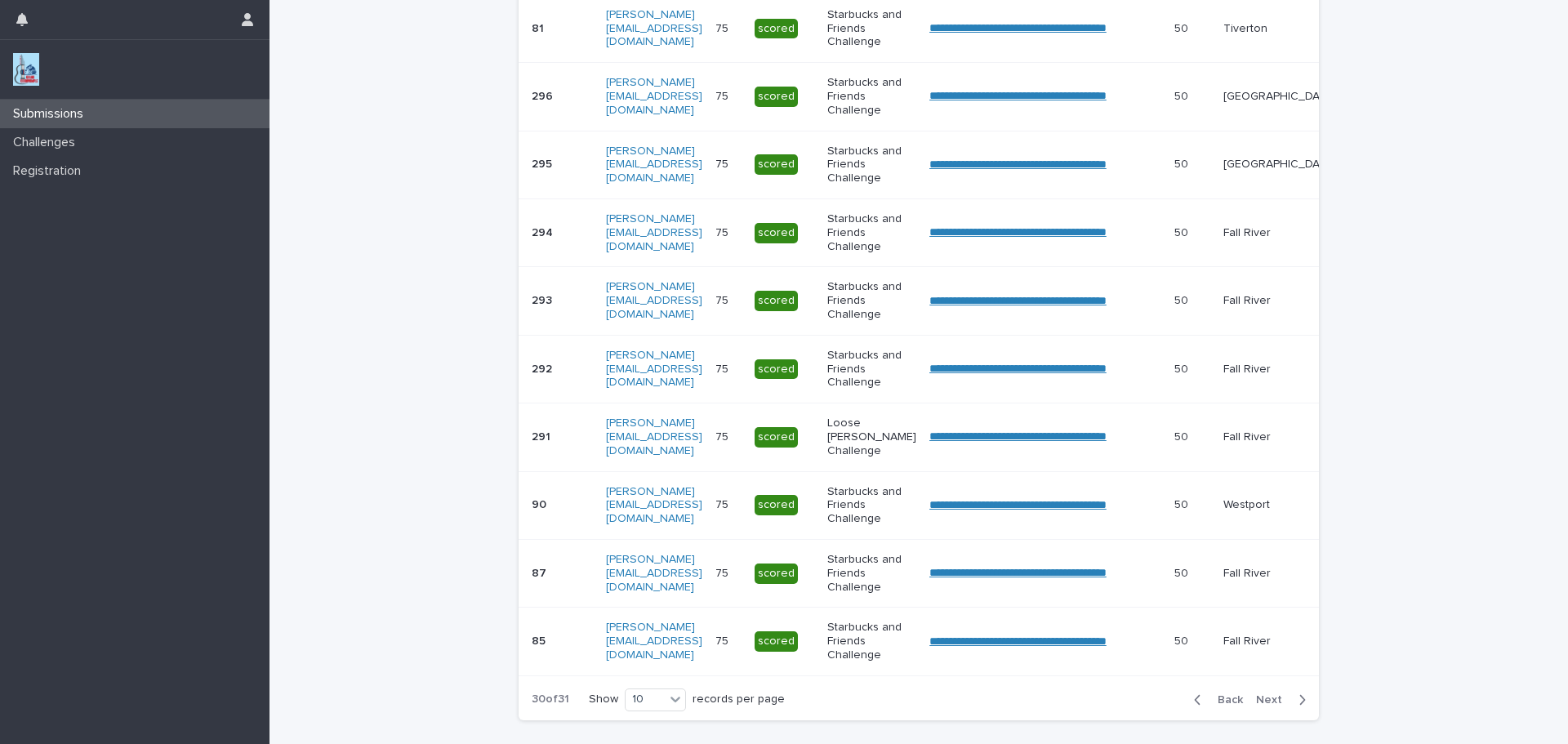
click at [1256, 706] on span "Next" at bounding box center [1274, 700] width 36 height 11
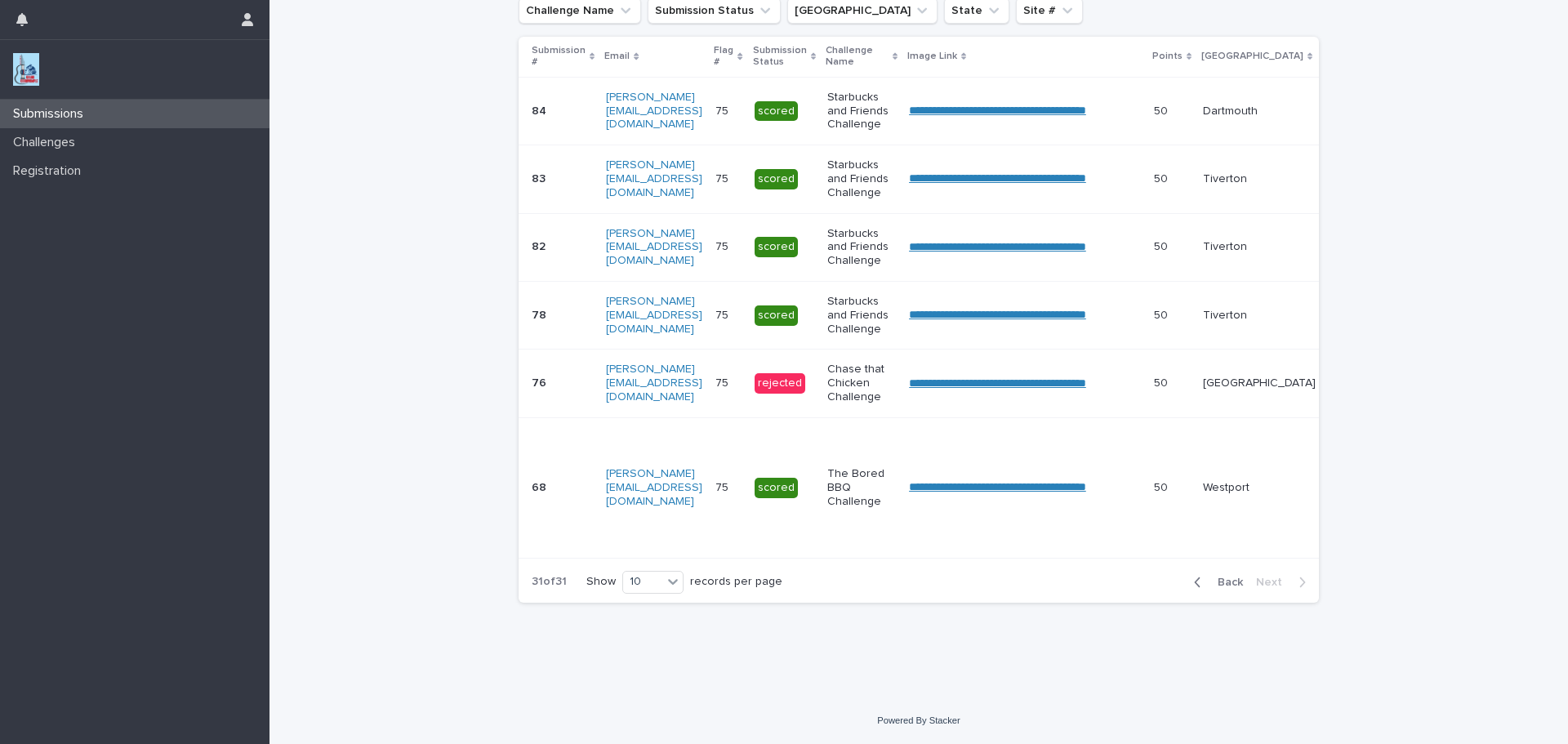
scroll to position [313, 0]
